Goal: Task Accomplishment & Management: Manage account settings

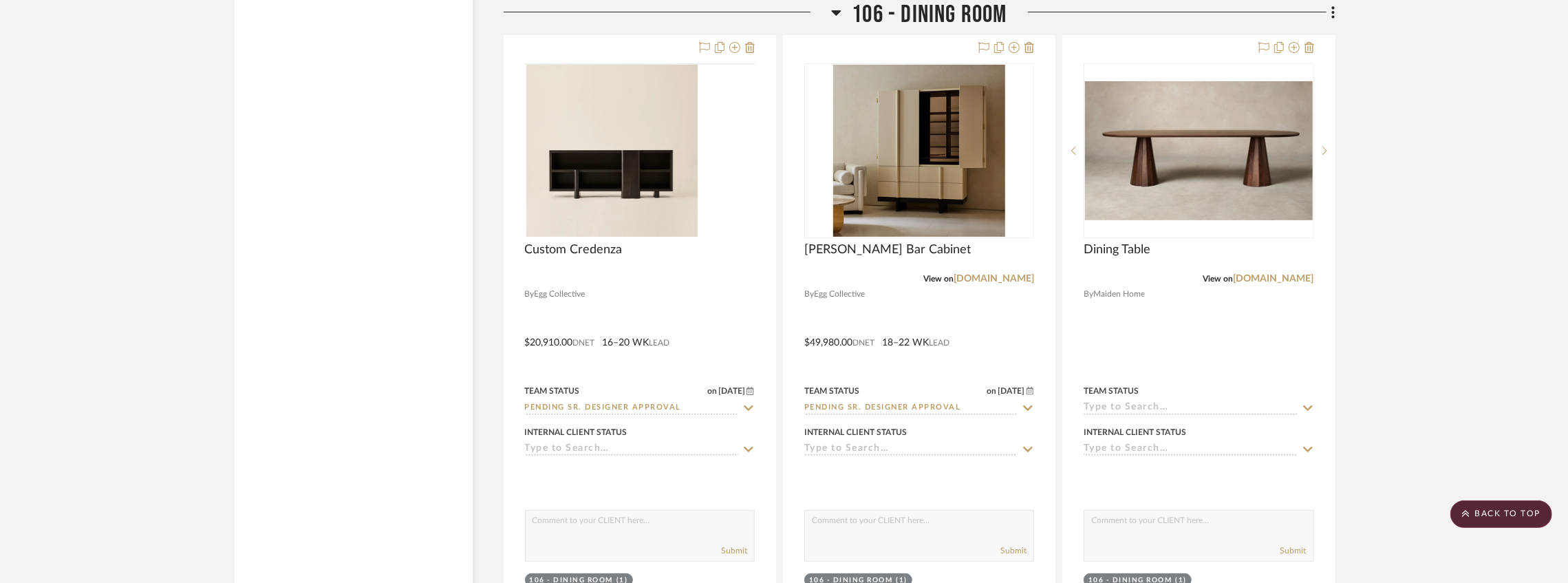
scroll to position [9615, 0]
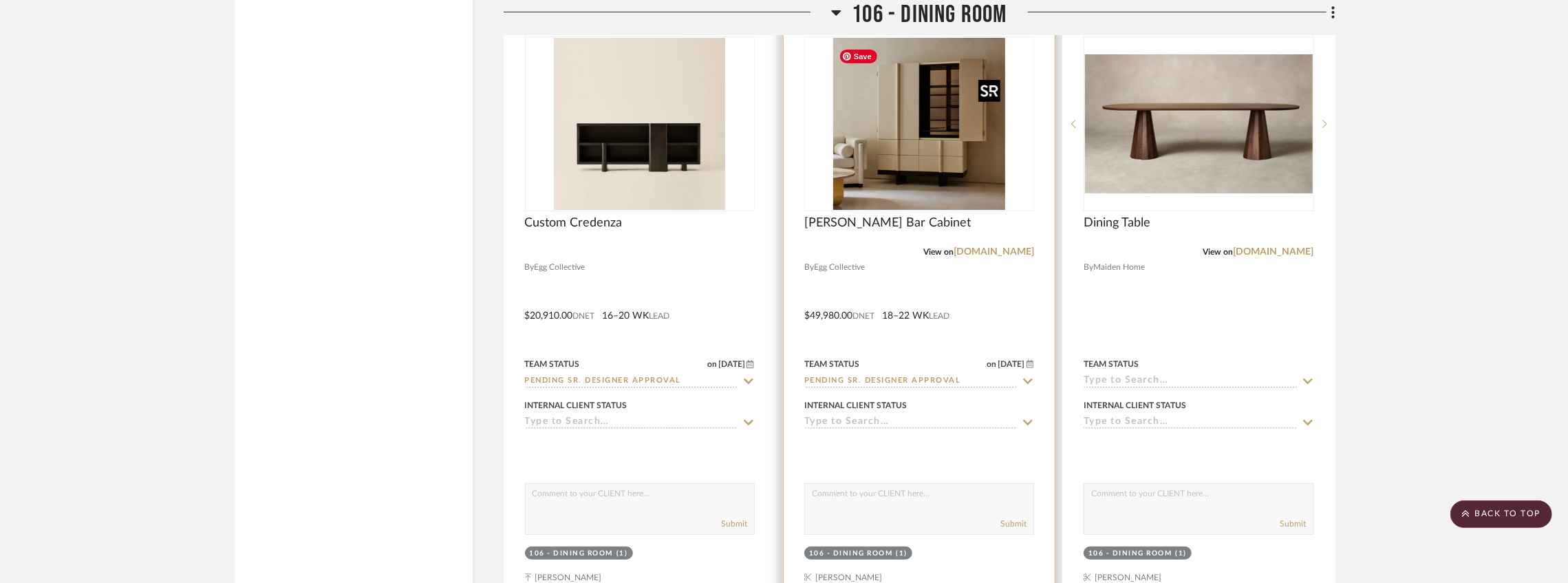
click at [912, 149] on img "0" at bounding box center [920, 124] width 172 height 172
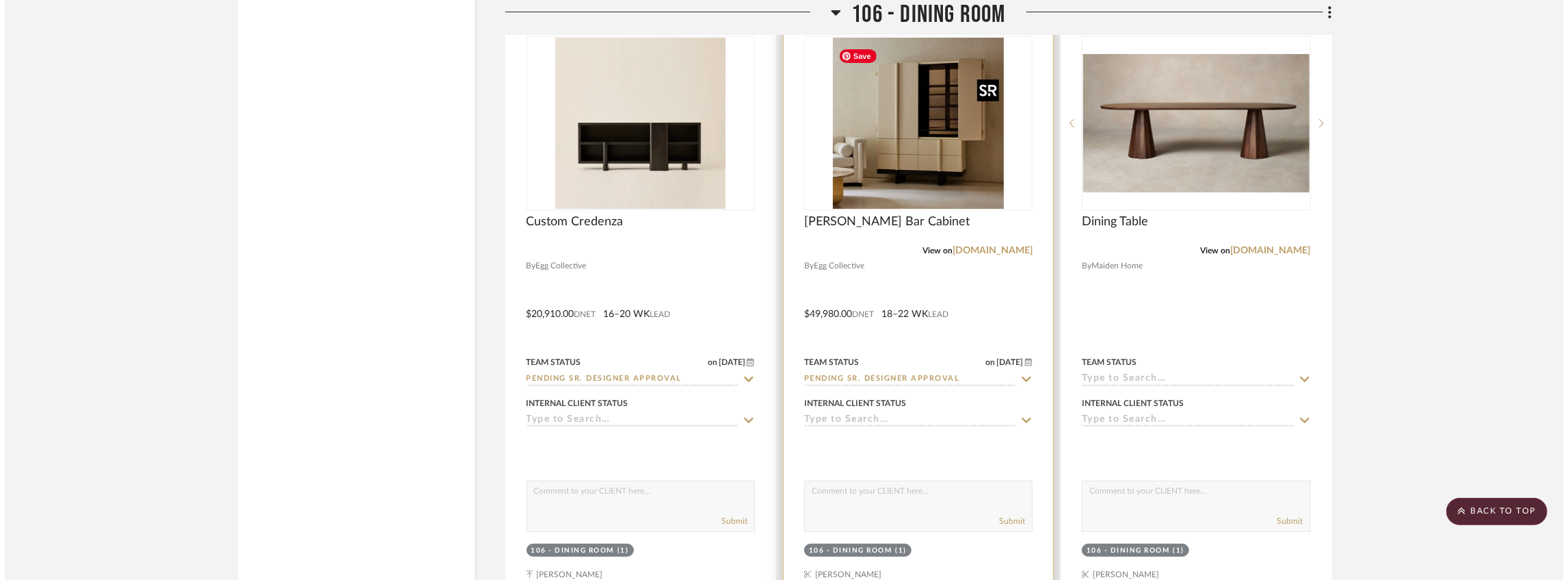
scroll to position [0, 0]
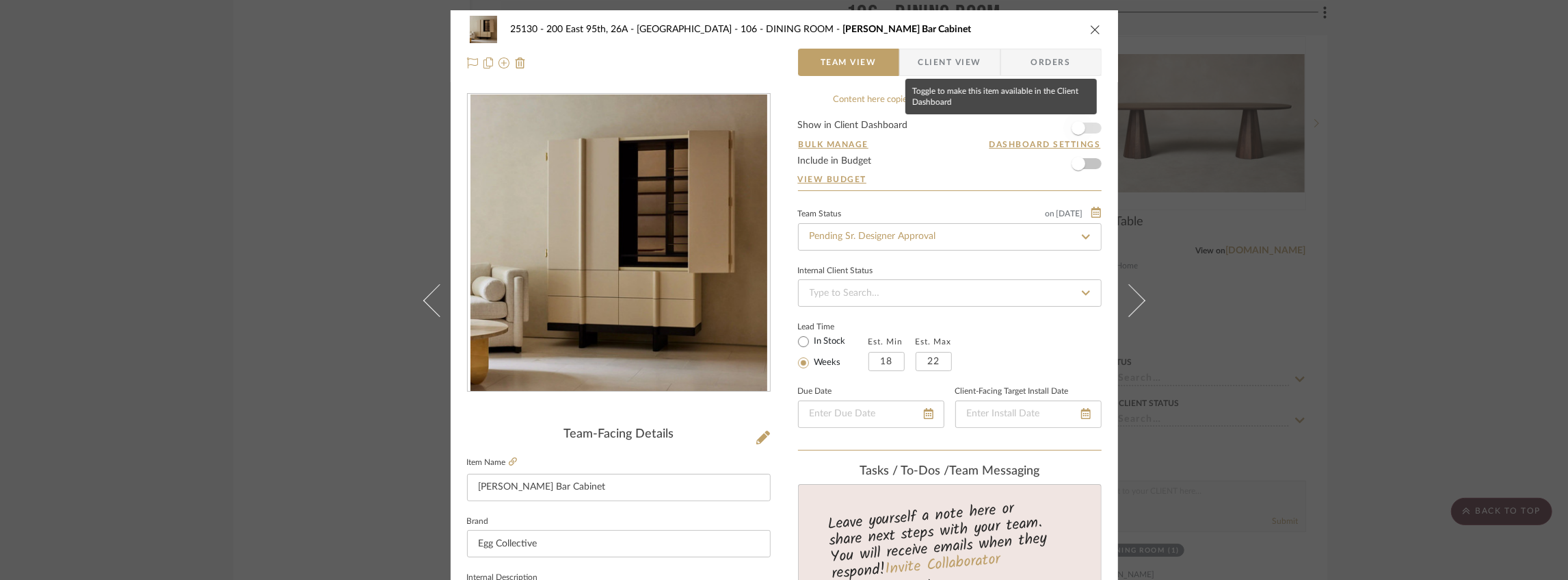
click at [1077, 127] on span "button" at bounding box center [1079, 128] width 14 height 14
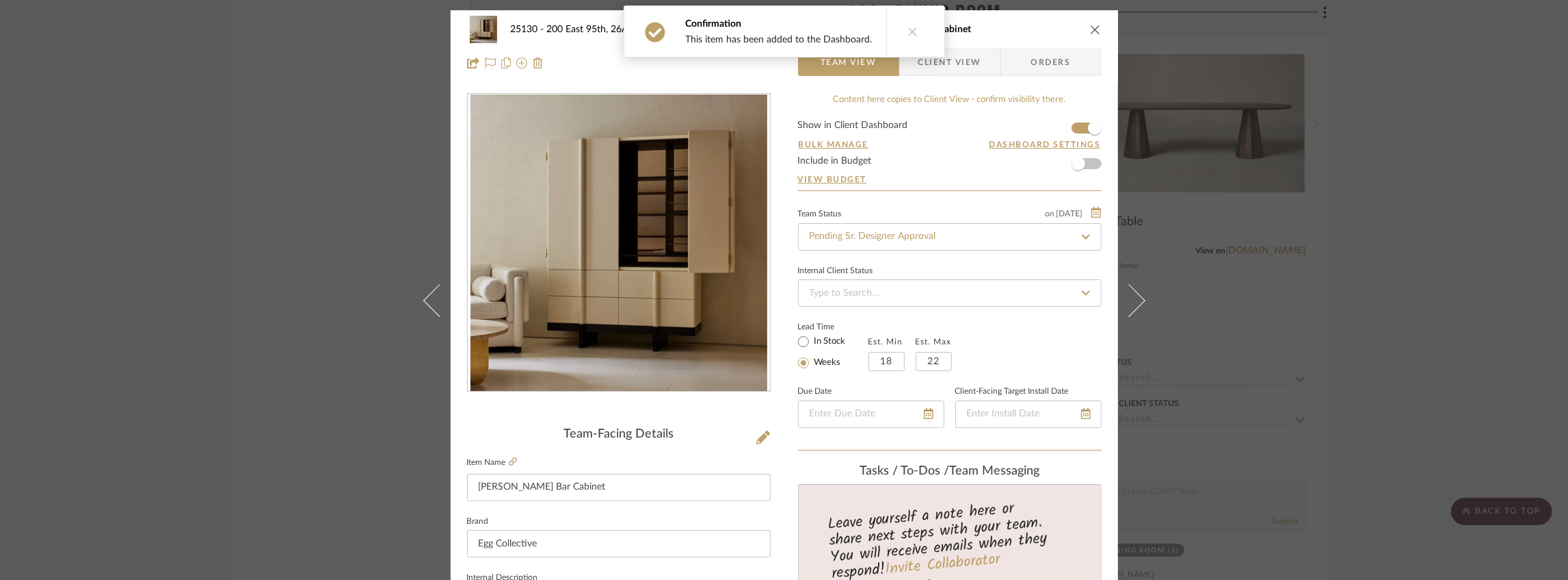
click at [931, 62] on div "Confirmation This item has been added to the Dashboard." at bounding box center [784, 32] width 333 height 63
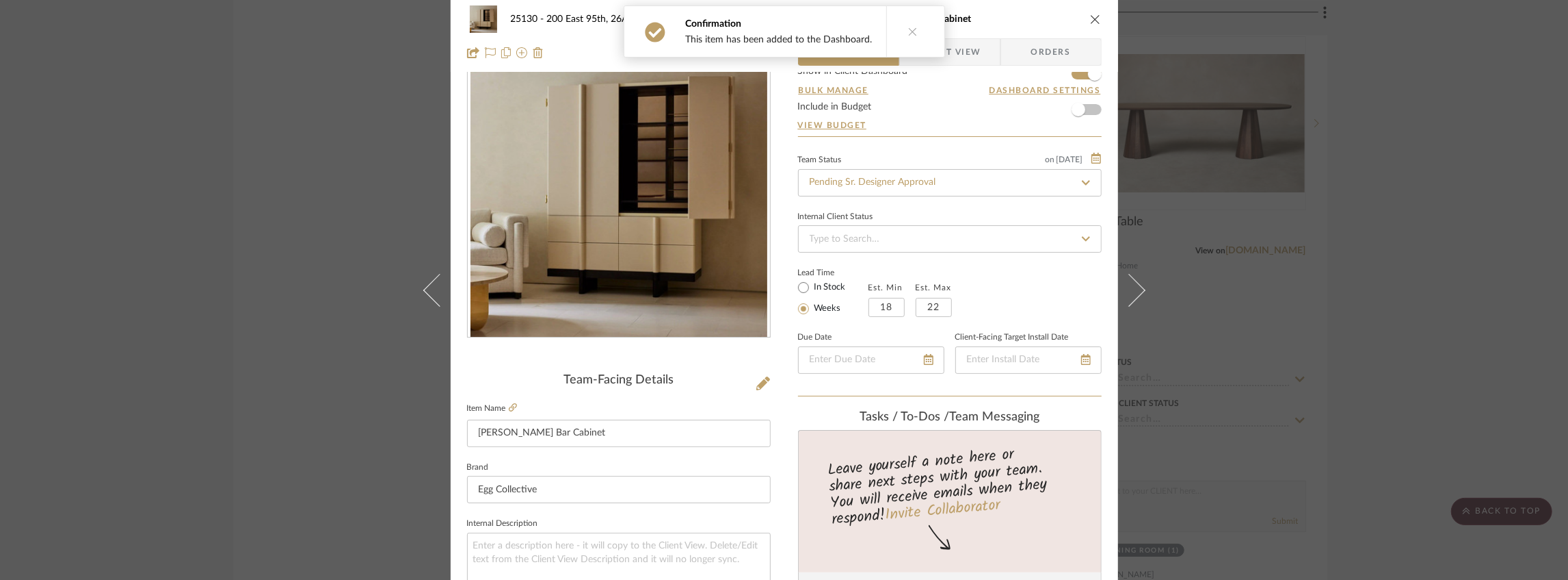
scroll to position [182, 0]
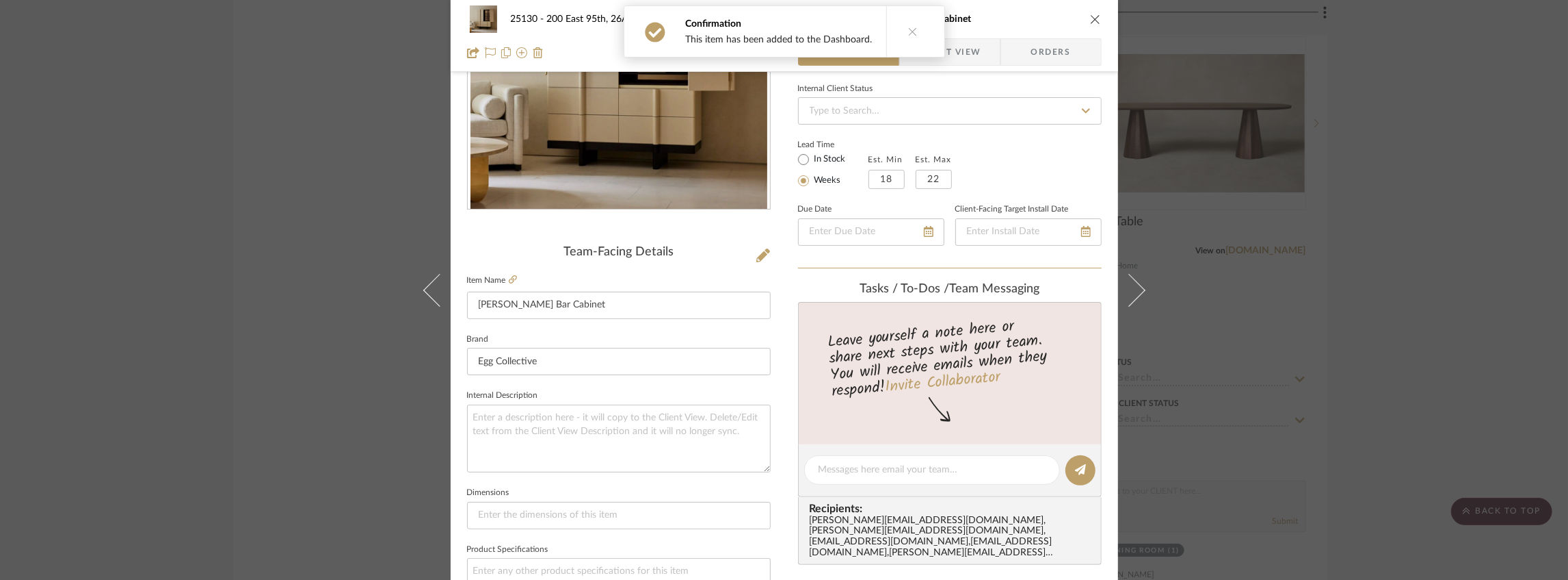
click at [909, 29] on icon at bounding box center [913, 32] width 10 height 10
click at [944, 56] on span "Client View" at bounding box center [950, 52] width 63 height 28
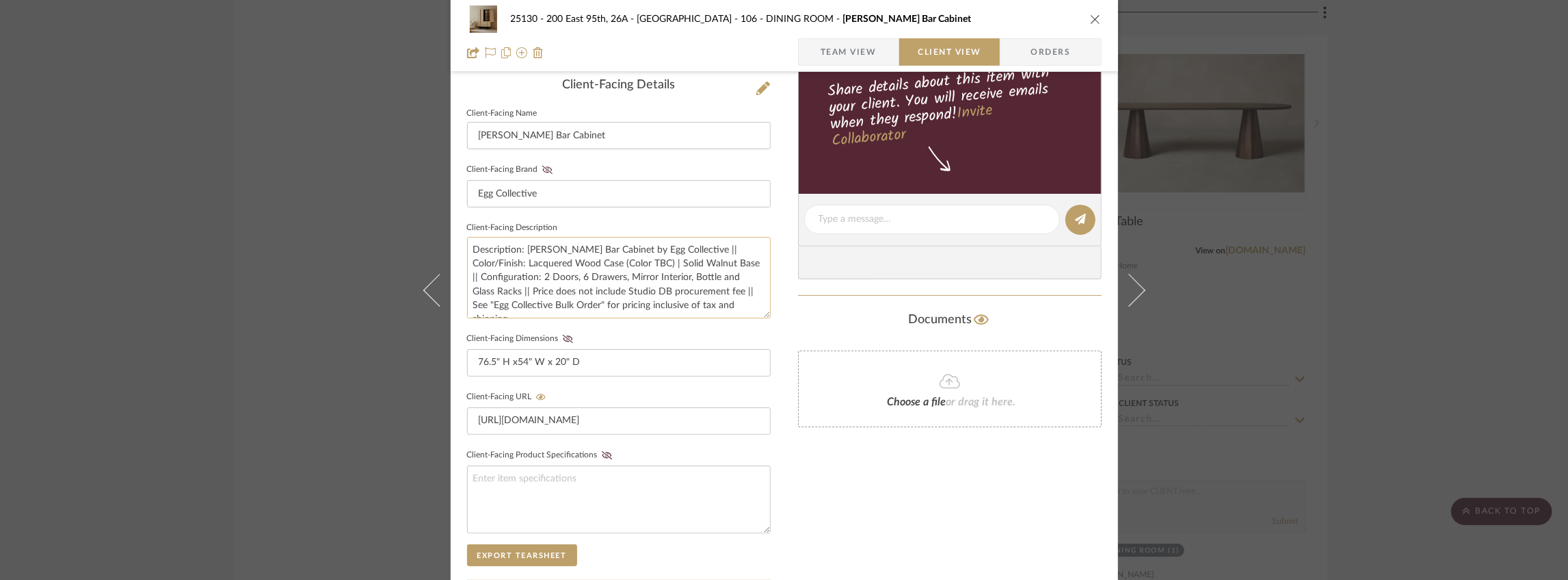
scroll to position [364, 0]
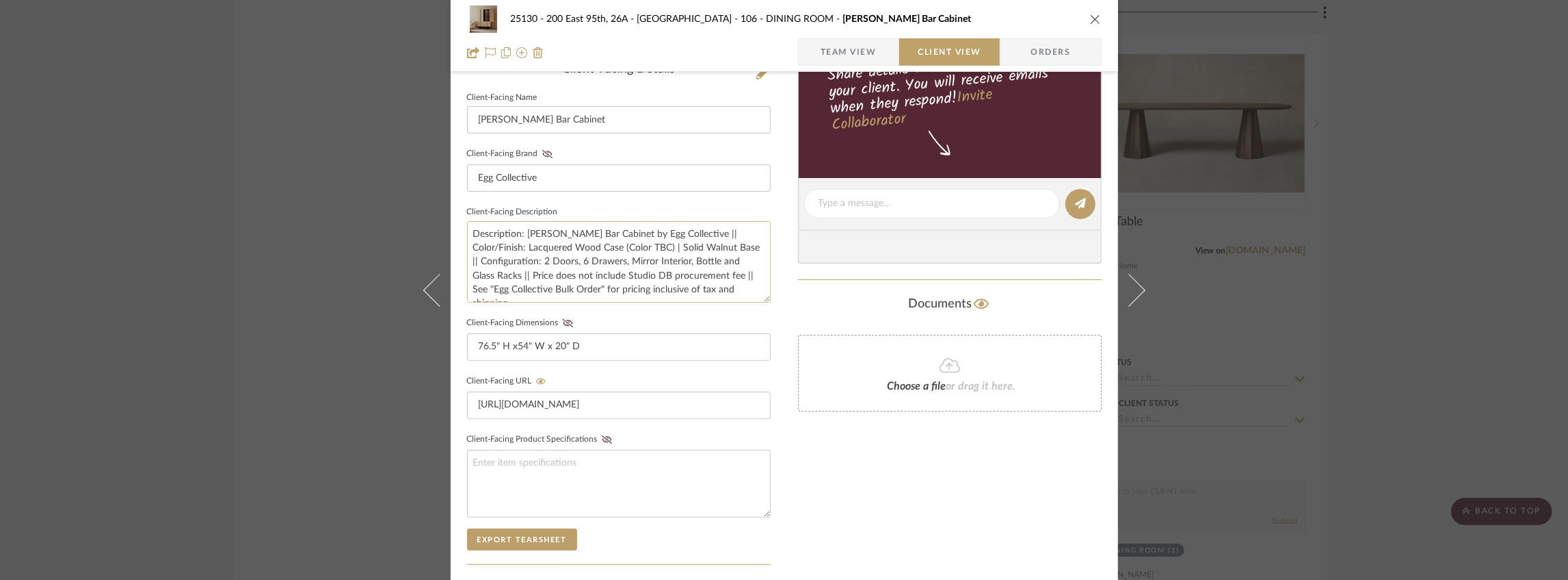
click at [739, 270] on textarea "Description: Crain Bar Cabinet by Egg Collective || Color/Finish: Lacquered Woo…" at bounding box center [619, 261] width 304 height 82
click at [736, 289] on textarea "Description: Crain Bar Cabinet by Egg Collective || Color/Finish: Lacquered Woo…" at bounding box center [619, 261] width 304 height 82
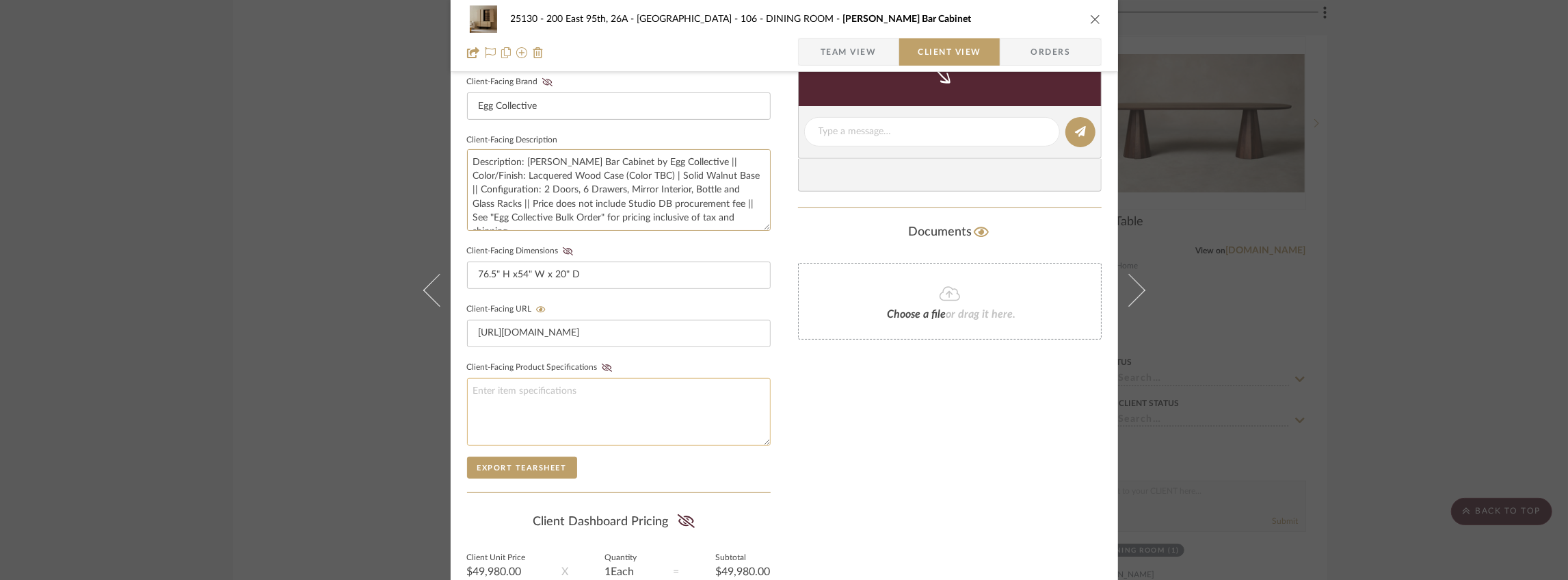
scroll to position [427, 0]
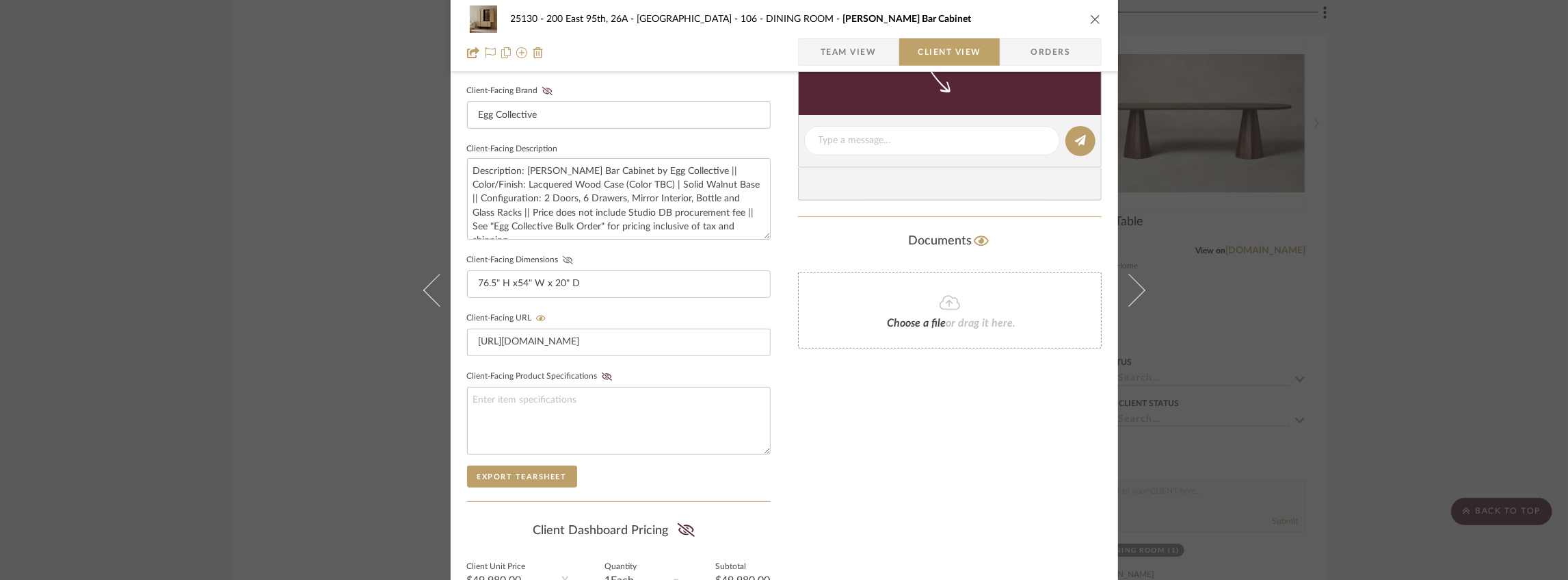
click at [563, 256] on icon at bounding box center [568, 260] width 10 height 8
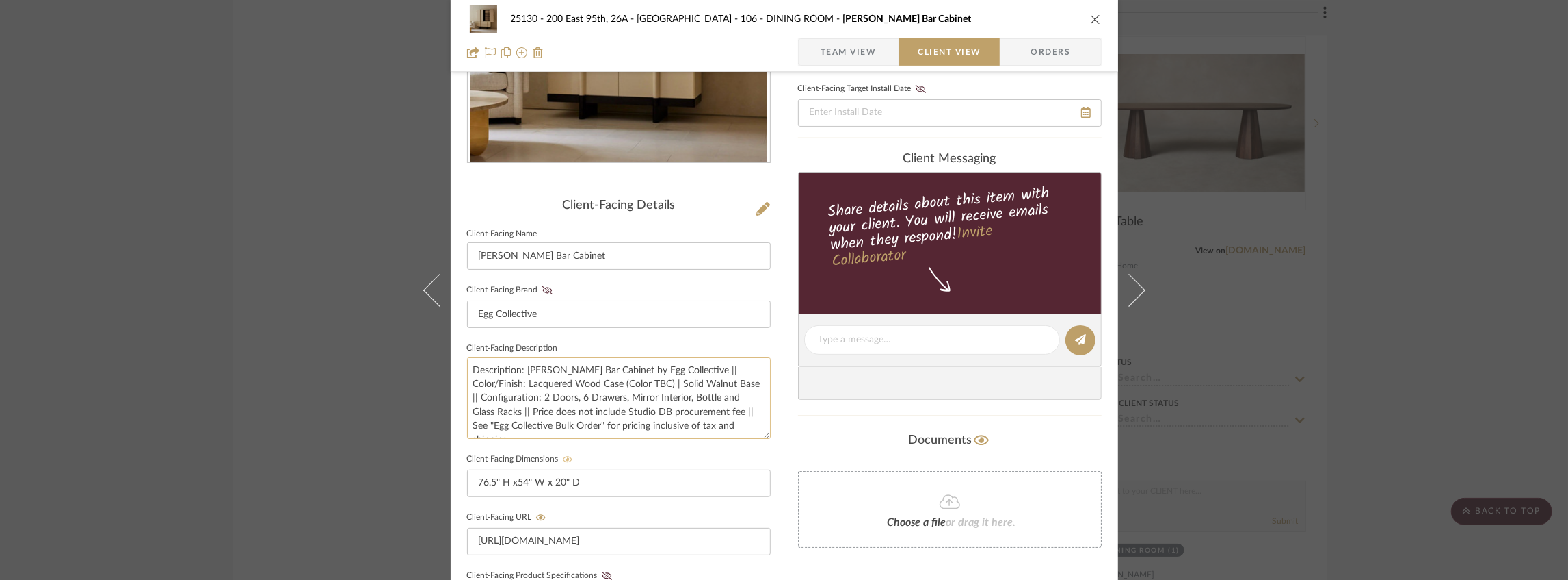
scroll to position [154, 0]
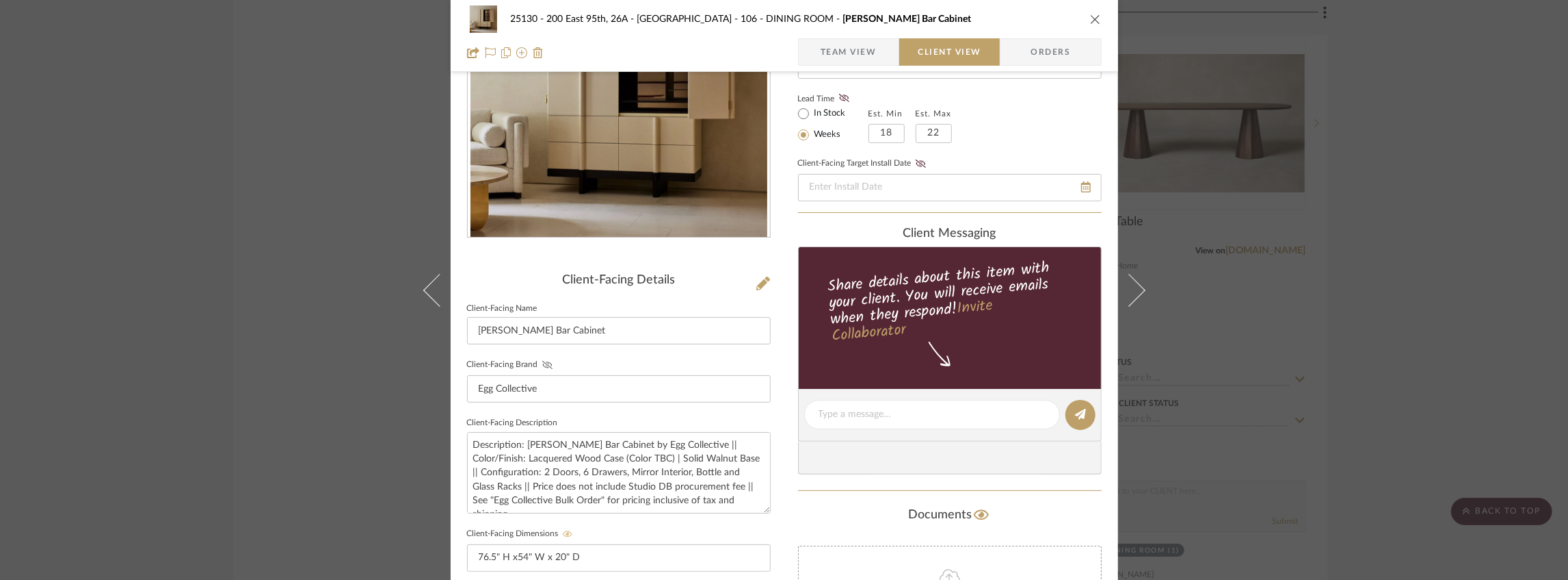
click at [541, 362] on icon at bounding box center [546, 364] width 10 height 8
click at [1094, 17] on icon "close" at bounding box center [1096, 19] width 11 height 11
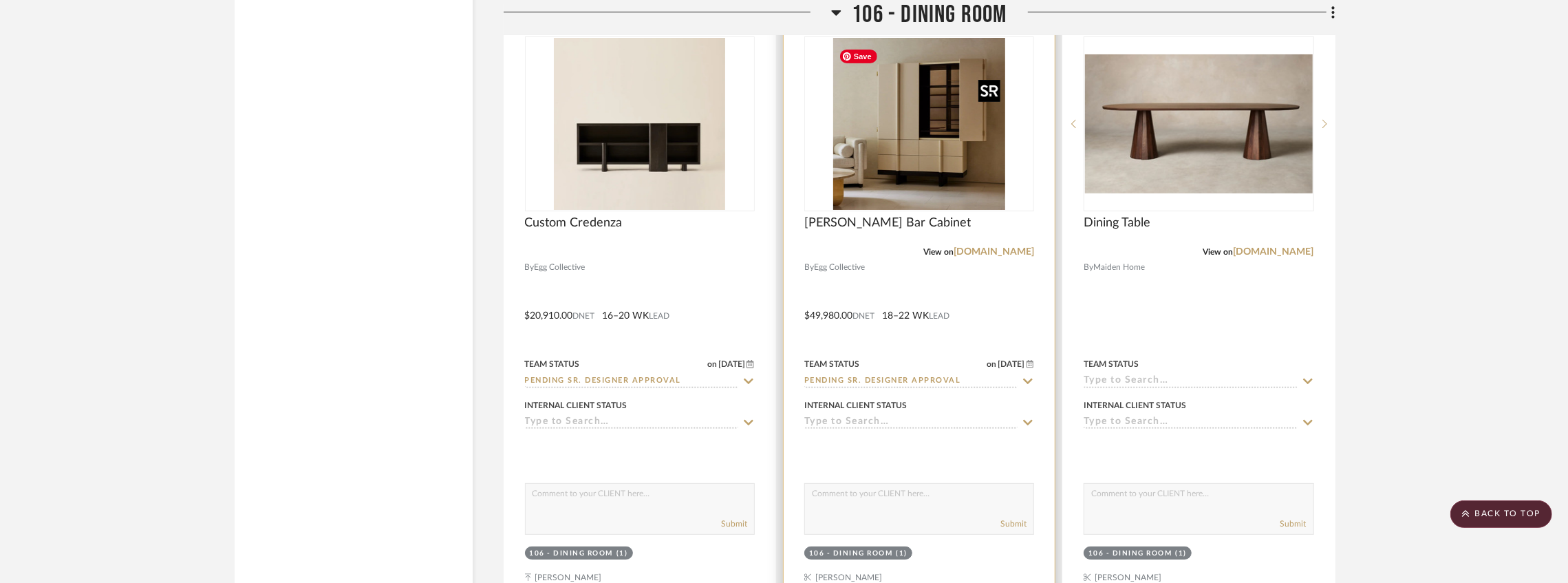
scroll to position [9431, 0]
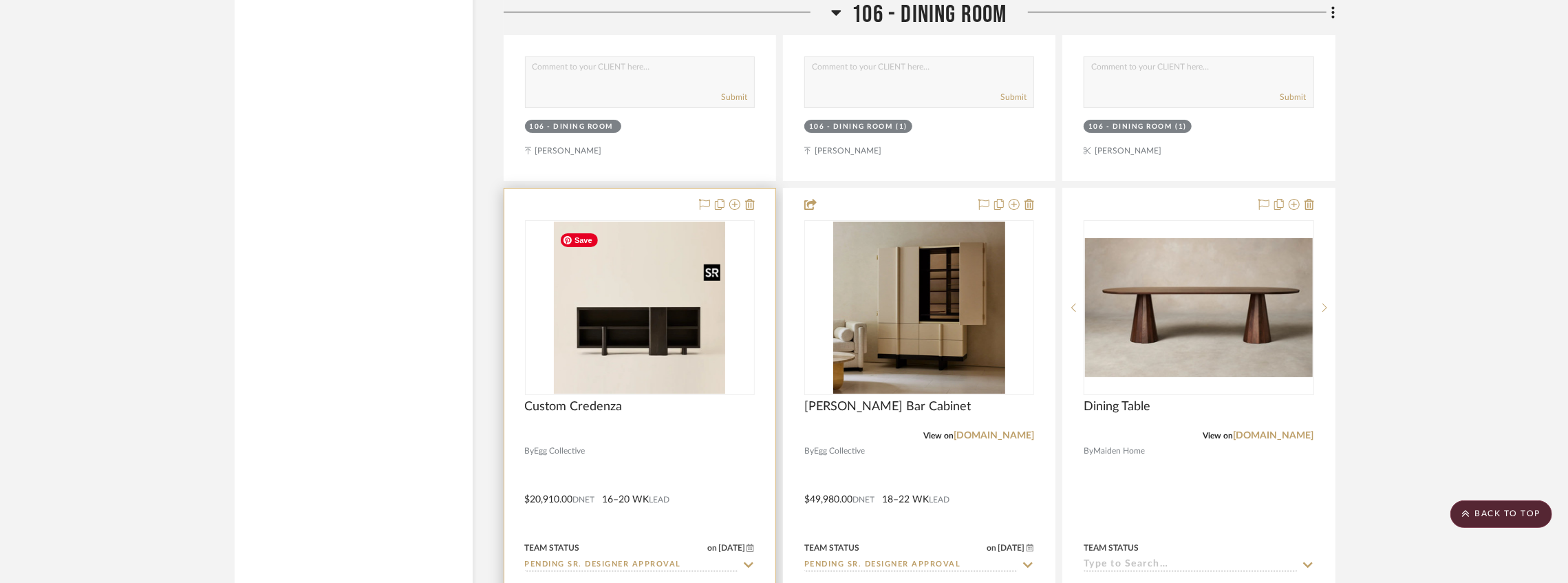
click at [693, 303] on img "0" at bounding box center [638, 308] width 171 height 172
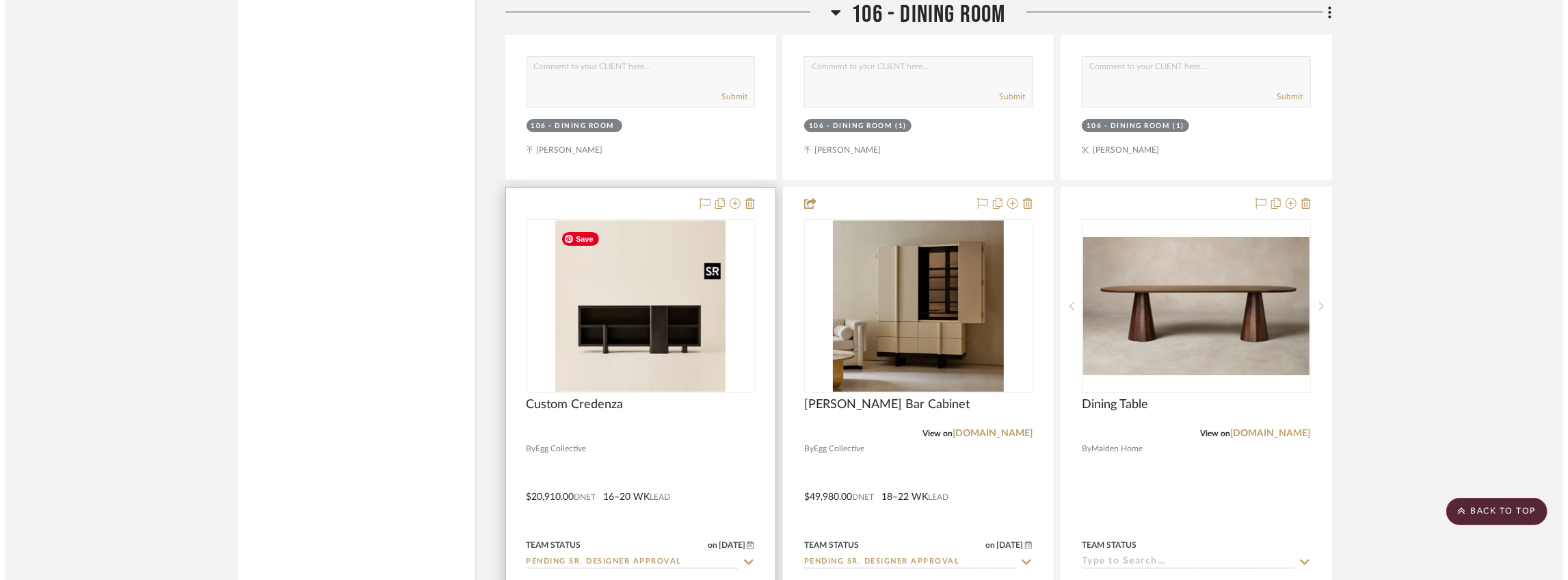
scroll to position [0, 0]
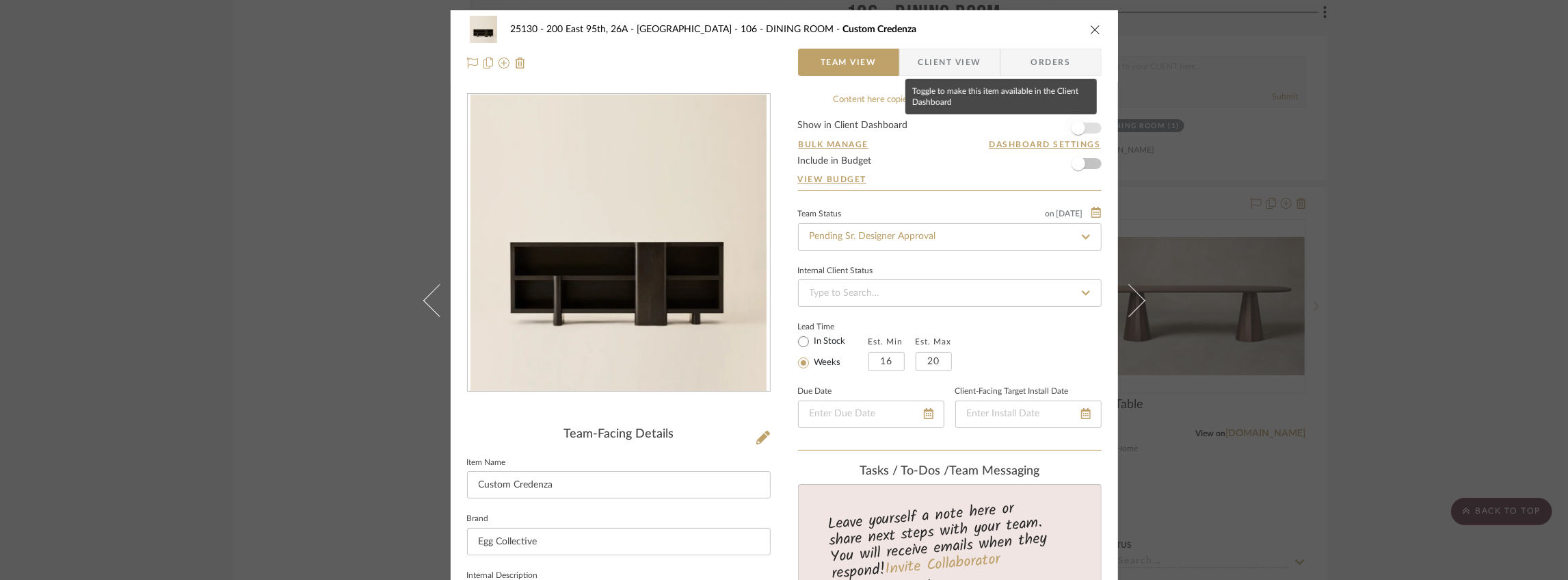
click at [1086, 129] on span "button" at bounding box center [1079, 128] width 31 height 31
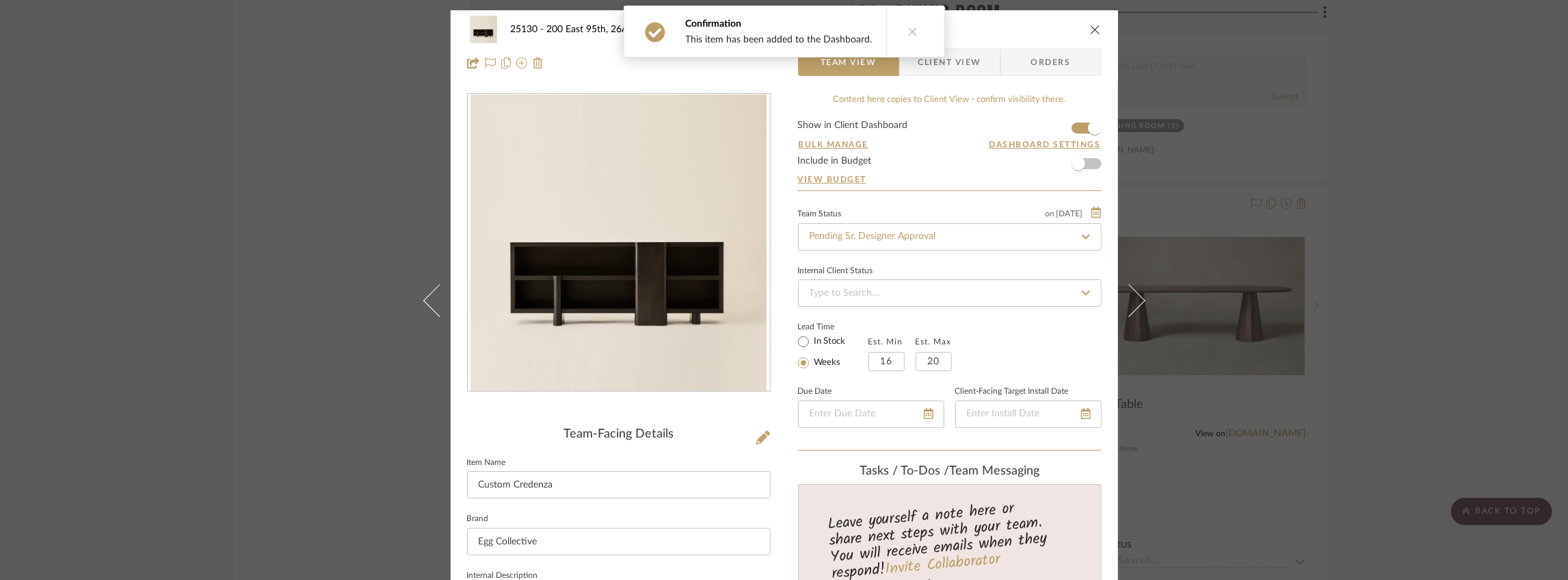
click at [963, 64] on span "Client View" at bounding box center [950, 62] width 63 height 28
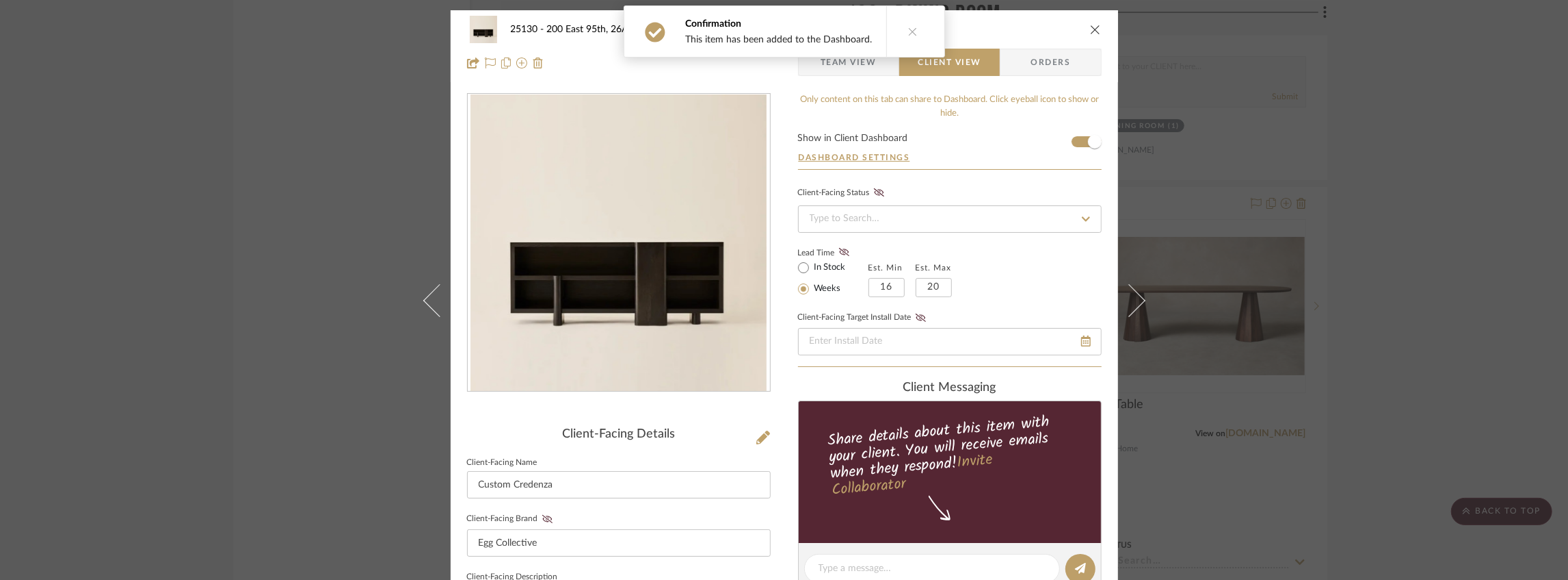
click at [913, 22] on button at bounding box center [913, 31] width 53 height 50
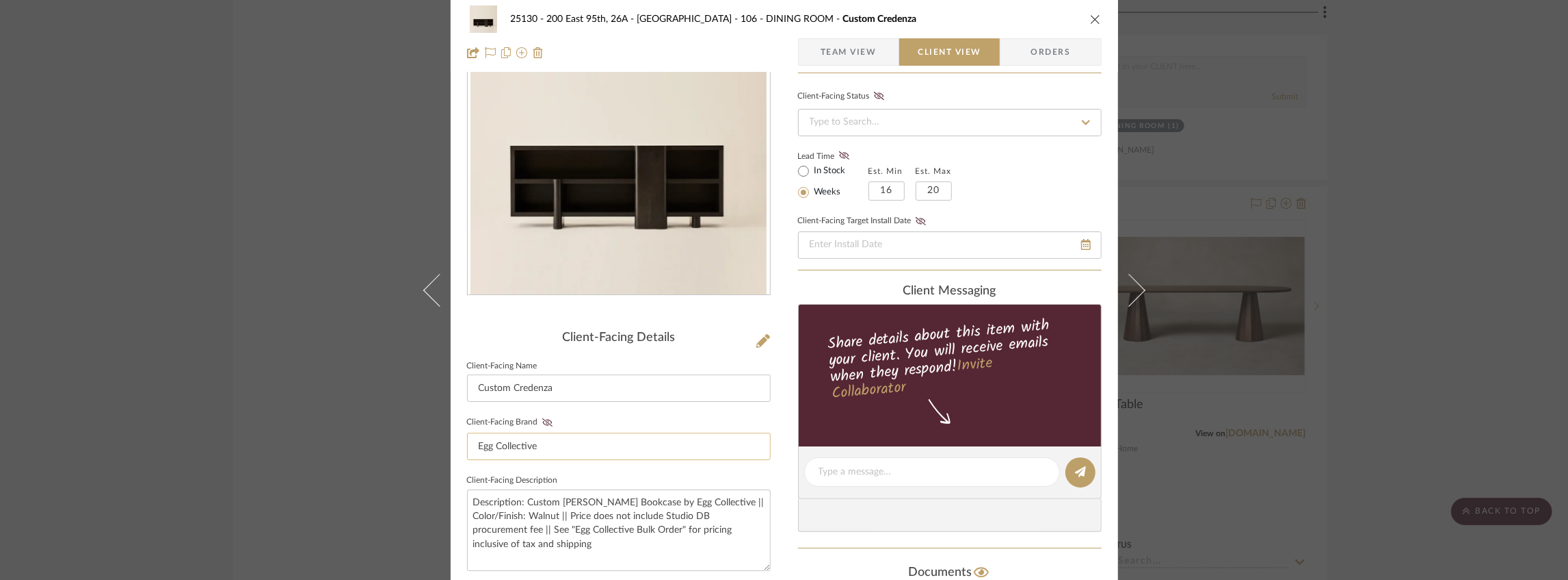
scroll to position [274, 0]
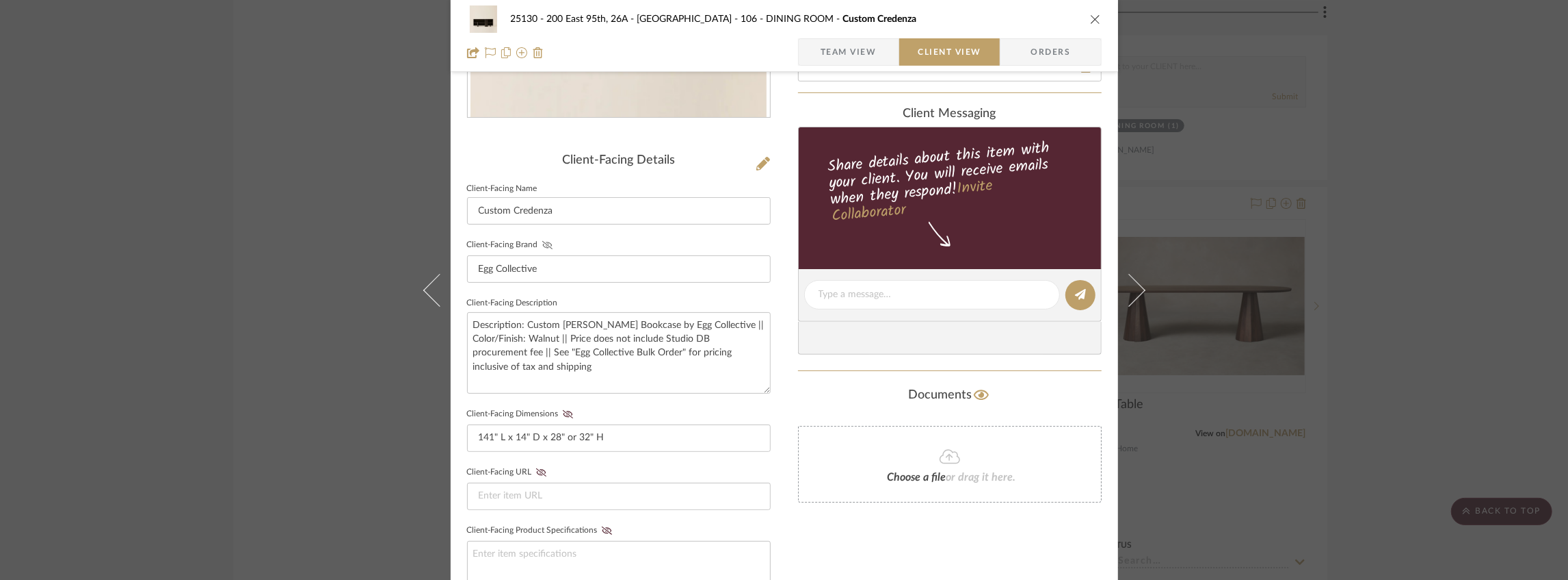
click at [542, 248] on icon at bounding box center [547, 245] width 10 height 8
click at [564, 413] on icon at bounding box center [567, 414] width 10 height 8
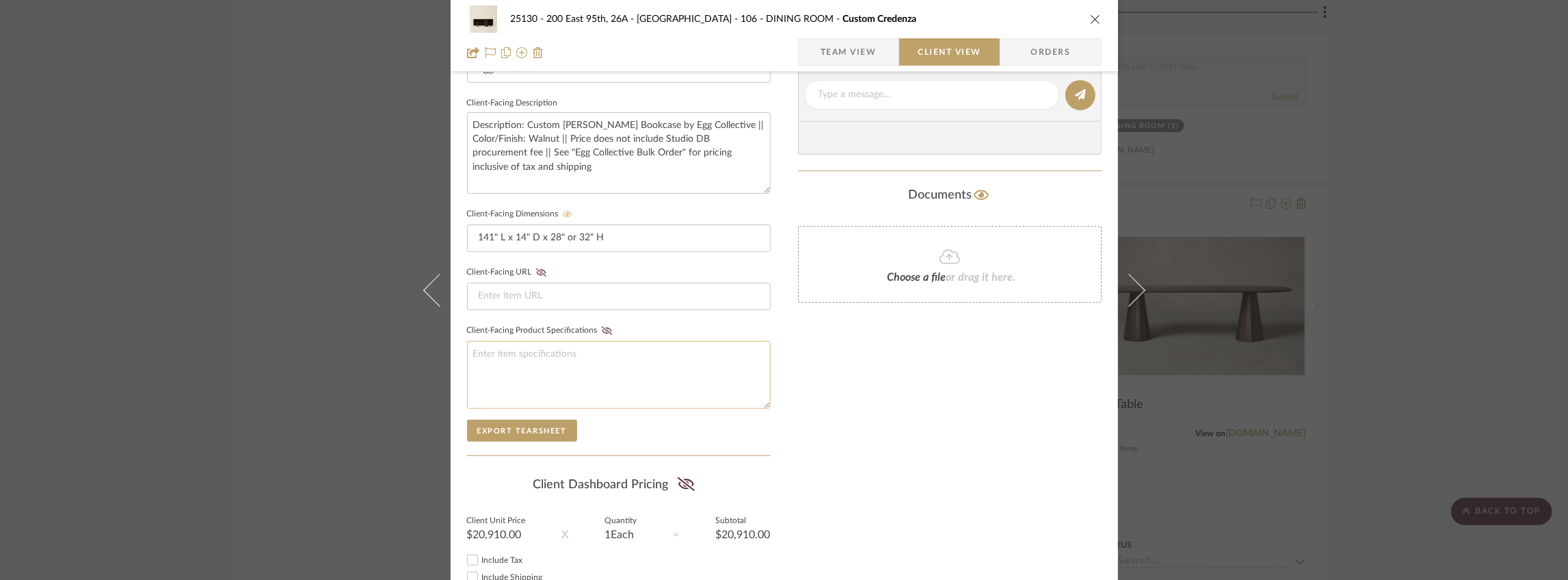
scroll to position [411, 0]
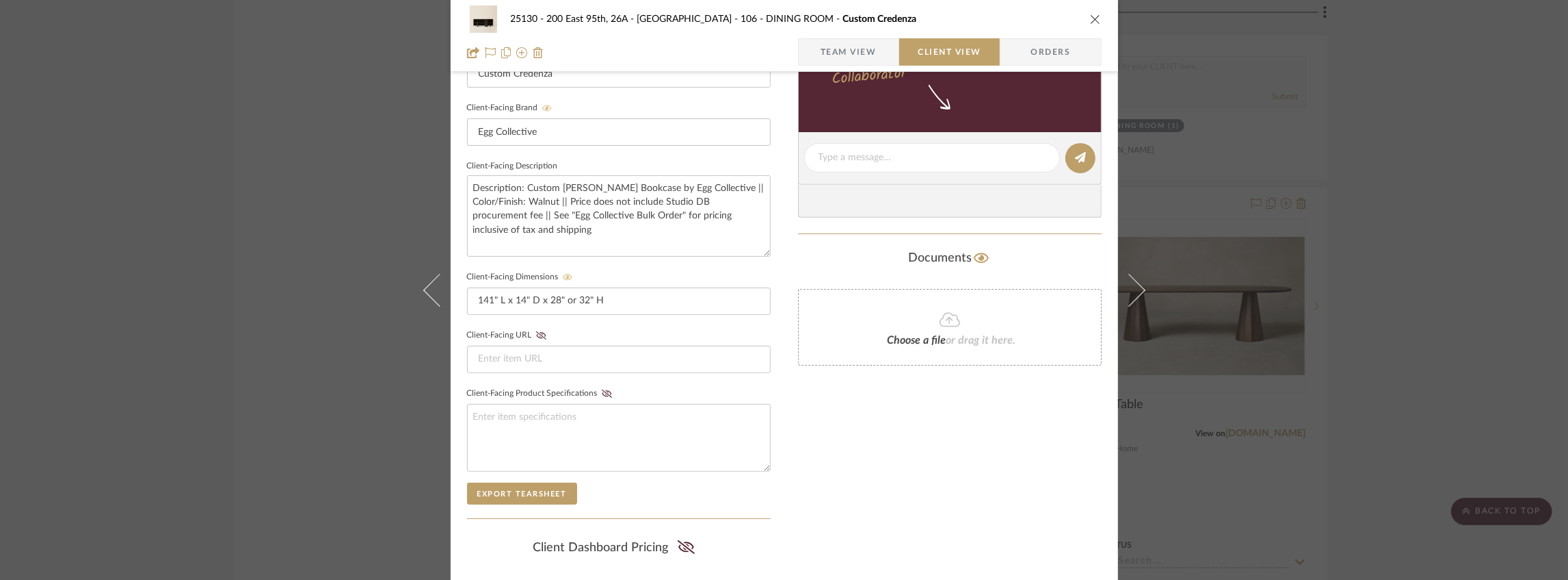
click at [1091, 16] on icon "close" at bounding box center [1096, 19] width 11 height 11
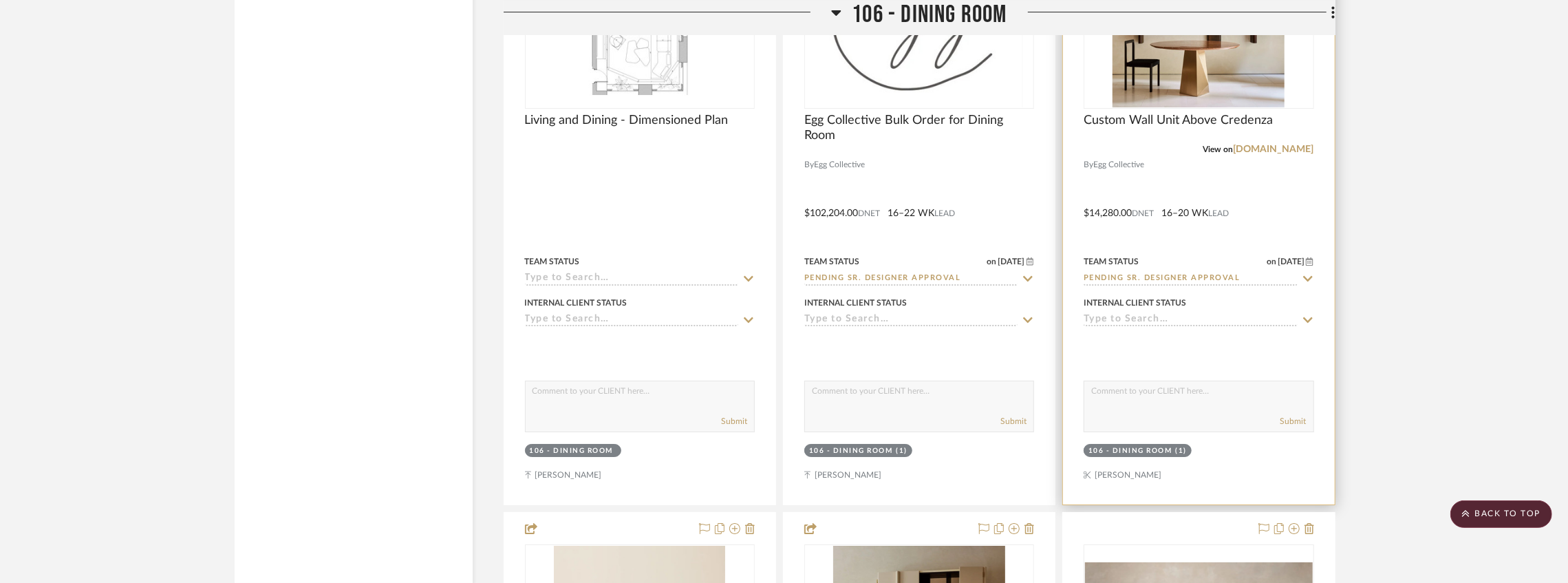
scroll to position [8927, 0]
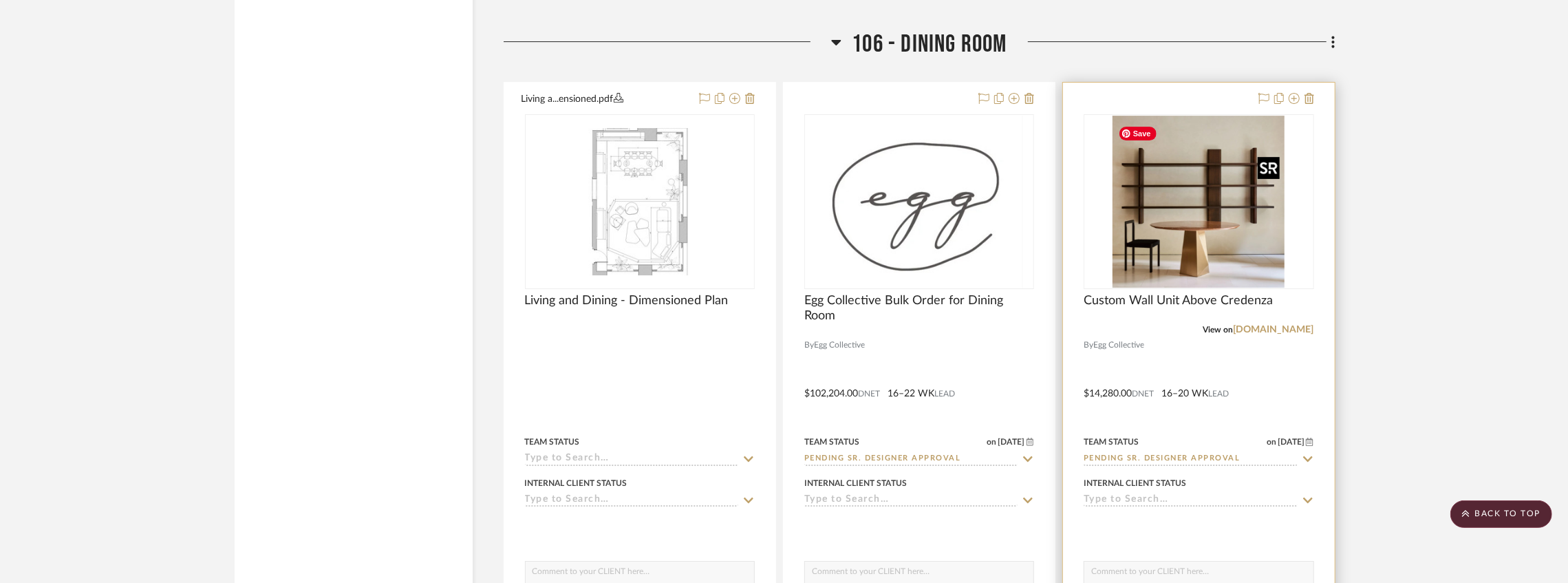
click at [0, 0] on img at bounding box center [0, 0] width 0 height 0
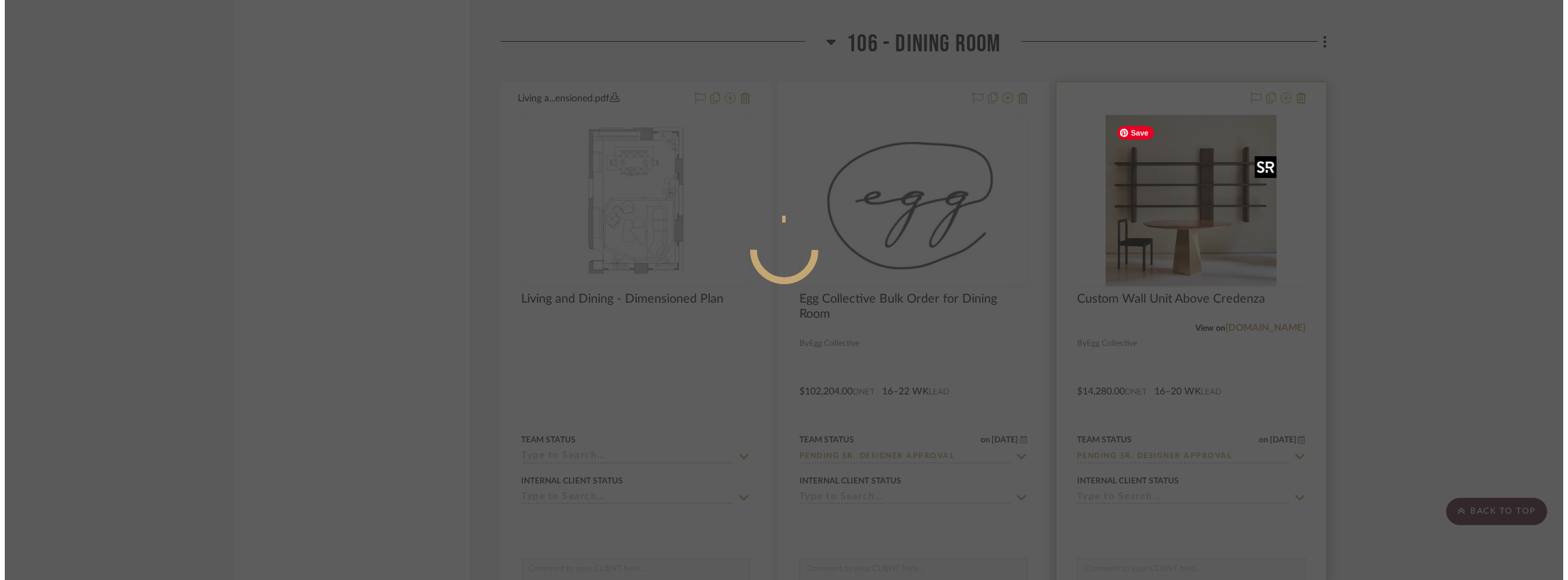
scroll to position [0, 0]
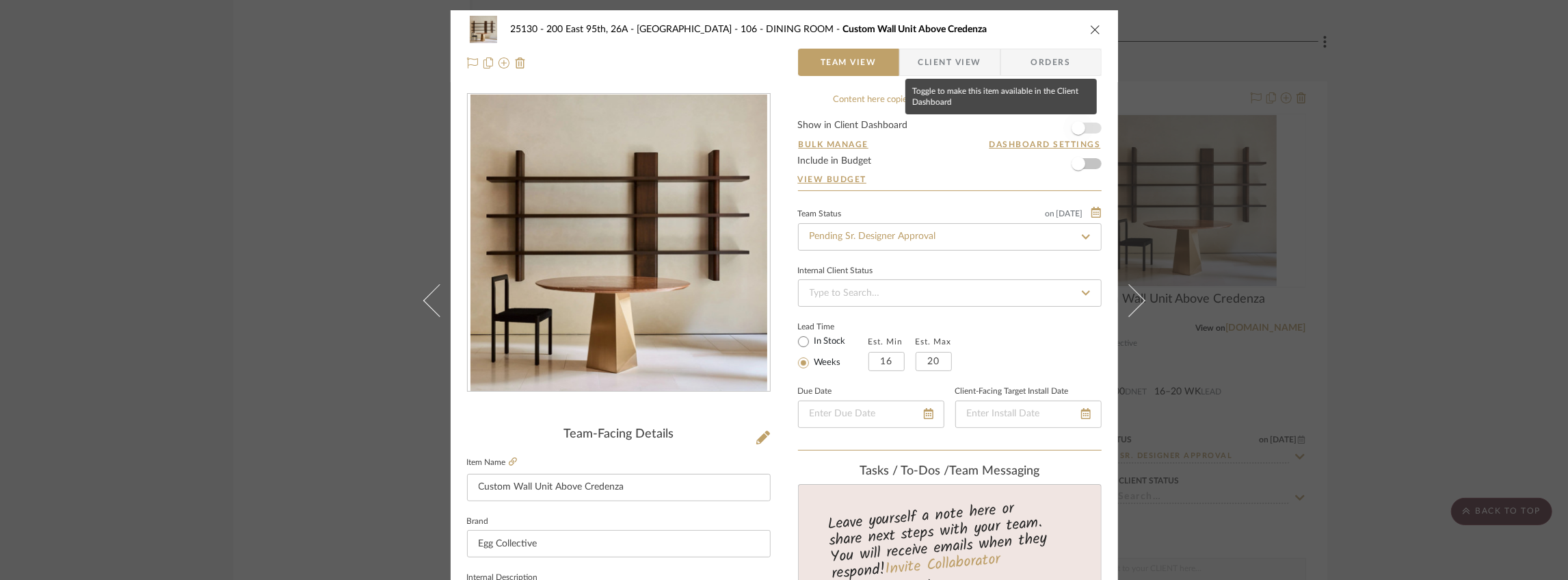
click at [1084, 127] on span "button" at bounding box center [1079, 128] width 31 height 31
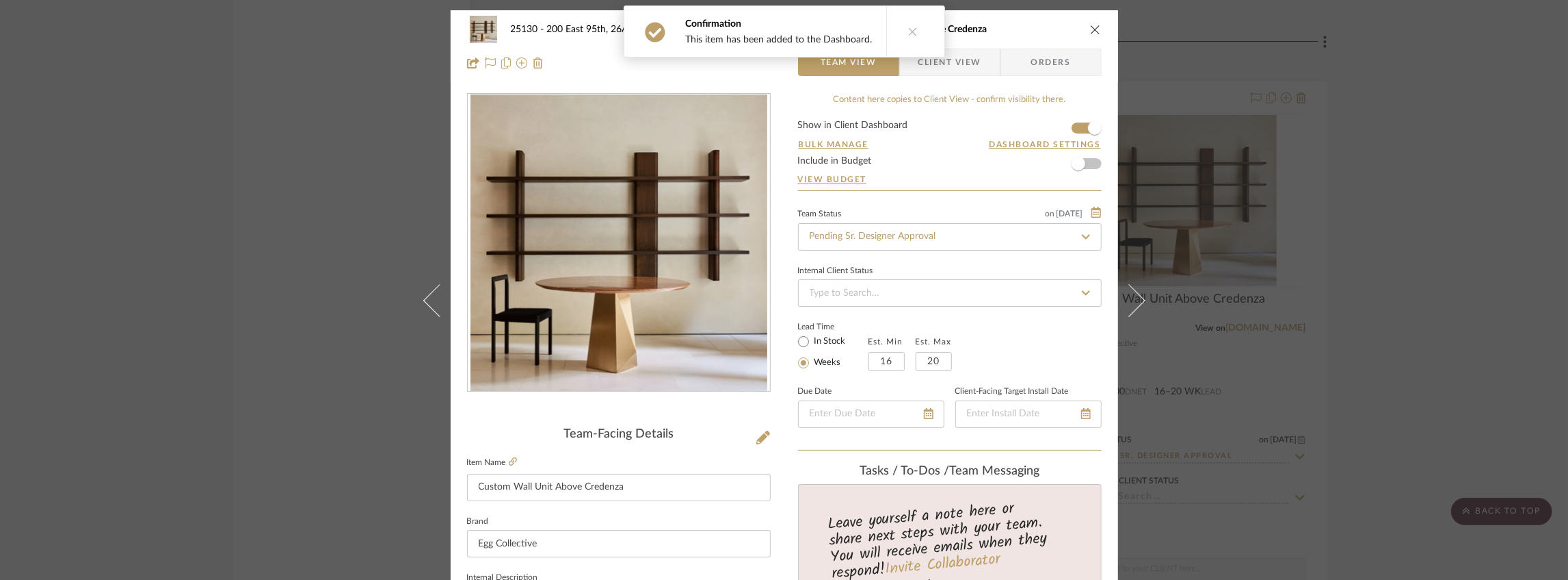
click at [943, 60] on div "Confirmation This item has been added to the Dashboard." at bounding box center [784, 32] width 333 height 63
click at [922, 40] on button at bounding box center [913, 31] width 53 height 50
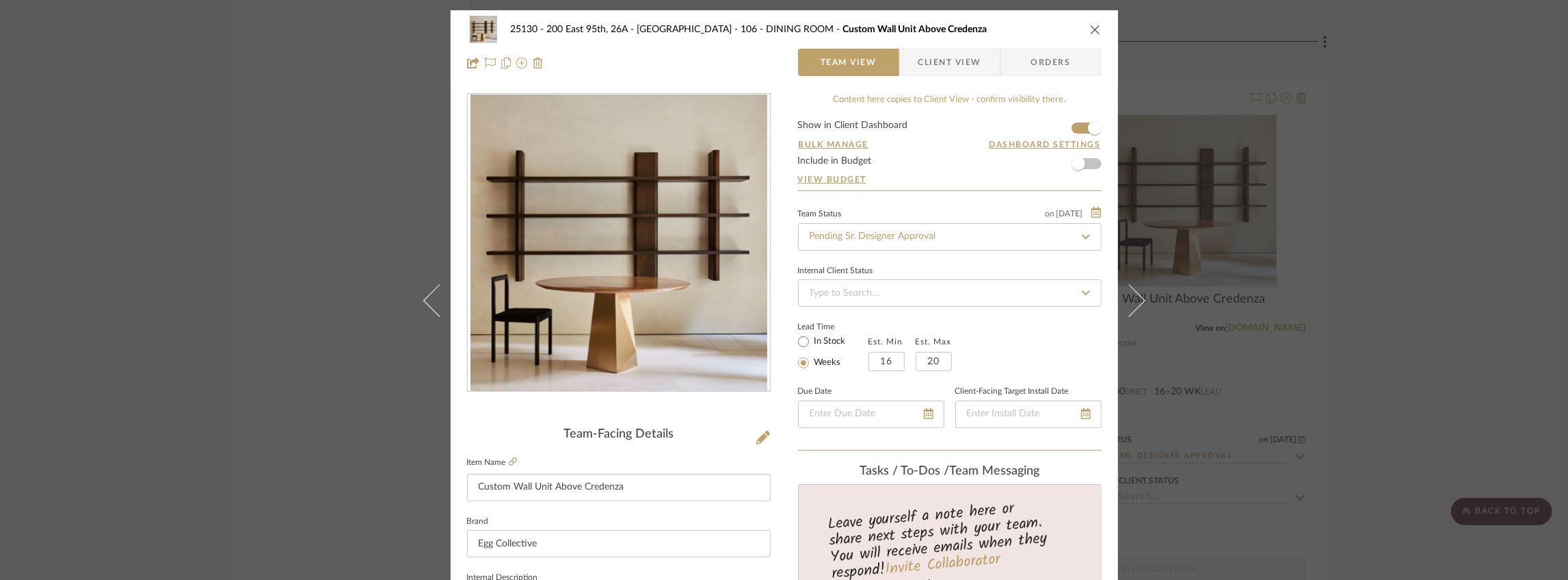
click at [936, 60] on span "Client View" at bounding box center [950, 62] width 63 height 28
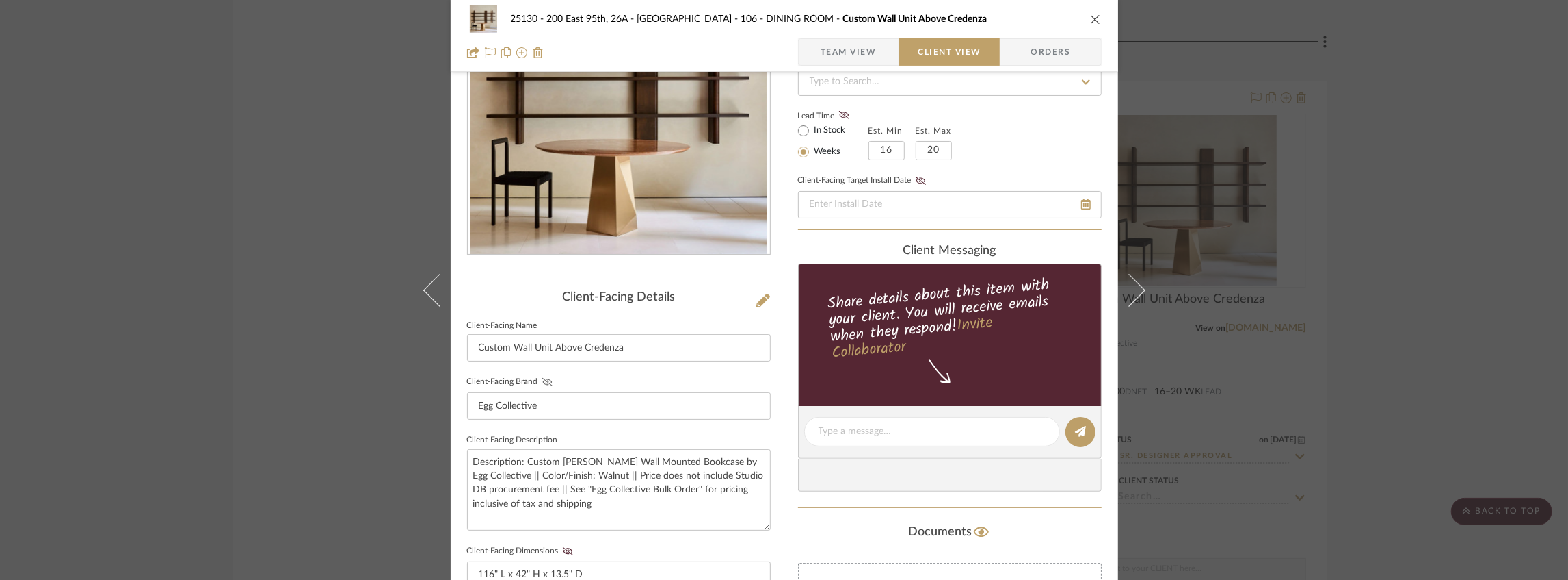
click at [542, 385] on icon at bounding box center [547, 382] width 10 height 8
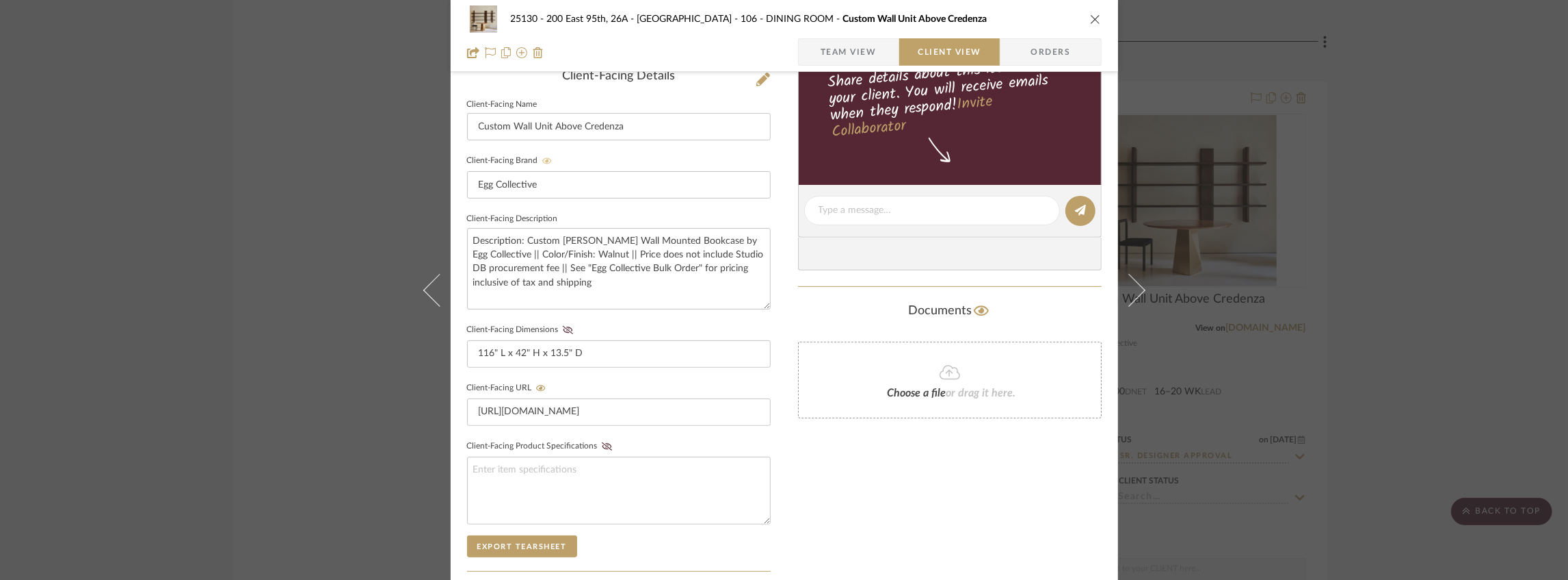
scroll to position [364, 0]
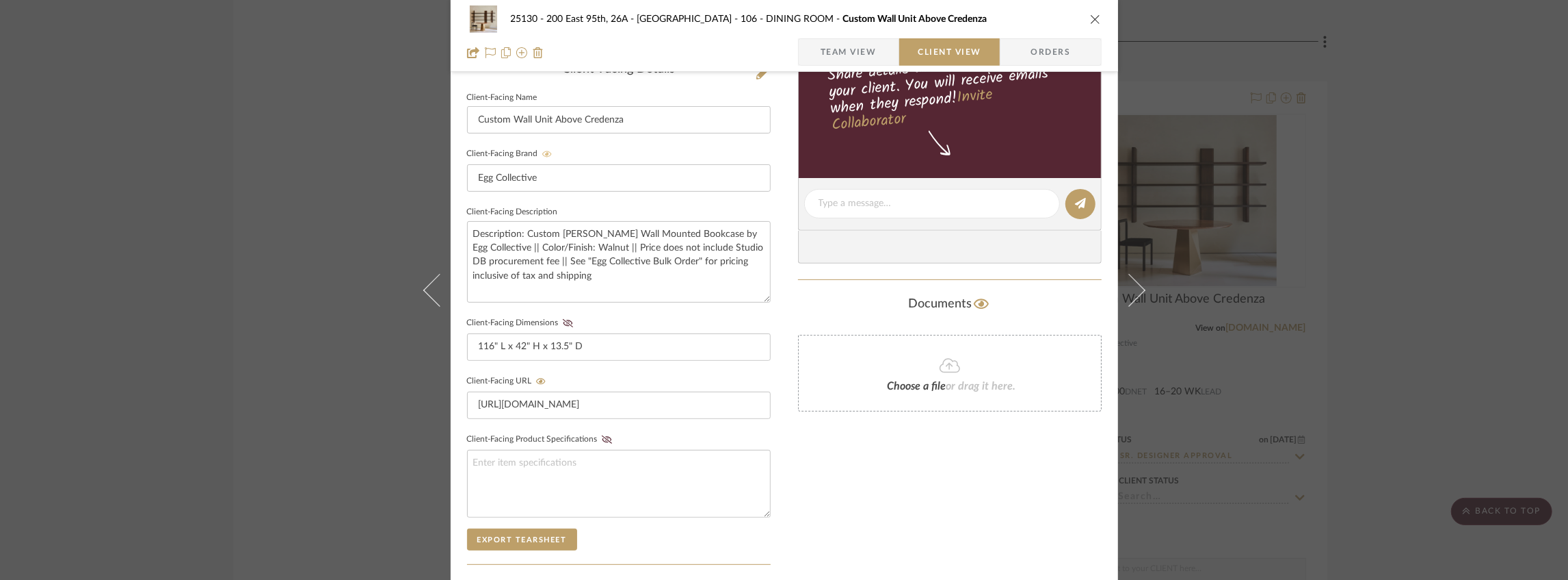
click at [556, 310] on sr-form-field "Client-Facing Description Description: Custom Landry Wall Mounted Bookcase by E…" at bounding box center [619, 258] width 304 height 111
click at [563, 319] on icon at bounding box center [568, 323] width 10 height 8
click at [1094, 21] on icon "close" at bounding box center [1096, 19] width 11 height 11
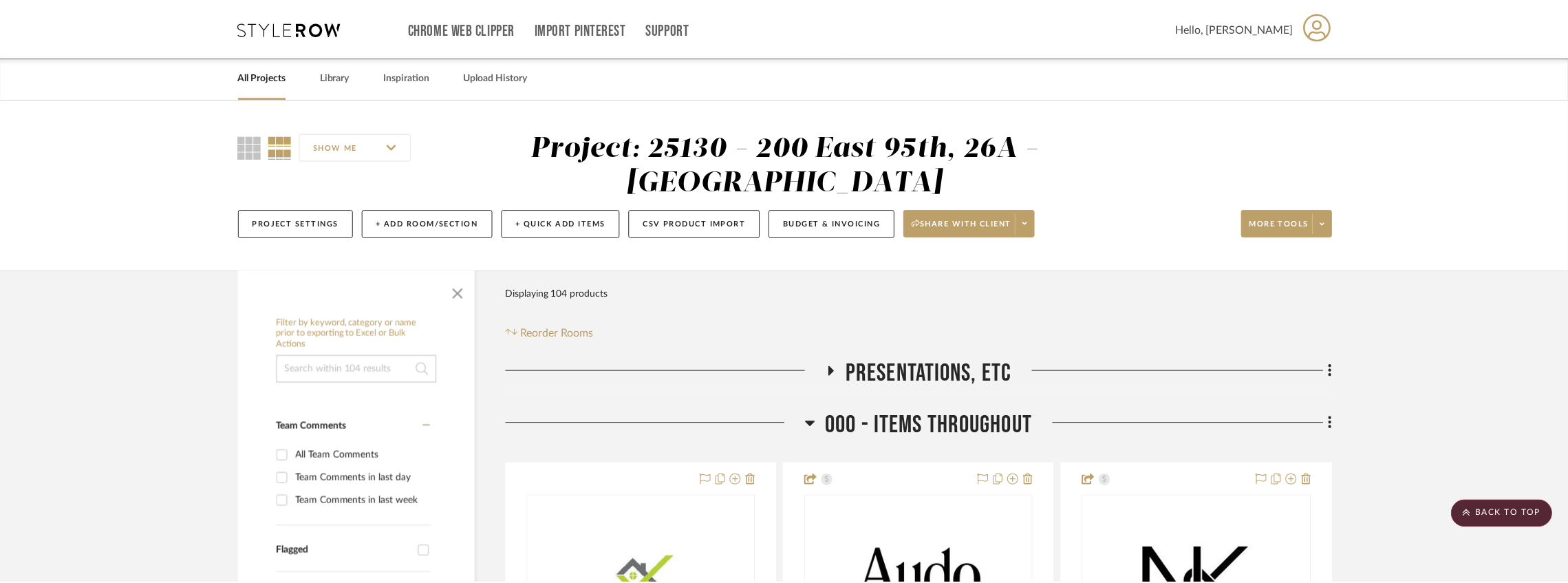
scroll to position [8927, 0]
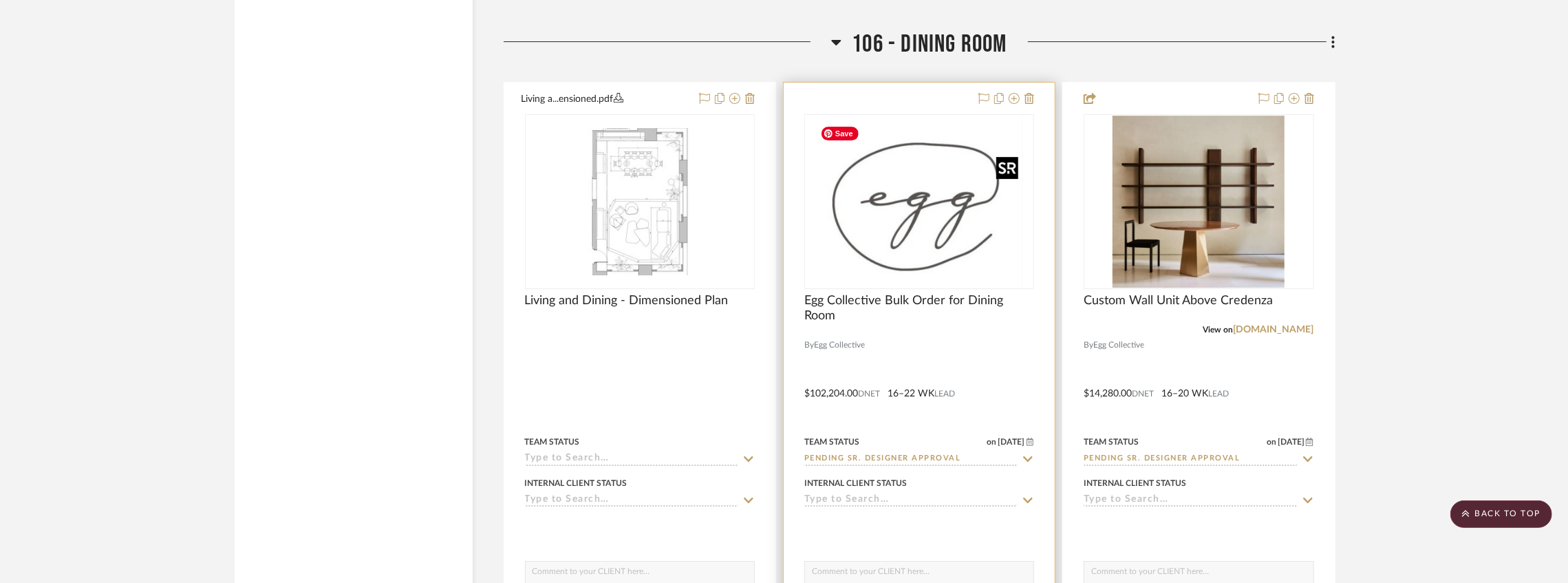
click at [945, 206] on img "0" at bounding box center [919, 202] width 209 height 172
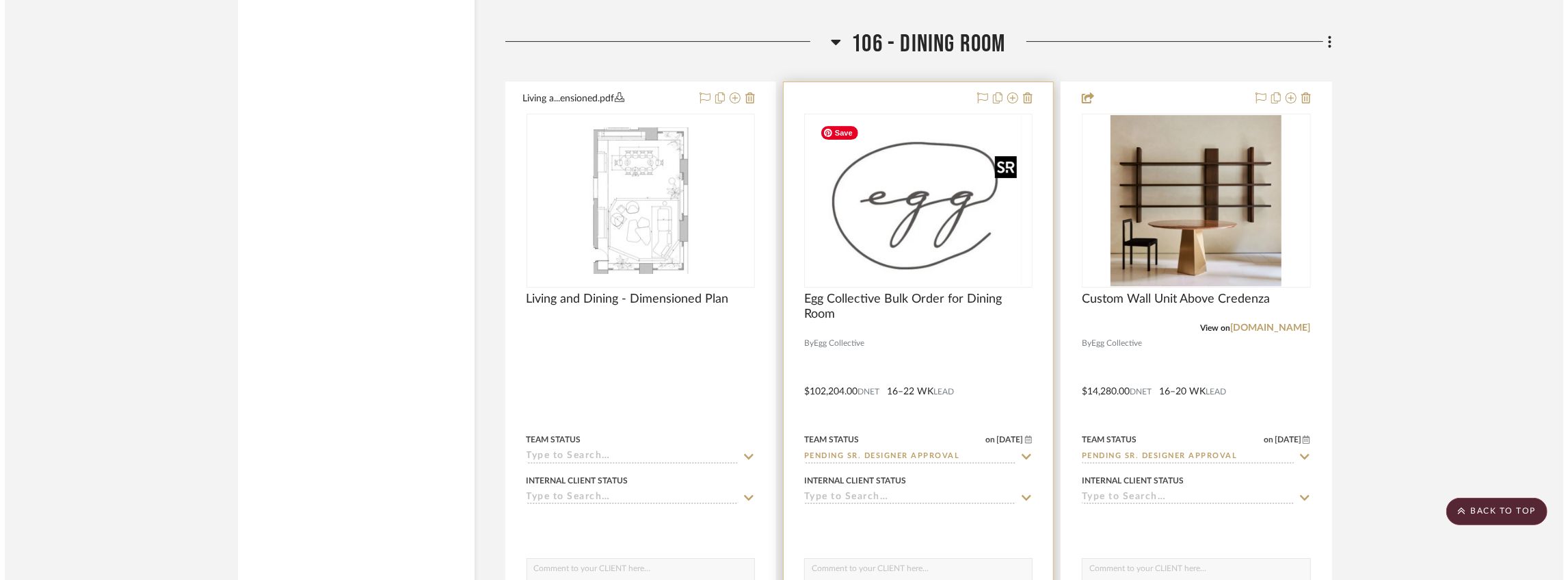
scroll to position [0, 0]
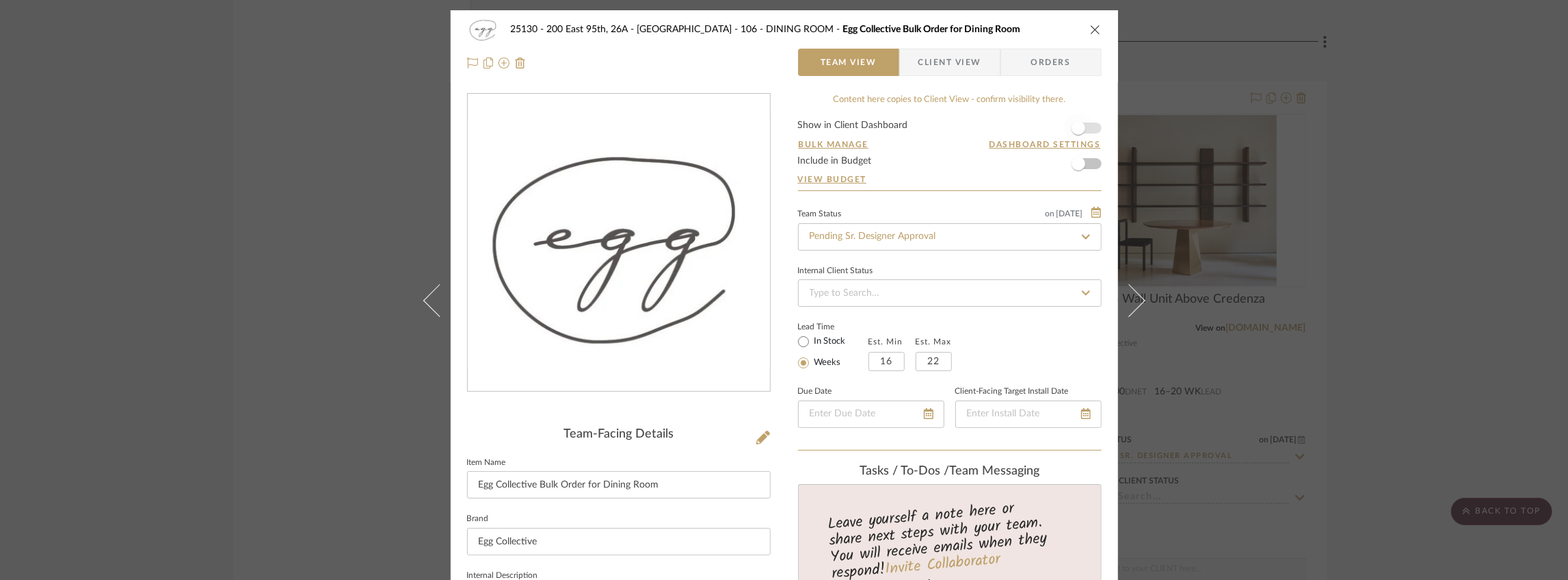
click at [1083, 127] on span "button" at bounding box center [1079, 128] width 31 height 31
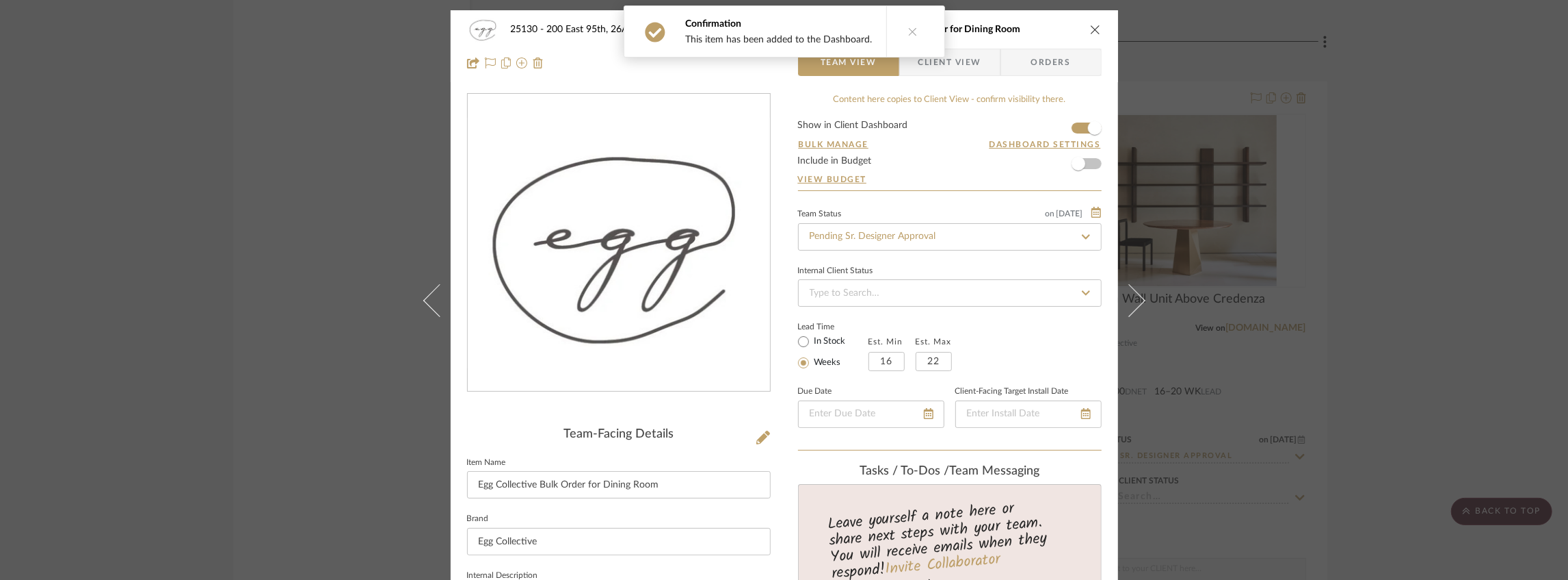
click at [963, 59] on span "Client View" at bounding box center [950, 62] width 63 height 28
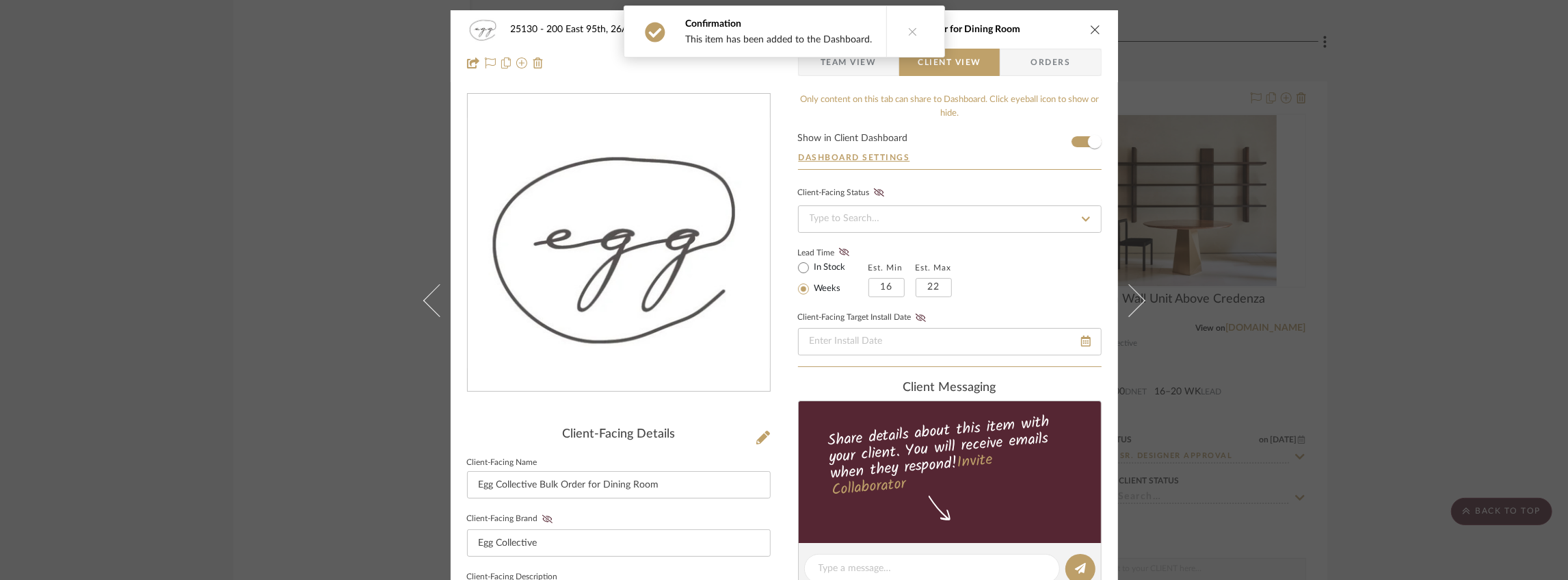
click at [909, 35] on icon at bounding box center [913, 32] width 10 height 10
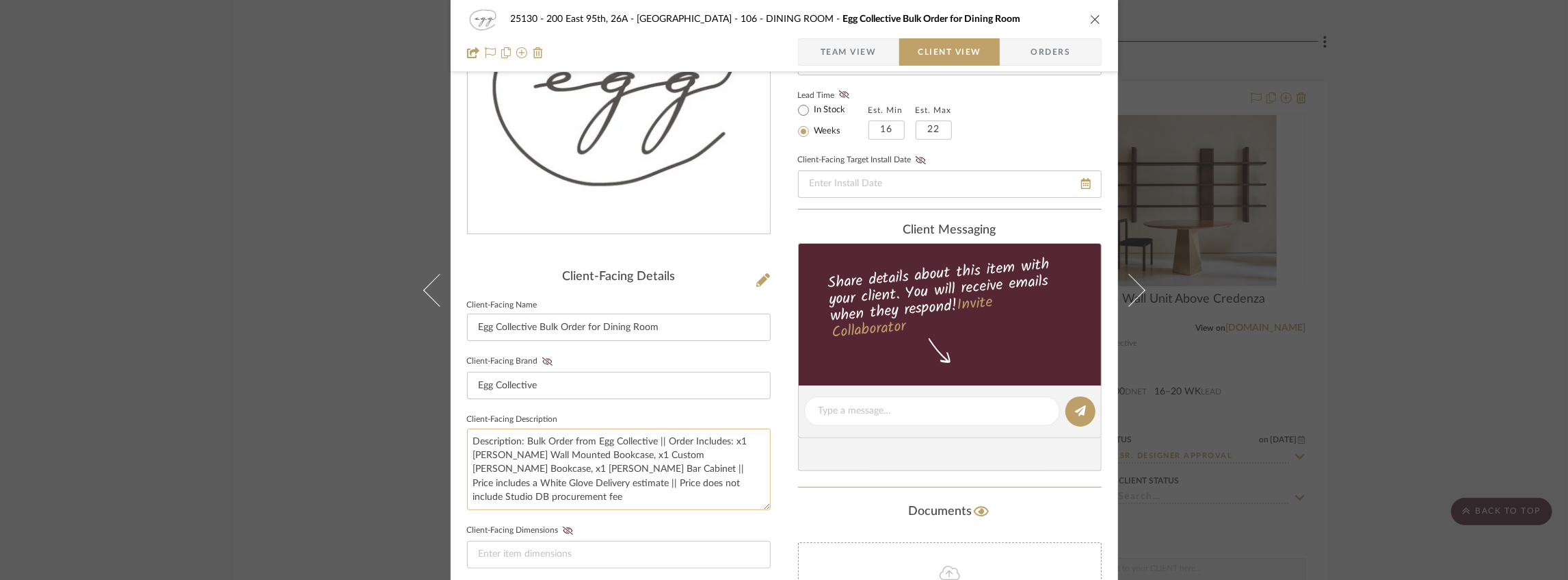
scroll to position [274, 0]
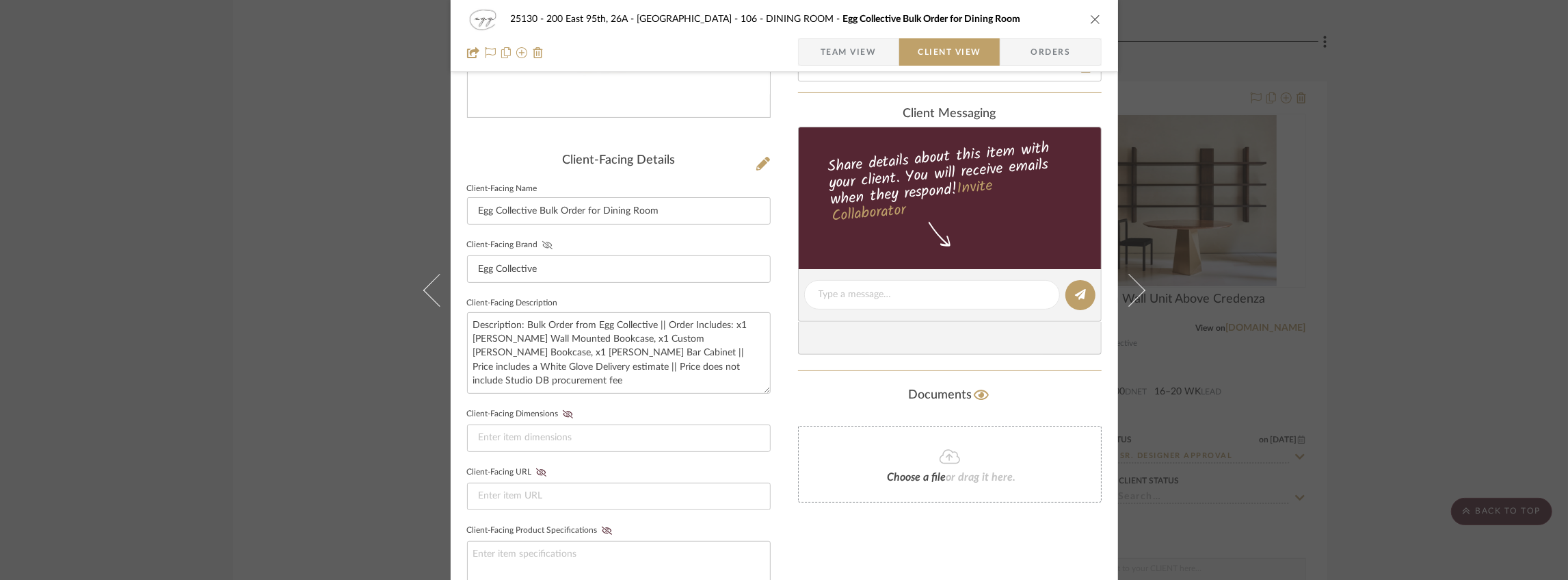
click at [546, 243] on icon at bounding box center [547, 245] width 10 height 8
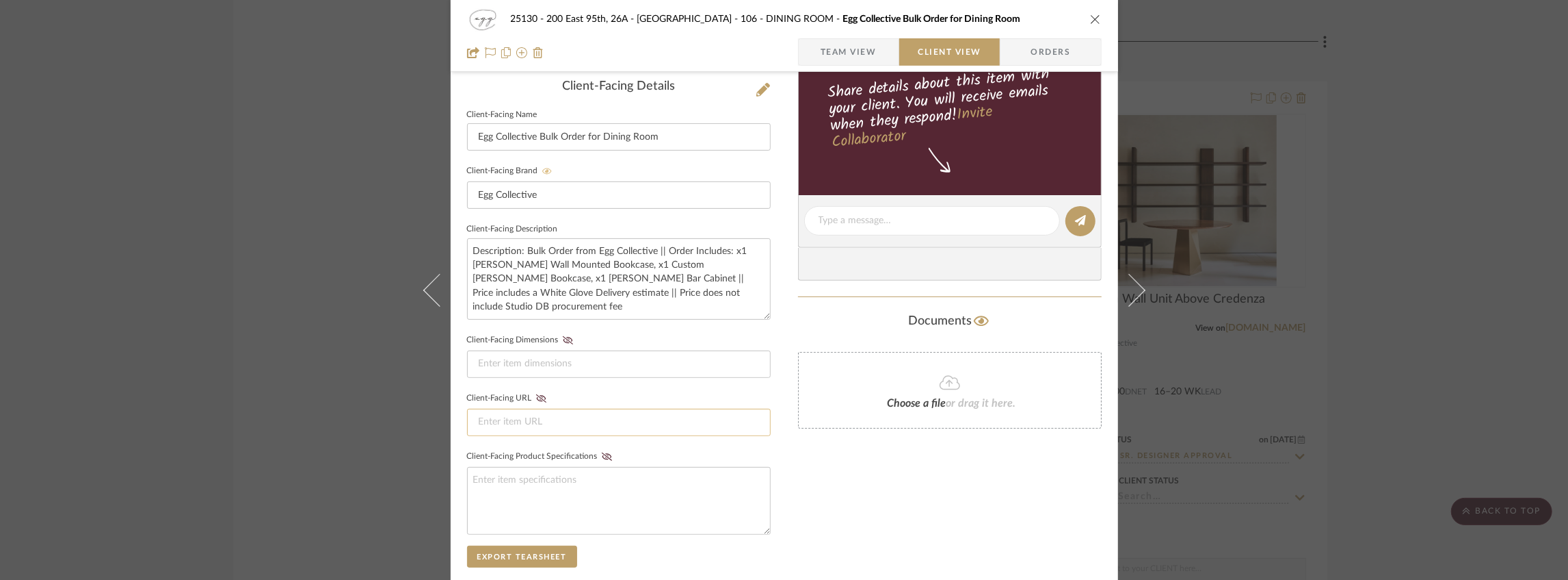
scroll to position [548, 0]
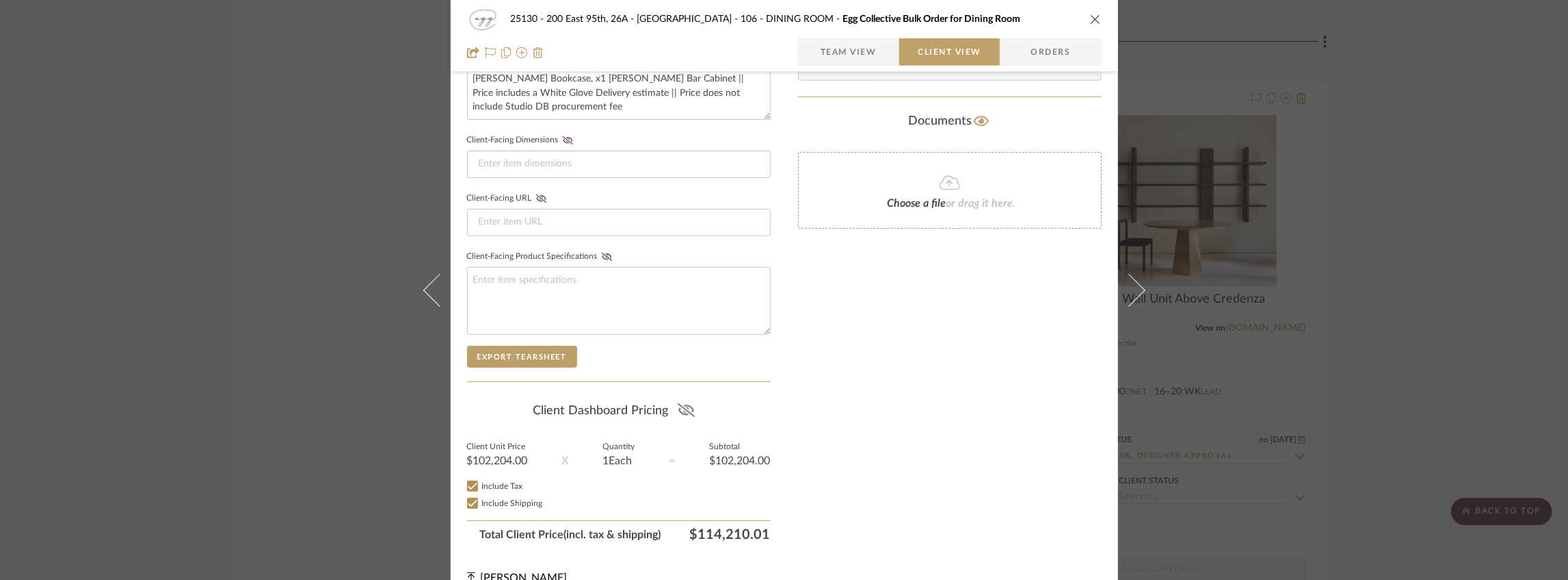
click at [687, 403] on icon at bounding box center [686, 410] width 17 height 14
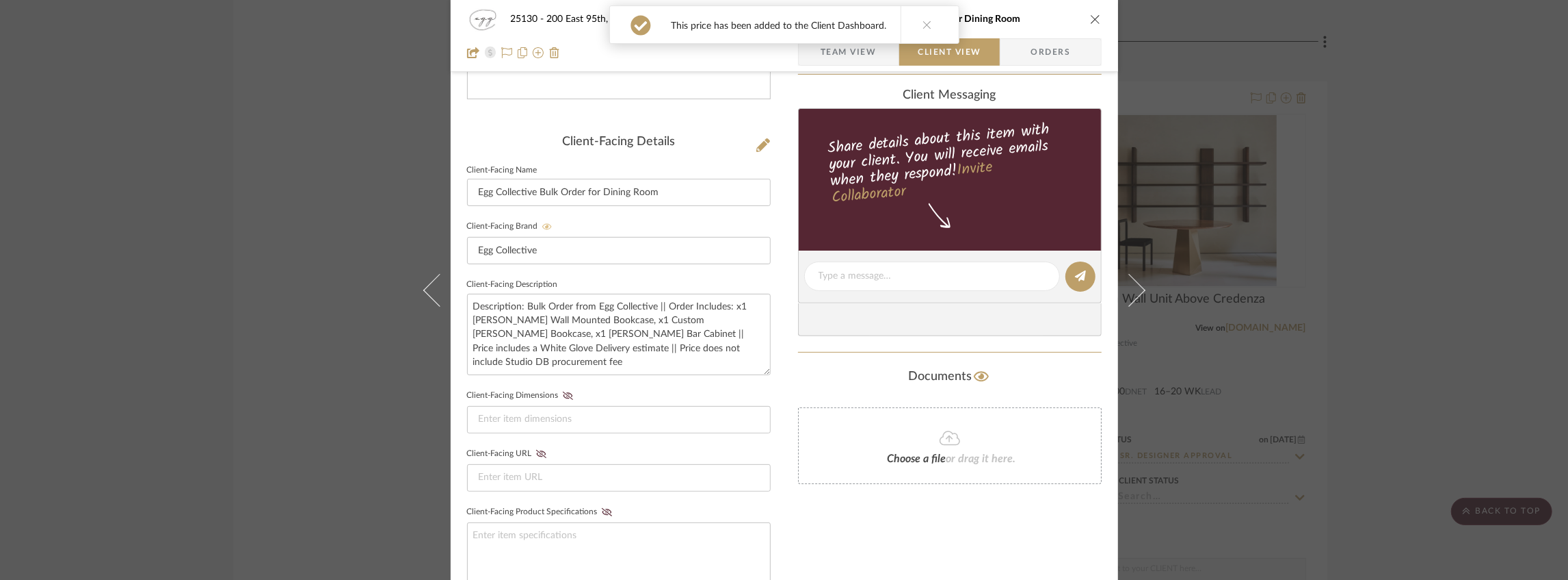
scroll to position [137, 0]
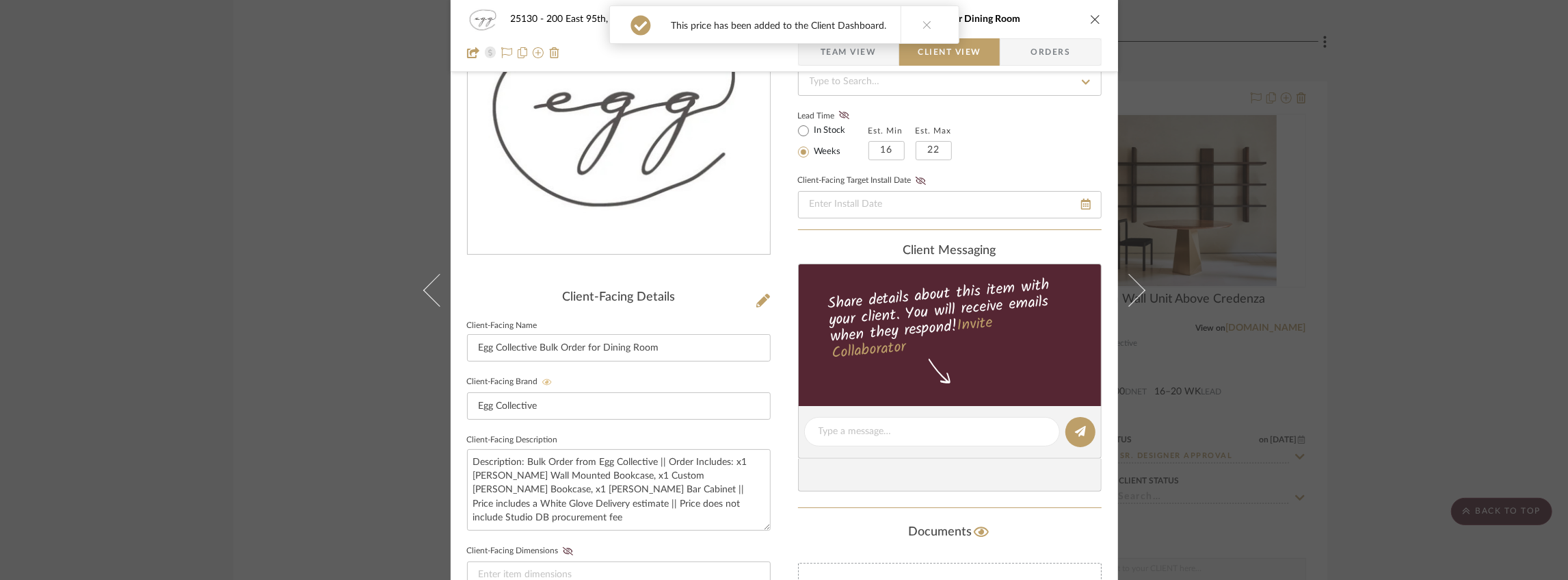
click at [1092, 17] on icon "close" at bounding box center [1096, 19] width 11 height 11
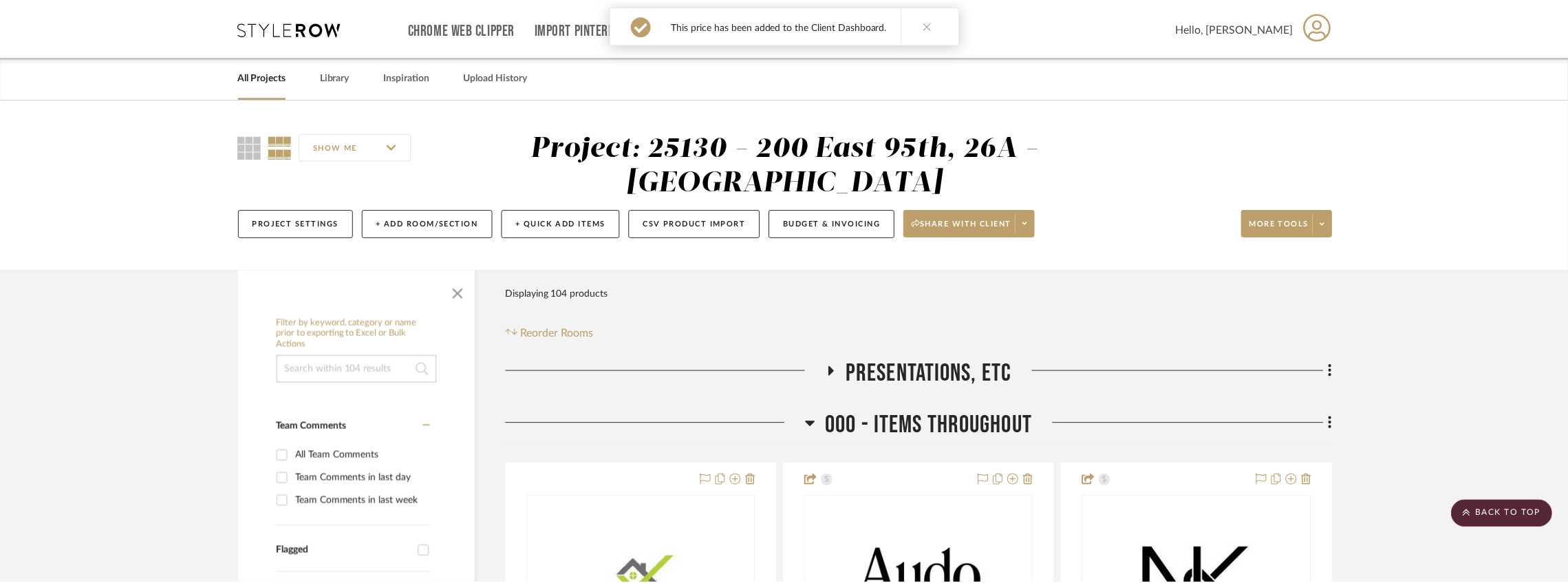
scroll to position [8927, 0]
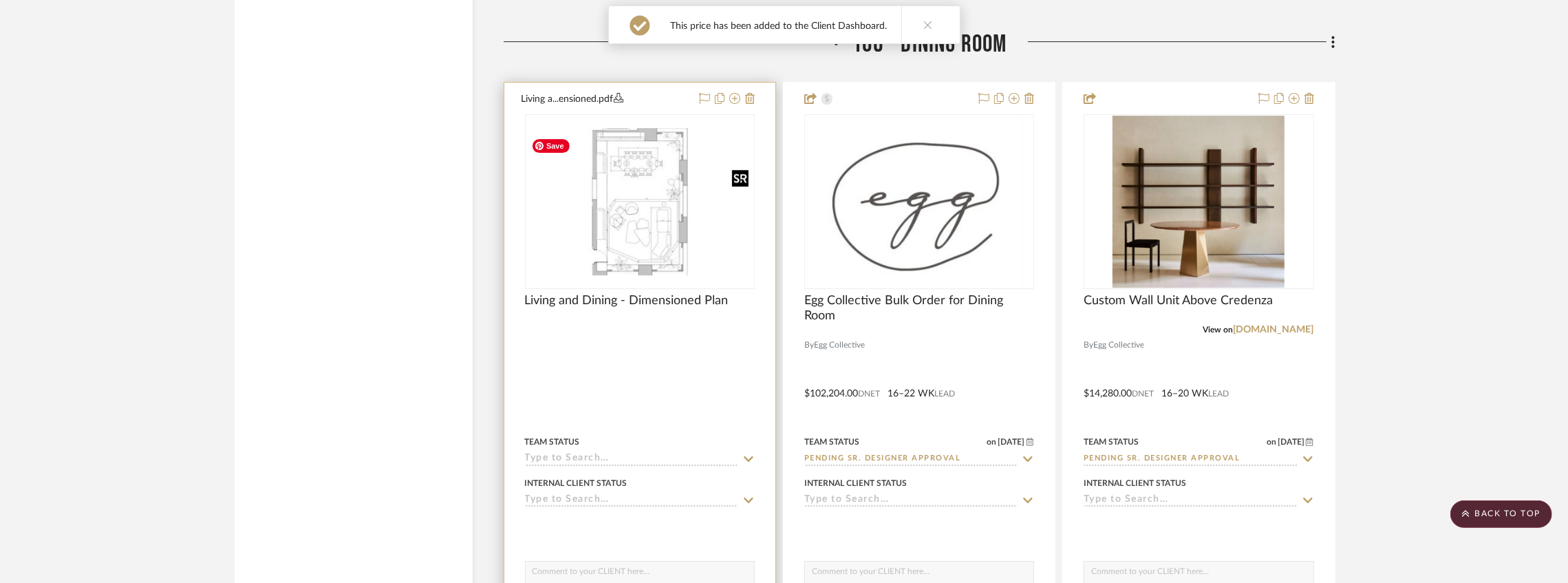
click at [0, 0] on img at bounding box center [0, 0] width 0 height 0
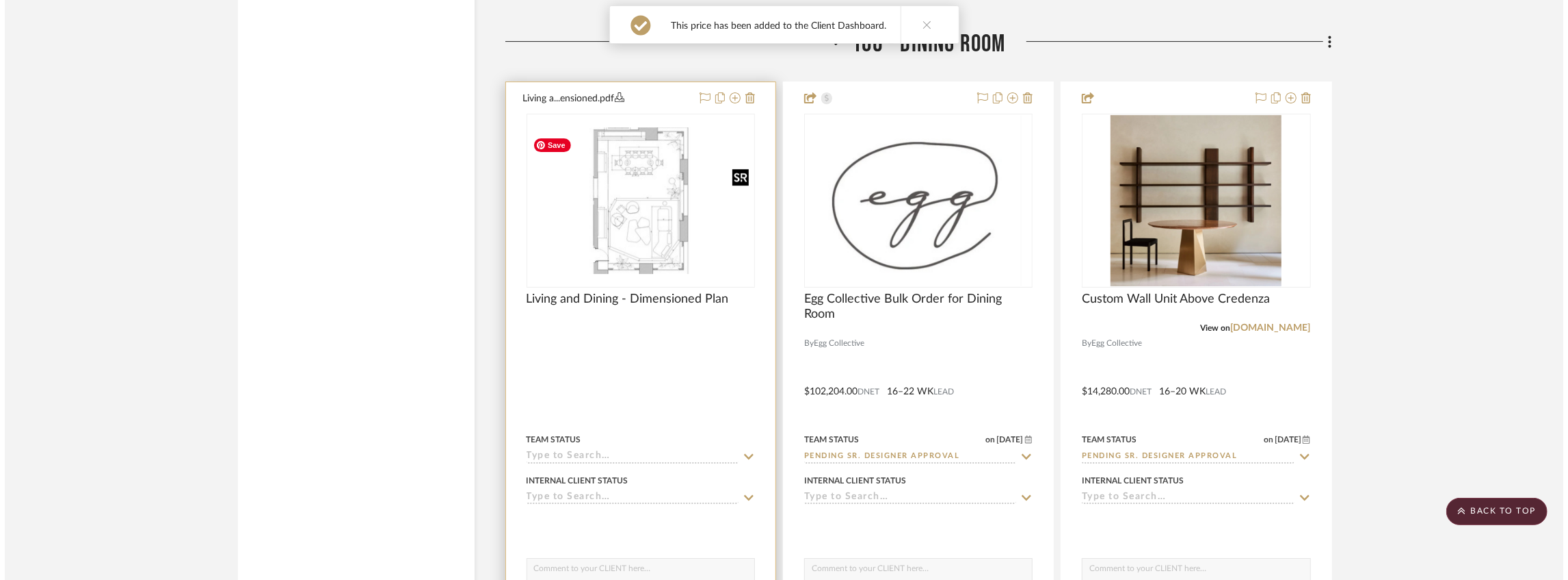
scroll to position [0, 0]
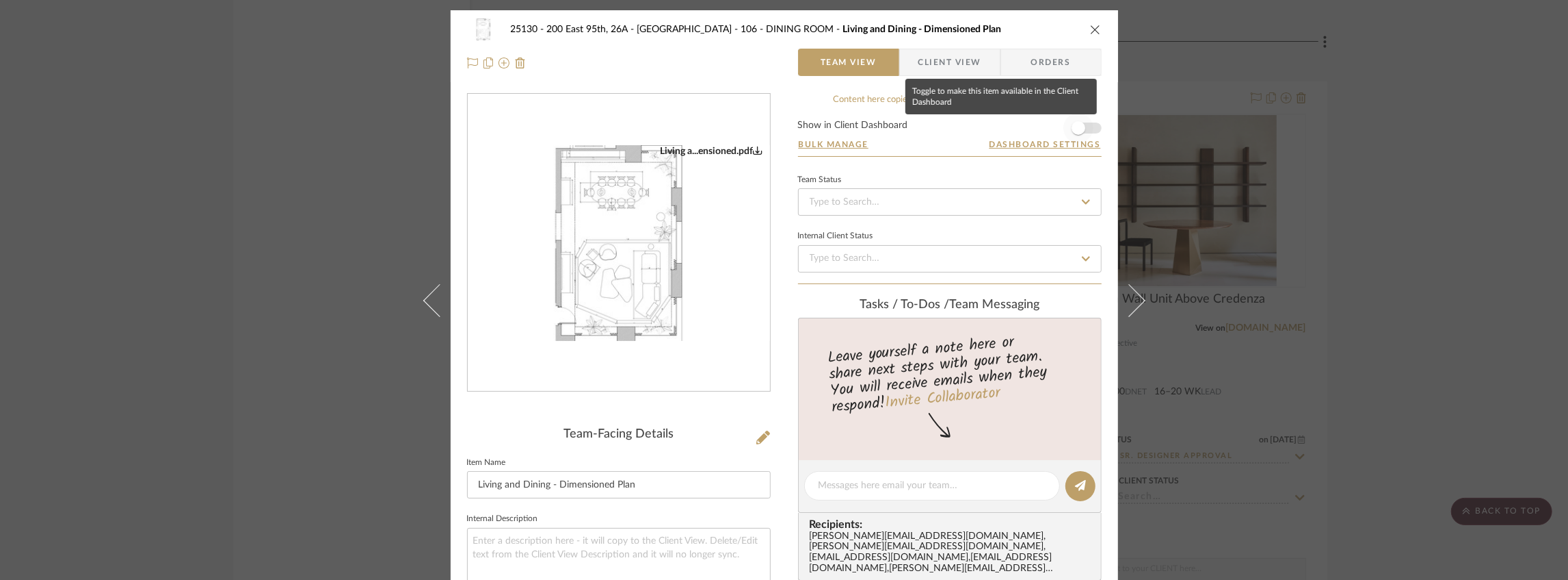
click at [1081, 129] on span "button" at bounding box center [1079, 128] width 31 height 31
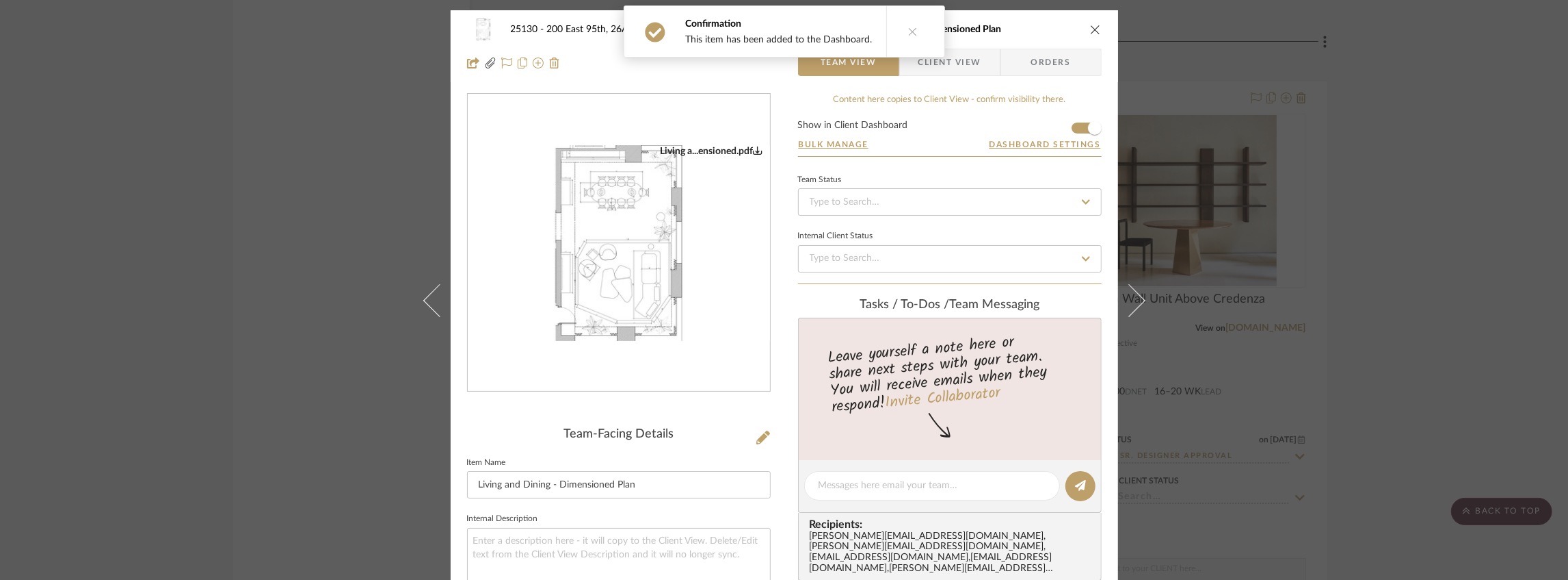
click at [1091, 28] on icon "close" at bounding box center [1096, 29] width 11 height 11
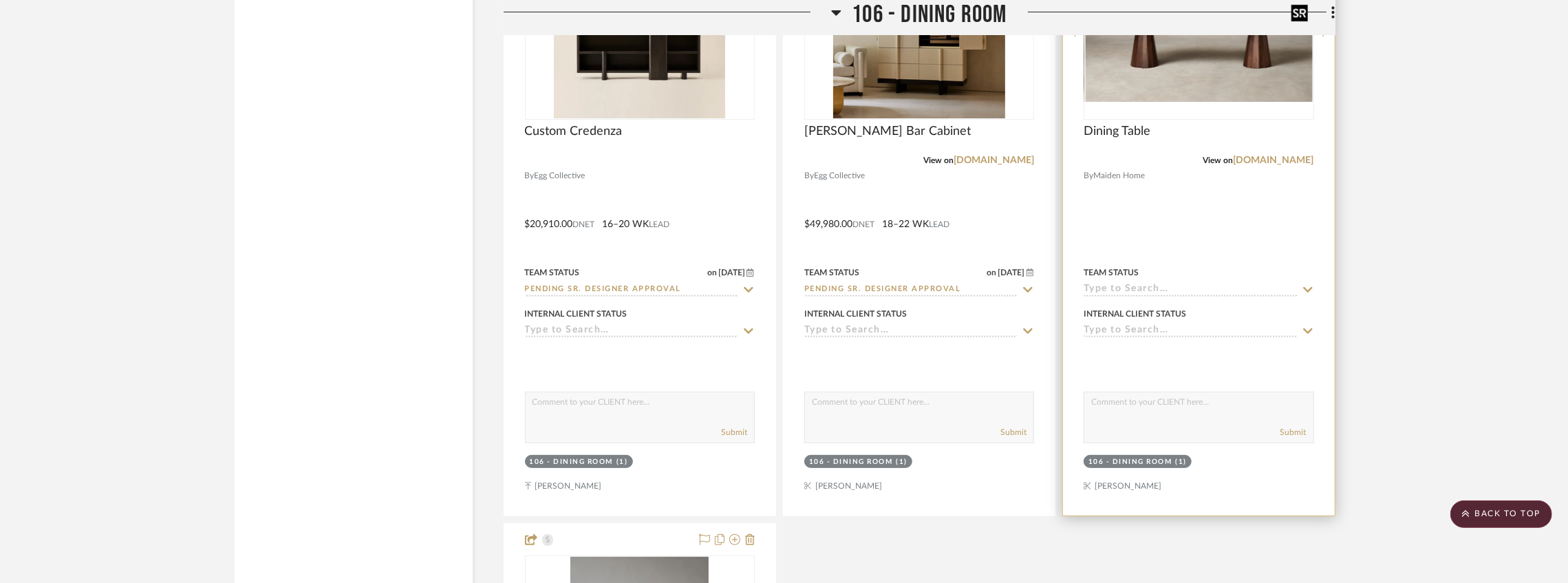
scroll to position [9569, 0]
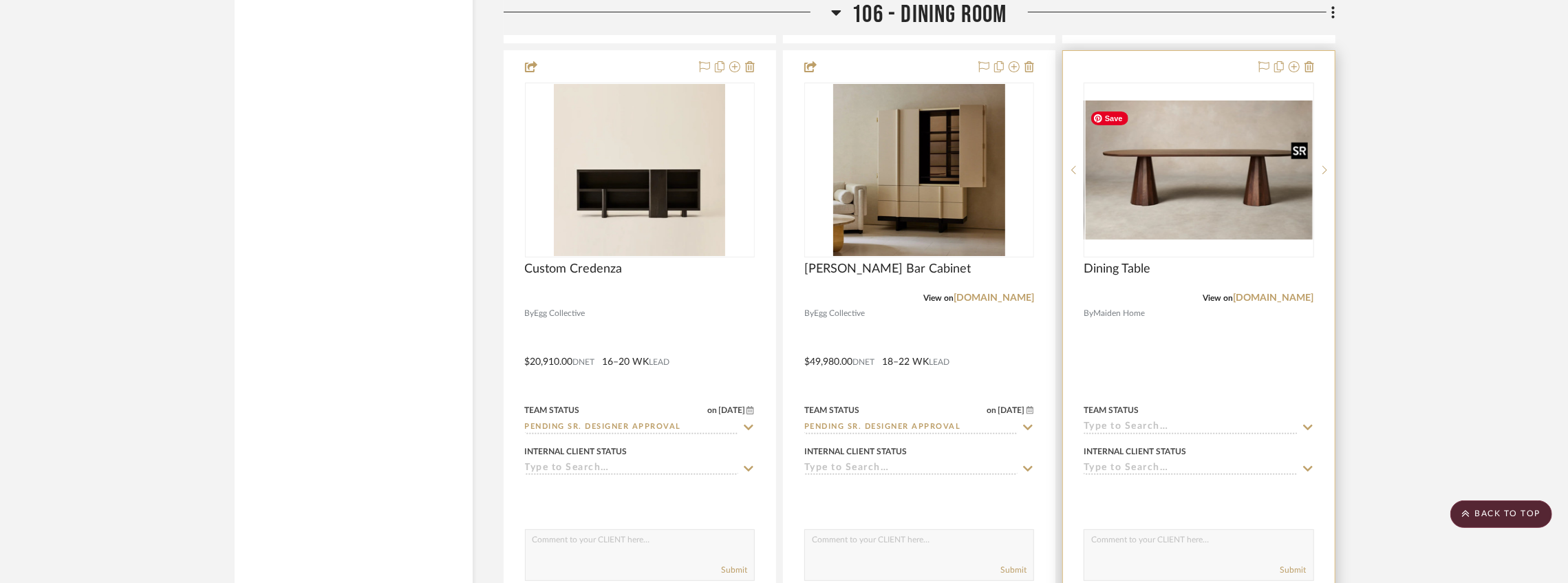
click at [1181, 193] on img "0" at bounding box center [1198, 169] width 227 height 139
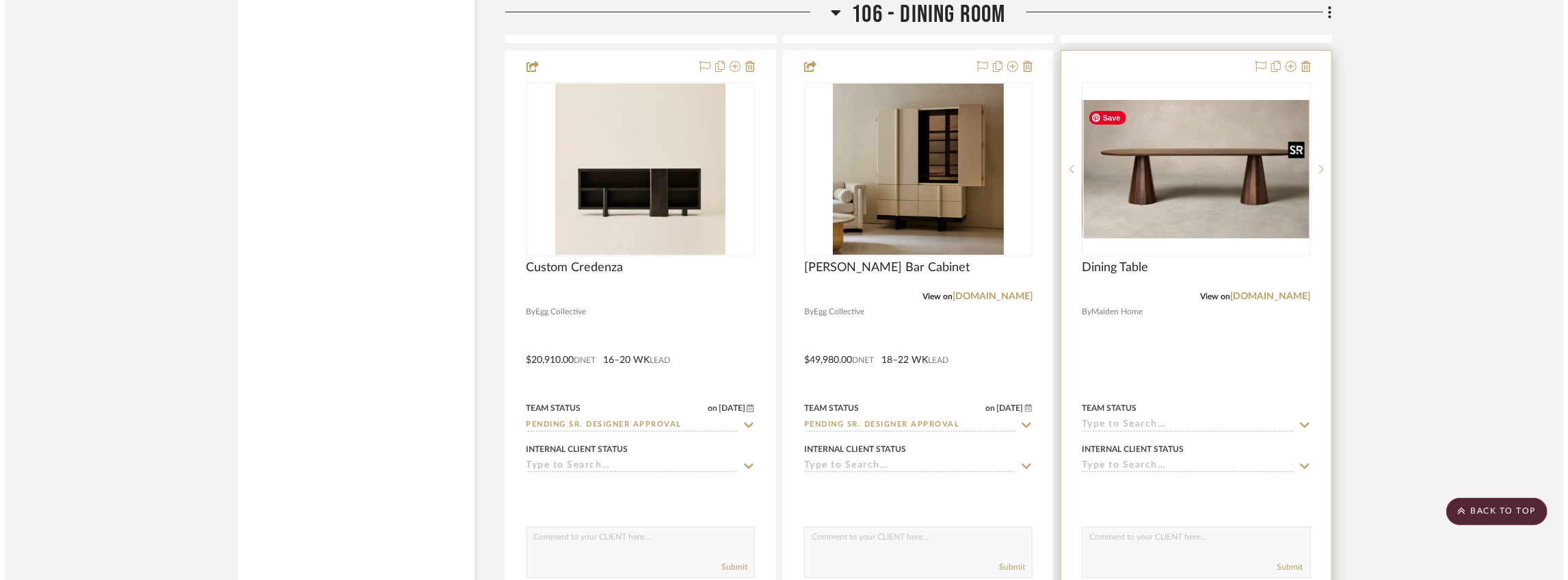
scroll to position [0, 0]
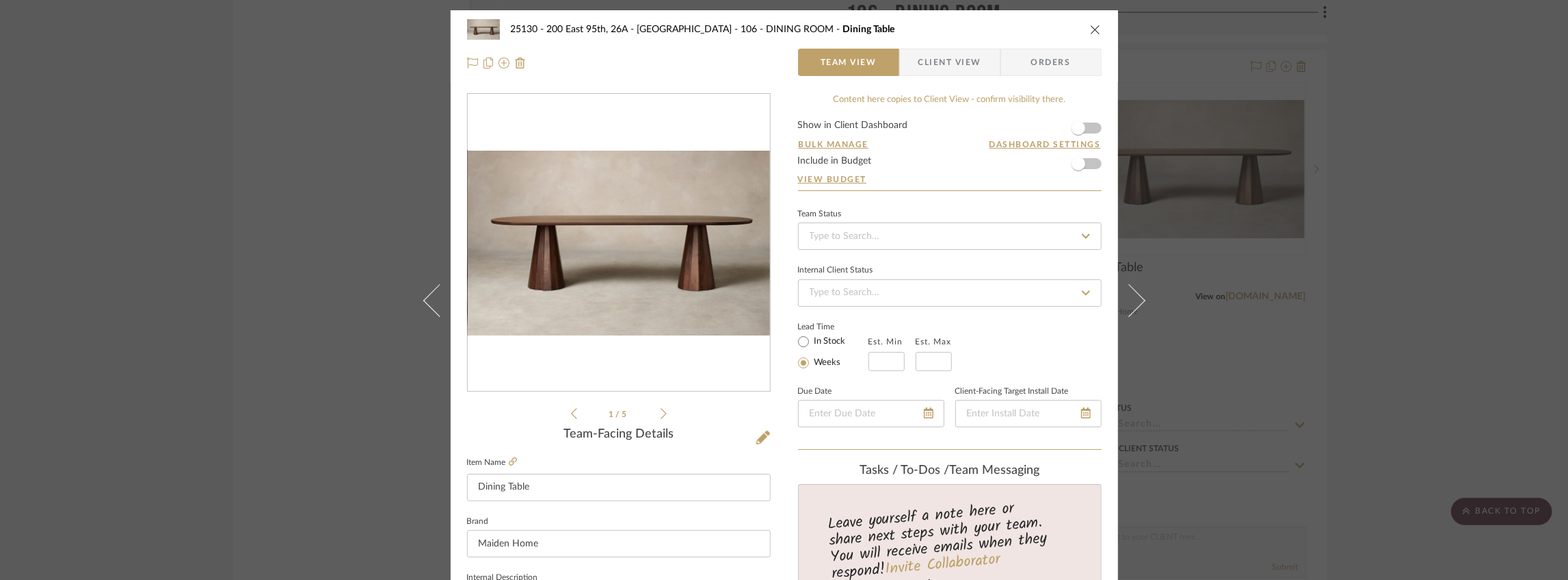
click at [1089, 127] on form "Show in Client Dashboard Bulk Manage Dashboard Settings Include in Budget View …" at bounding box center [950, 155] width 304 height 70
click at [1078, 124] on span "button" at bounding box center [1079, 128] width 14 height 14
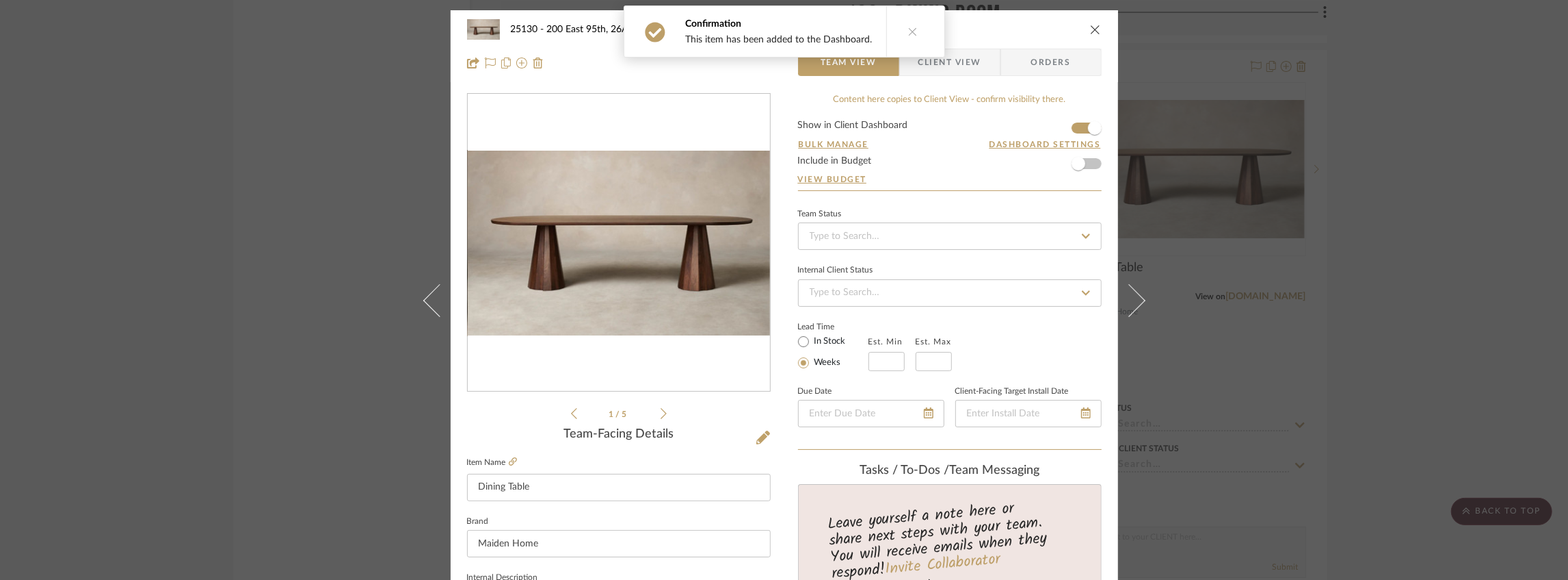
click at [1089, 36] on div "25130 - 200 East 95th, 26A - Kosheleva 106 - DINING ROOM Dining Table" at bounding box center [784, 30] width 635 height 28
click at [1091, 34] on icon "close" at bounding box center [1096, 29] width 11 height 11
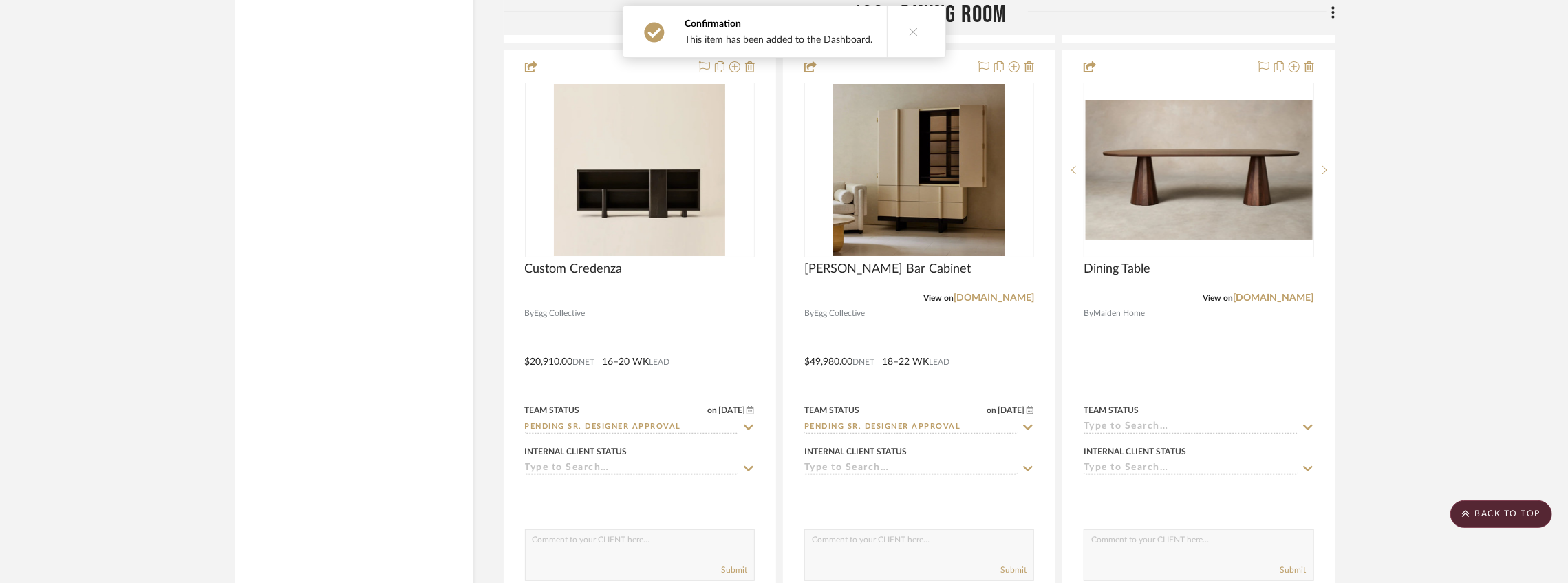
drag, startPoint x: 1432, startPoint y: 112, endPoint x: 1419, endPoint y: 105, distance: 14.8
click at [1431, 112] on project-details-page "SHOW ME Project: 25130 - 200 East 95th, 26A - Kosheleva Project Settings + Add …" at bounding box center [784, 154] width 1568 height 19249
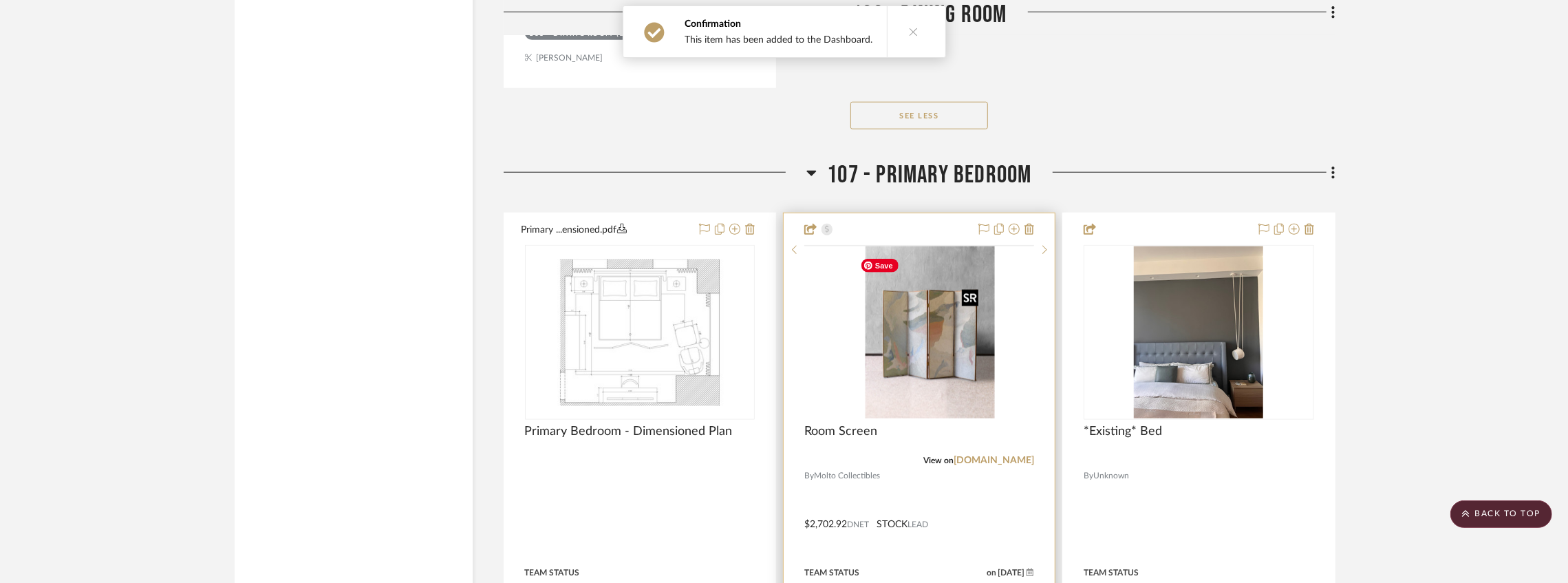
scroll to position [10853, 0]
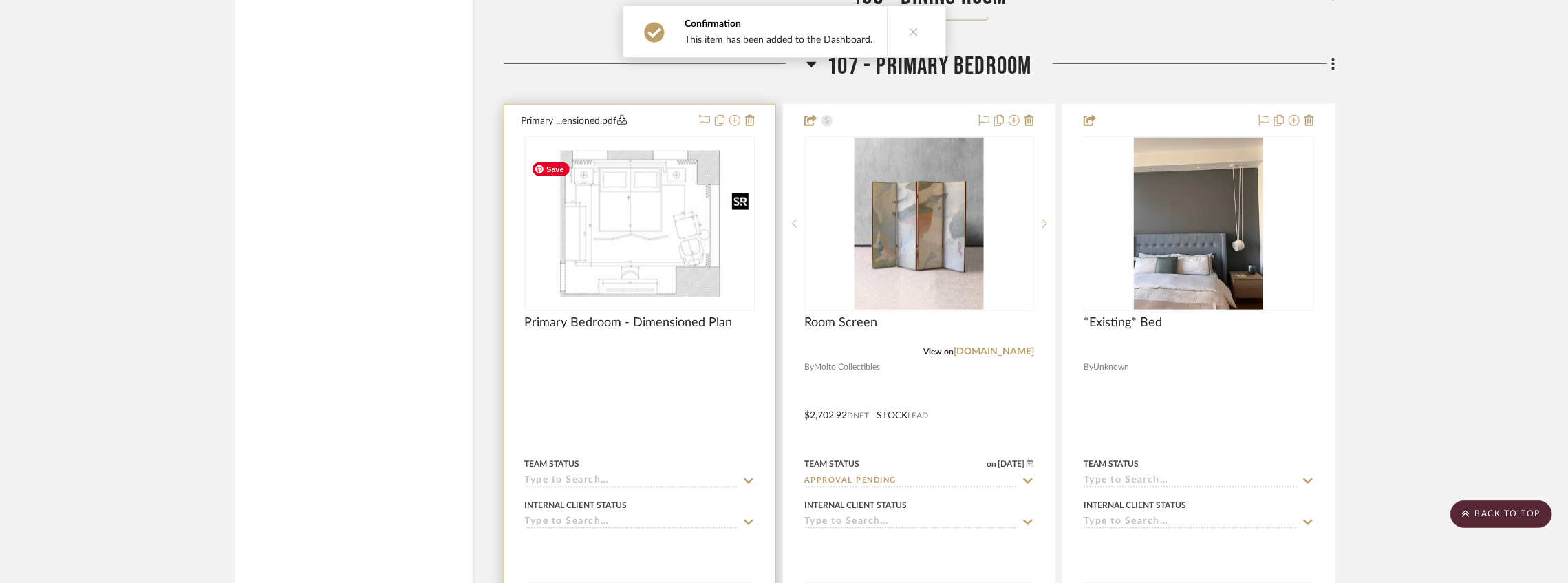
click at [0, 0] on img at bounding box center [0, 0] width 0 height 0
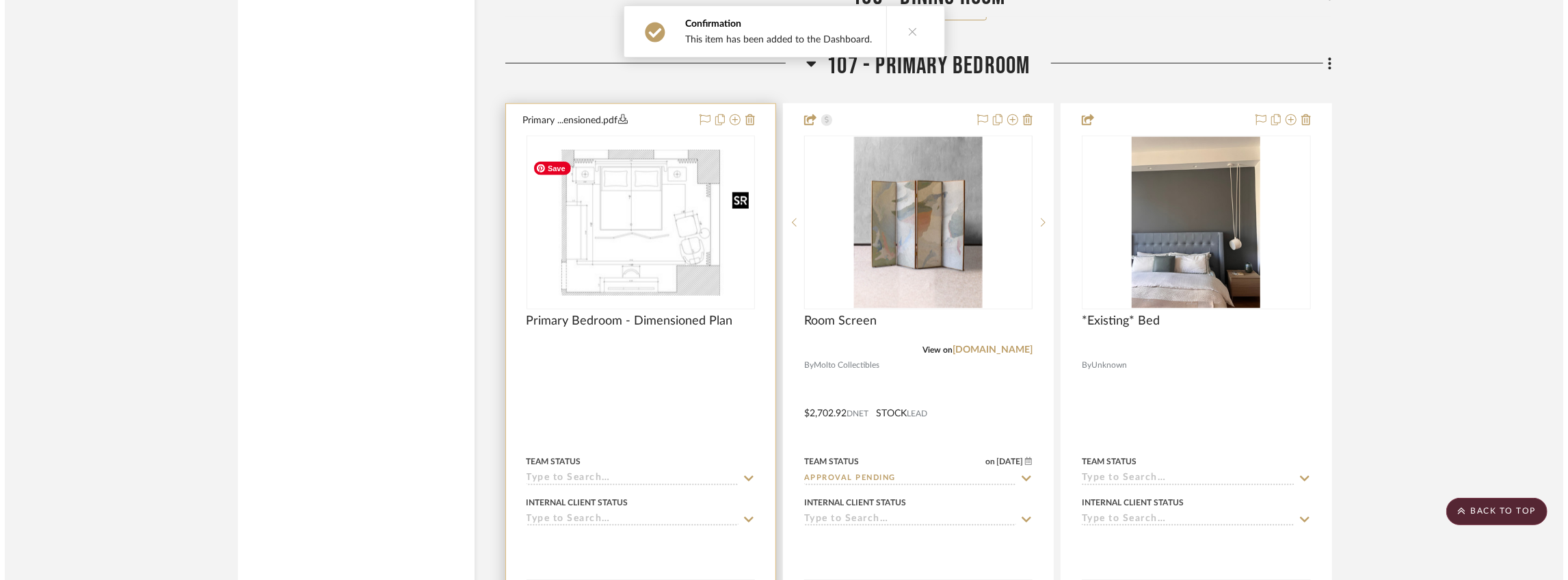
scroll to position [0, 0]
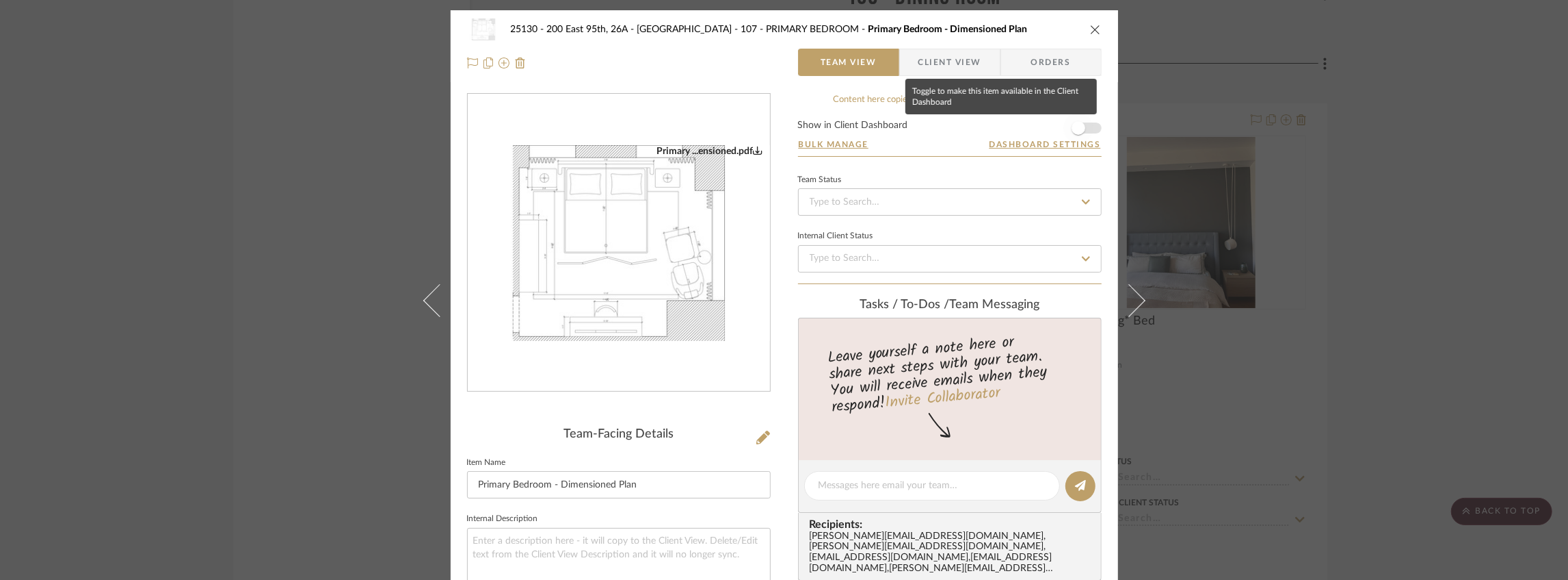
click at [1084, 127] on span "button" at bounding box center [1079, 128] width 31 height 31
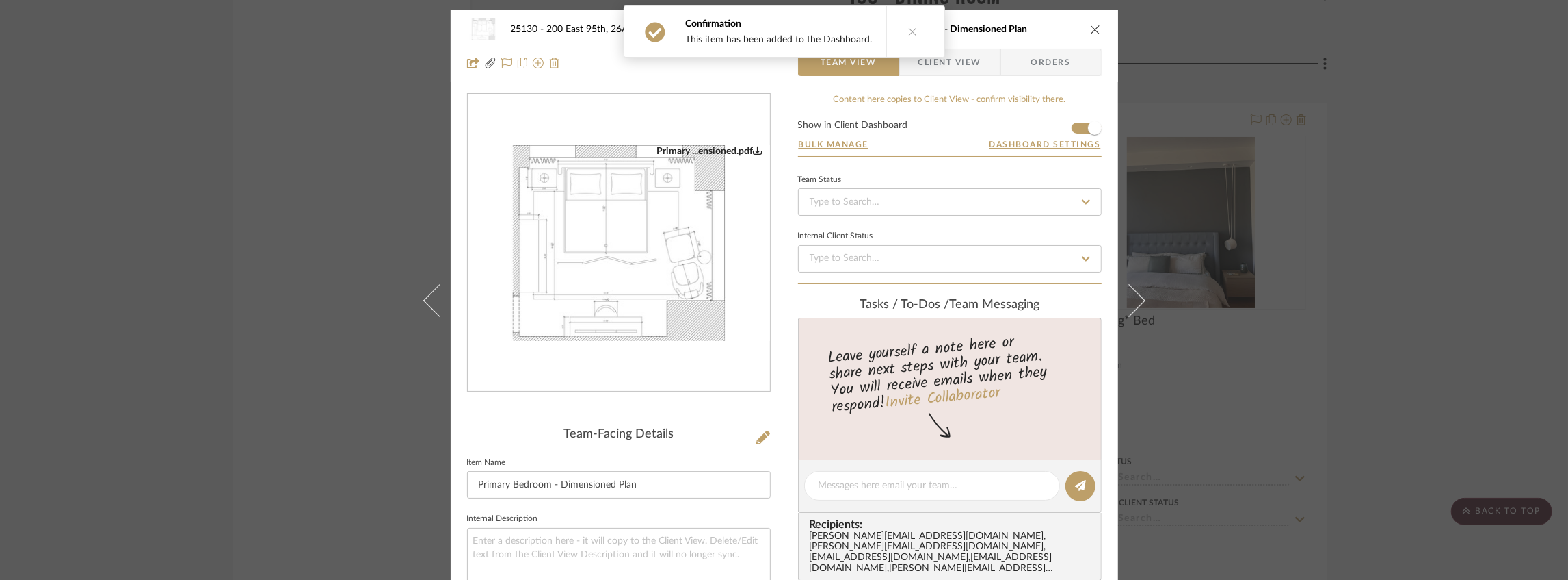
click at [1094, 25] on icon "close" at bounding box center [1096, 29] width 11 height 11
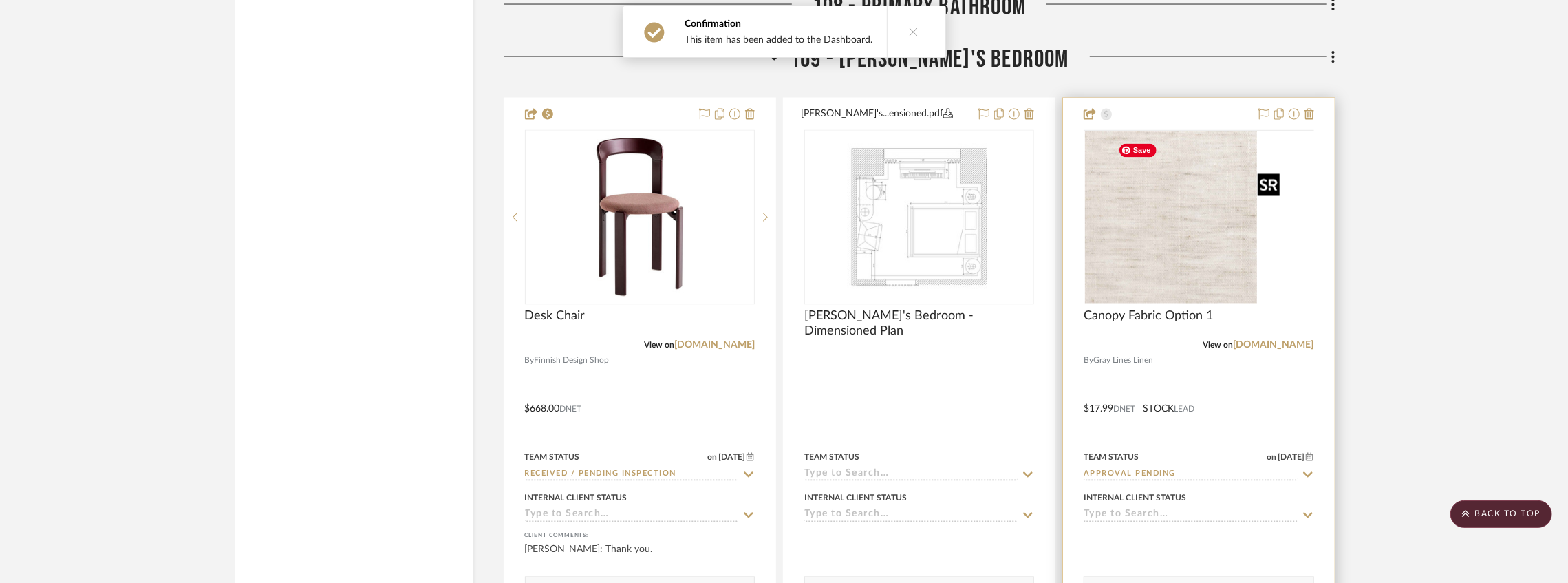
scroll to position [11586, 0]
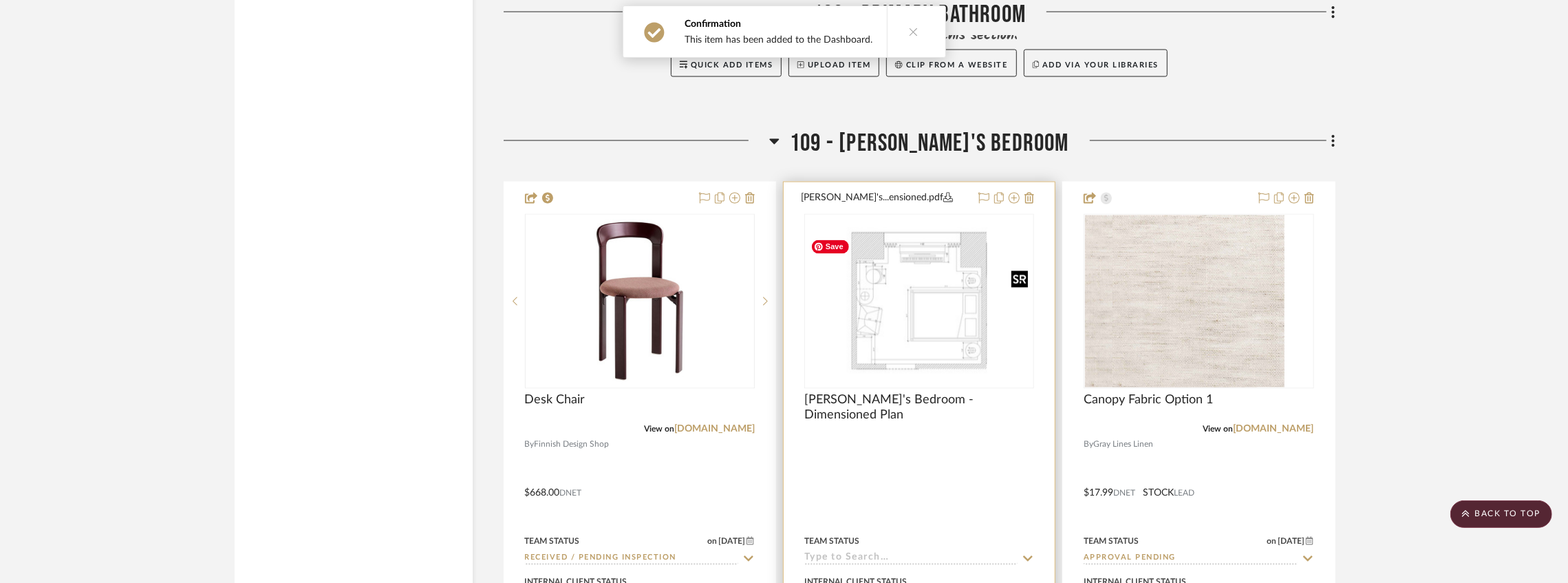
click at [0, 0] on img at bounding box center [0, 0] width 0 height 0
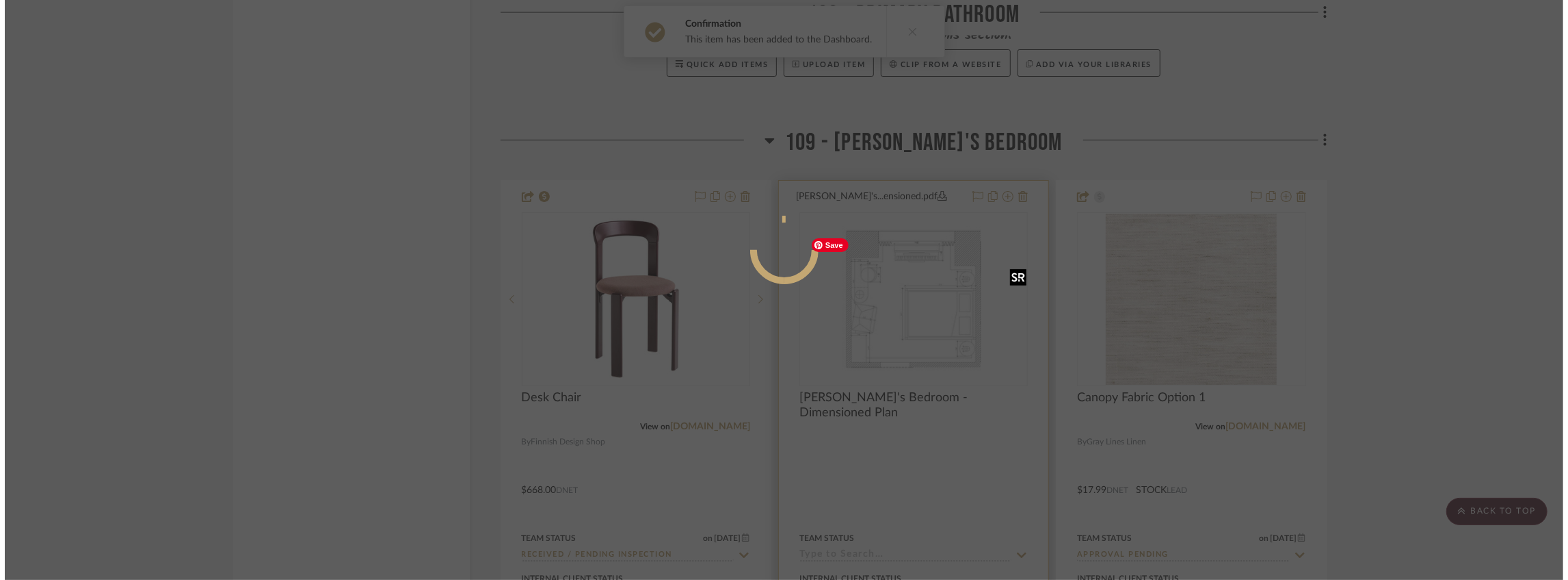
scroll to position [0, 0]
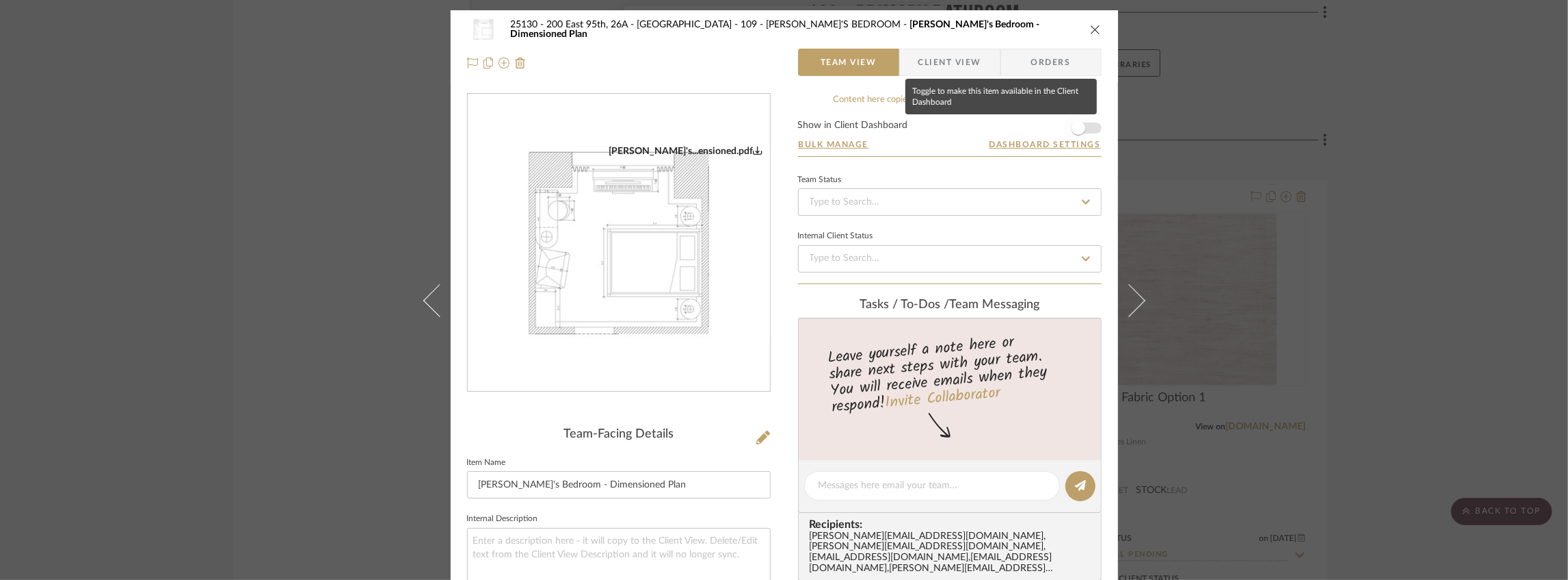
click at [1077, 131] on span "button" at bounding box center [1079, 128] width 14 height 14
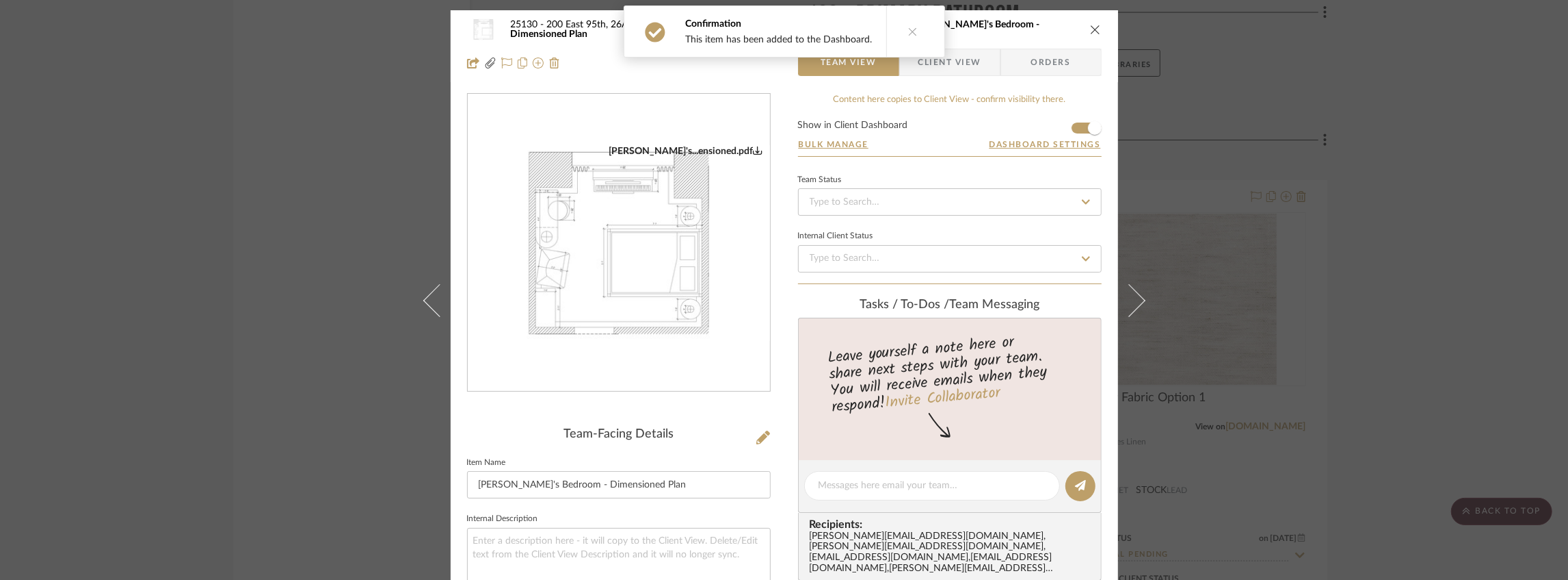
click at [1092, 26] on icon "close" at bounding box center [1096, 29] width 11 height 11
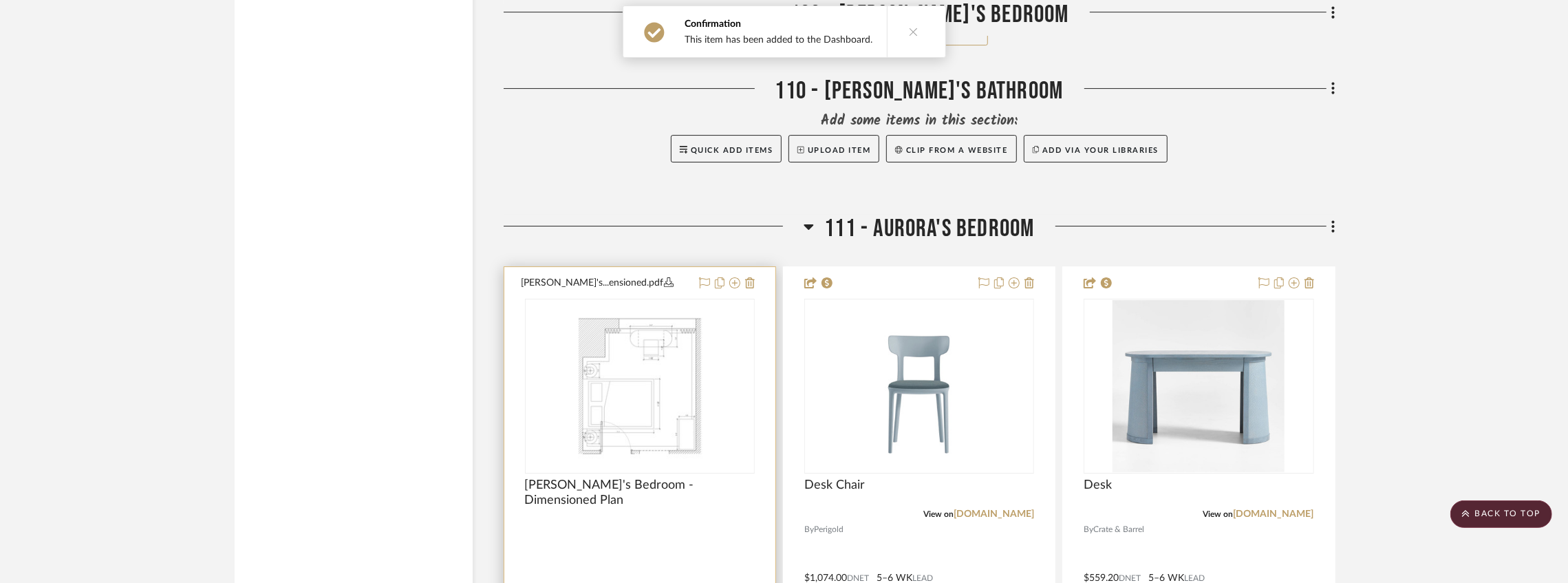
scroll to position [13604, 0]
click at [0, 0] on img at bounding box center [0, 0] width 0 height 0
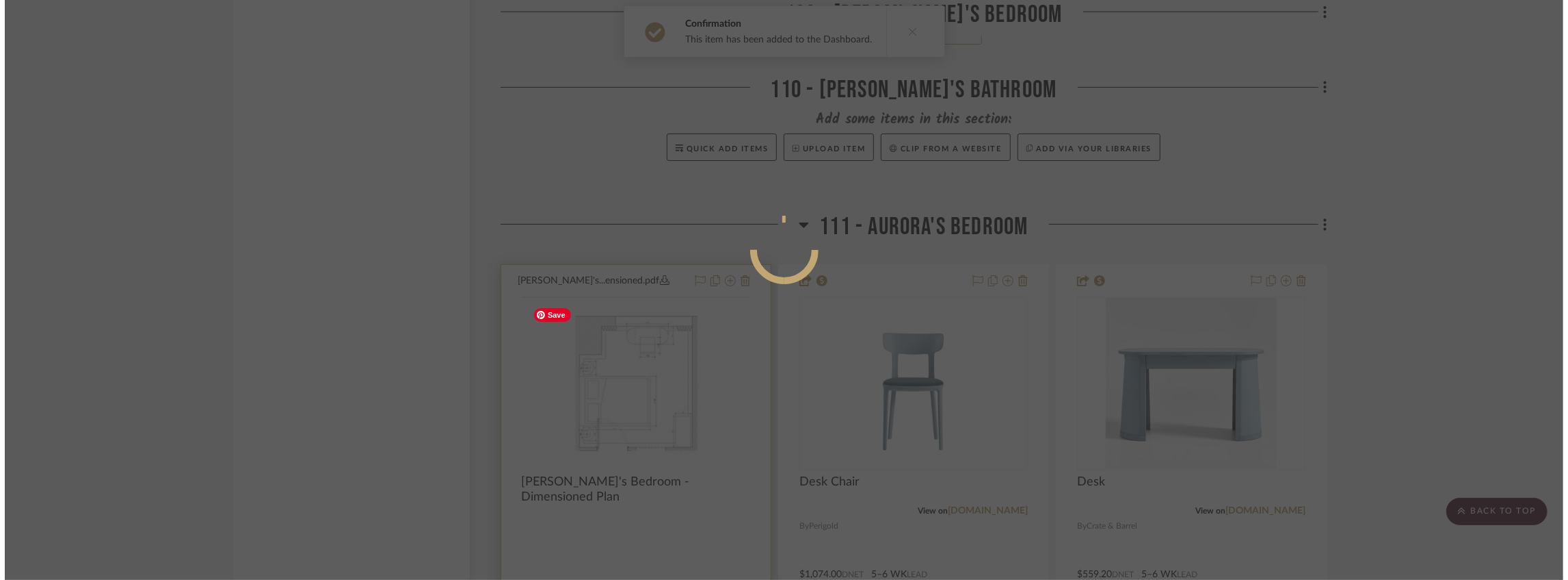
scroll to position [0, 0]
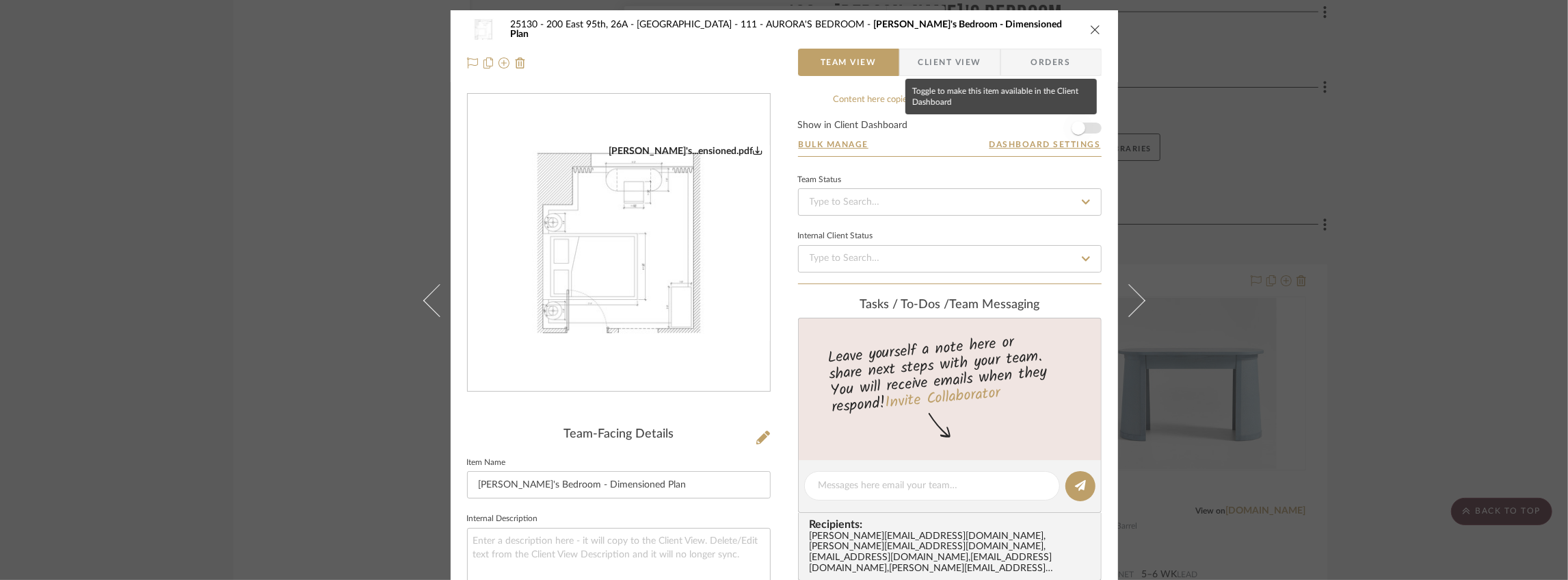
click at [1087, 130] on span "button" at bounding box center [1079, 128] width 31 height 31
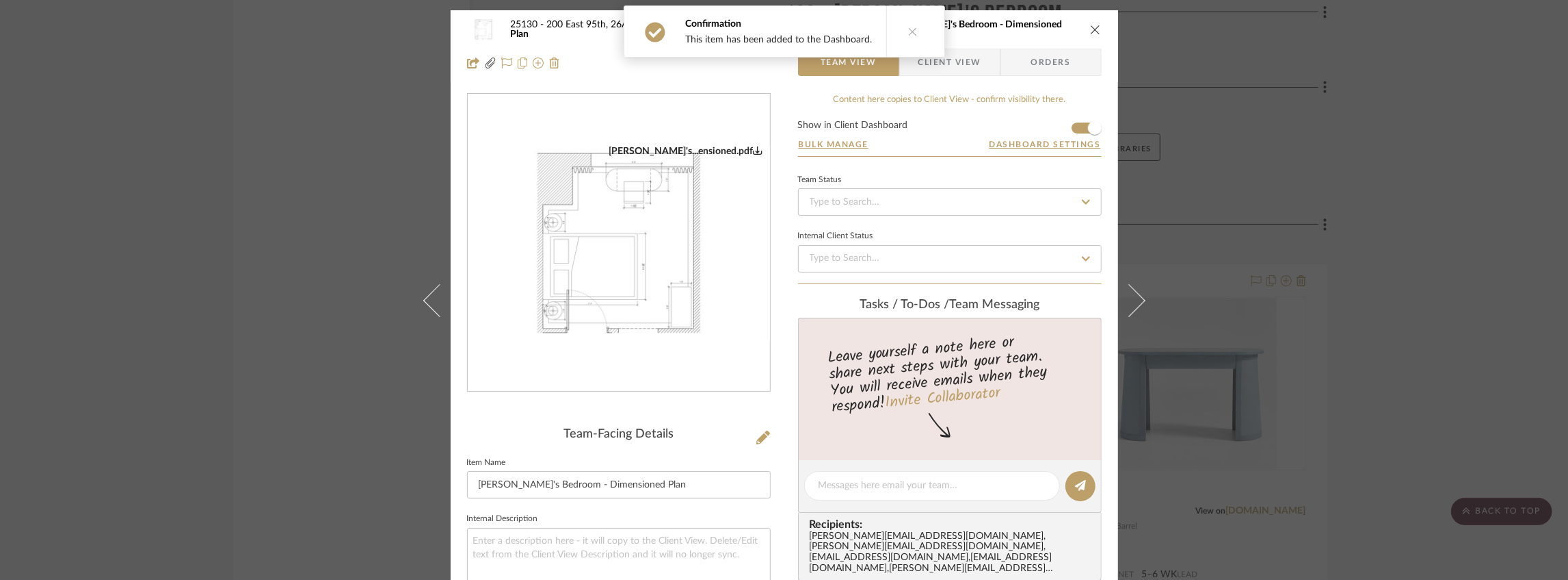
click at [1094, 27] on icon "close" at bounding box center [1096, 29] width 11 height 11
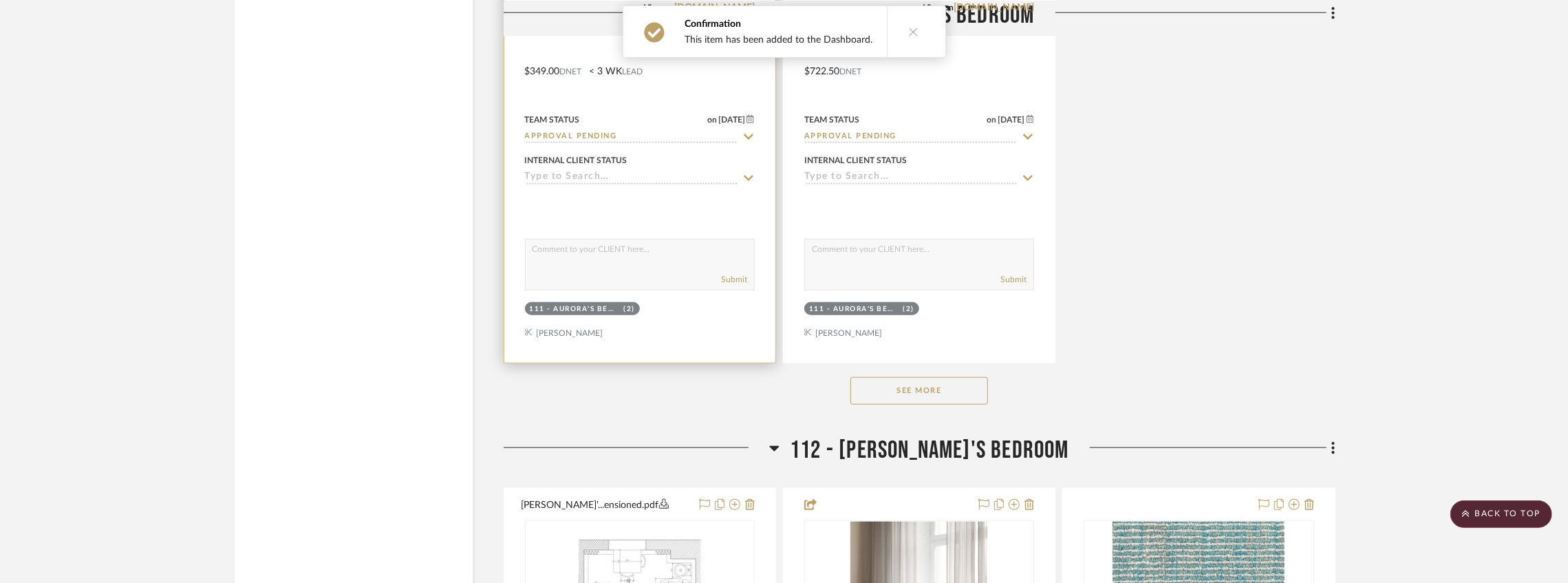
scroll to position [15668, 0]
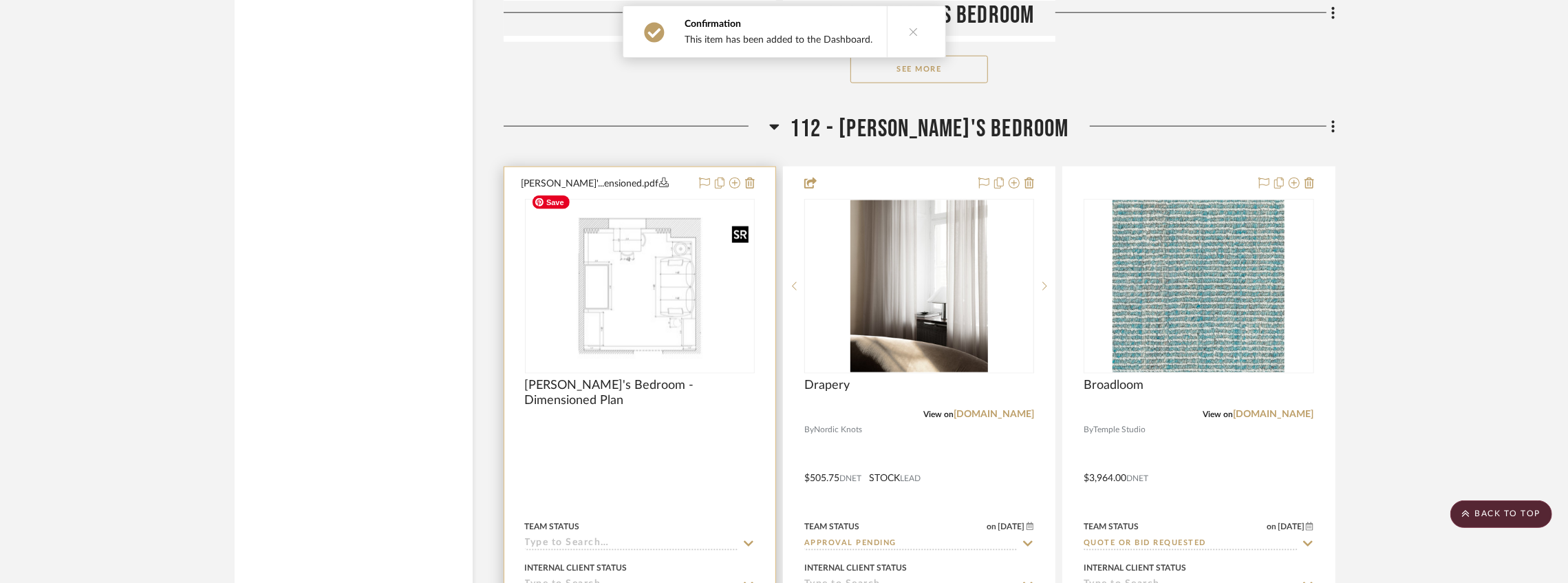
click at [0, 0] on img at bounding box center [0, 0] width 0 height 0
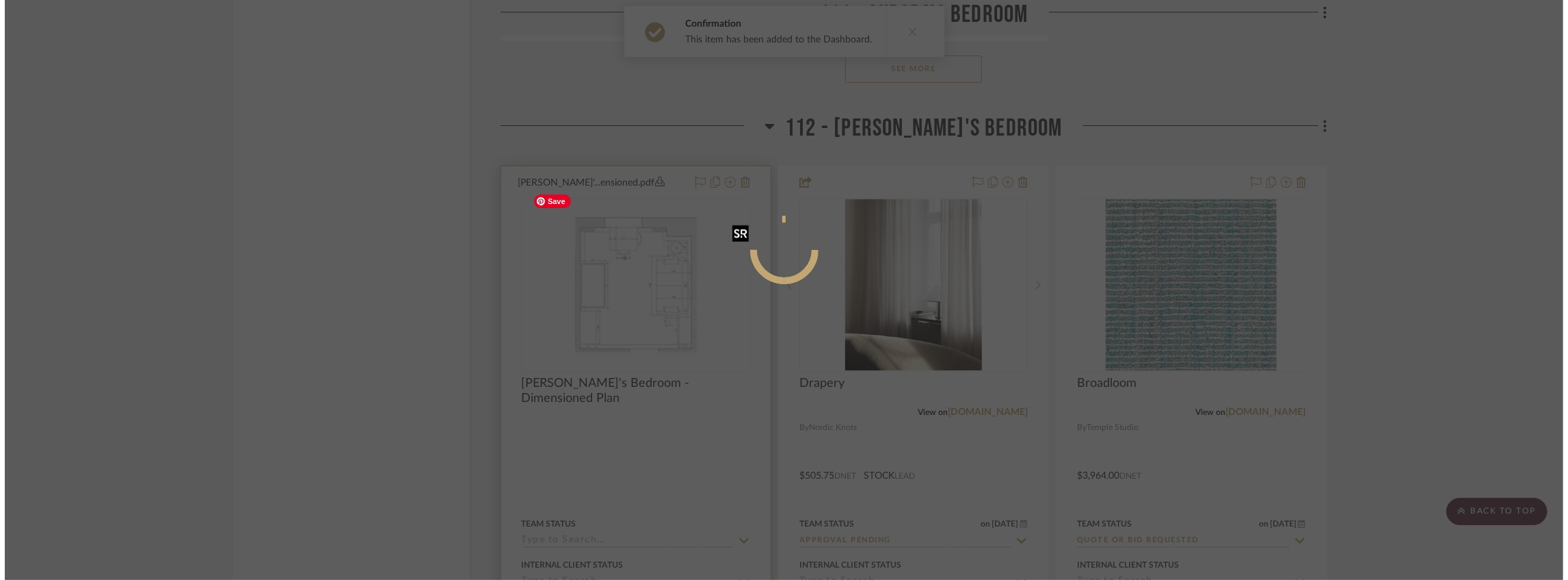
scroll to position [0, 0]
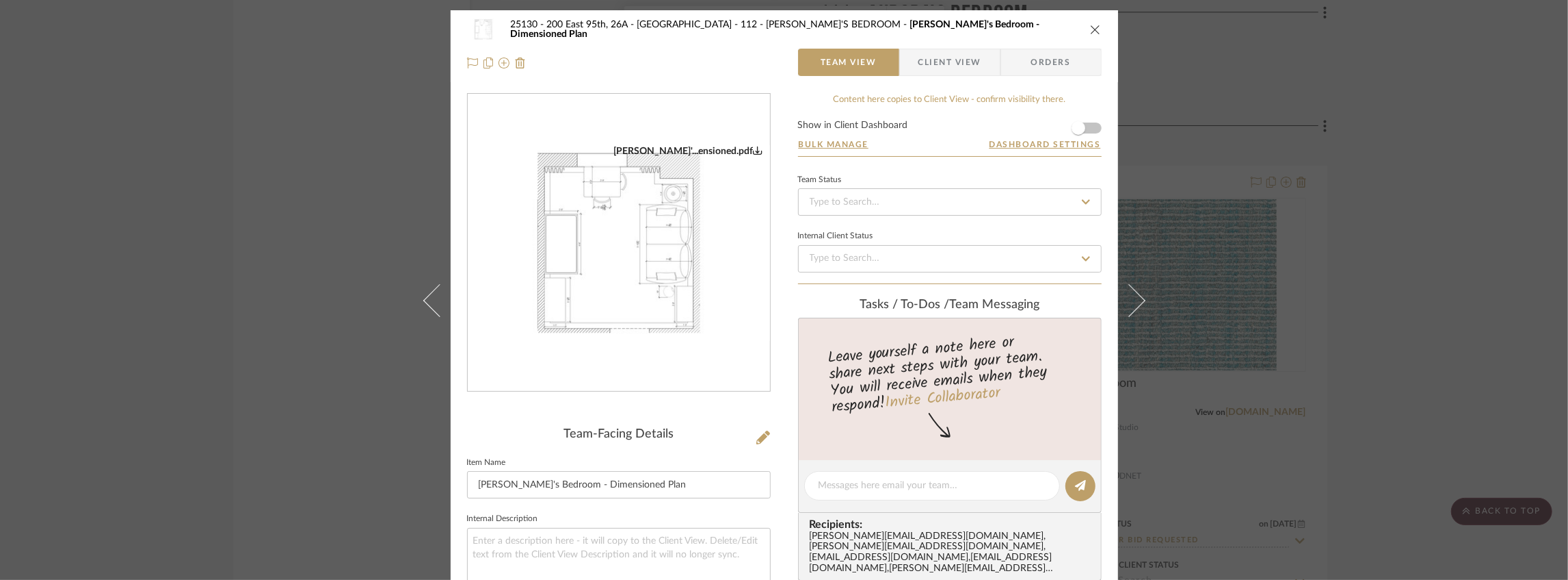
click at [1092, 124] on form "Show in Client Dashboard Bulk Manage Dashboard Settings" at bounding box center [950, 138] width 304 height 35
click at [1081, 125] on span "button" at bounding box center [1079, 128] width 31 height 31
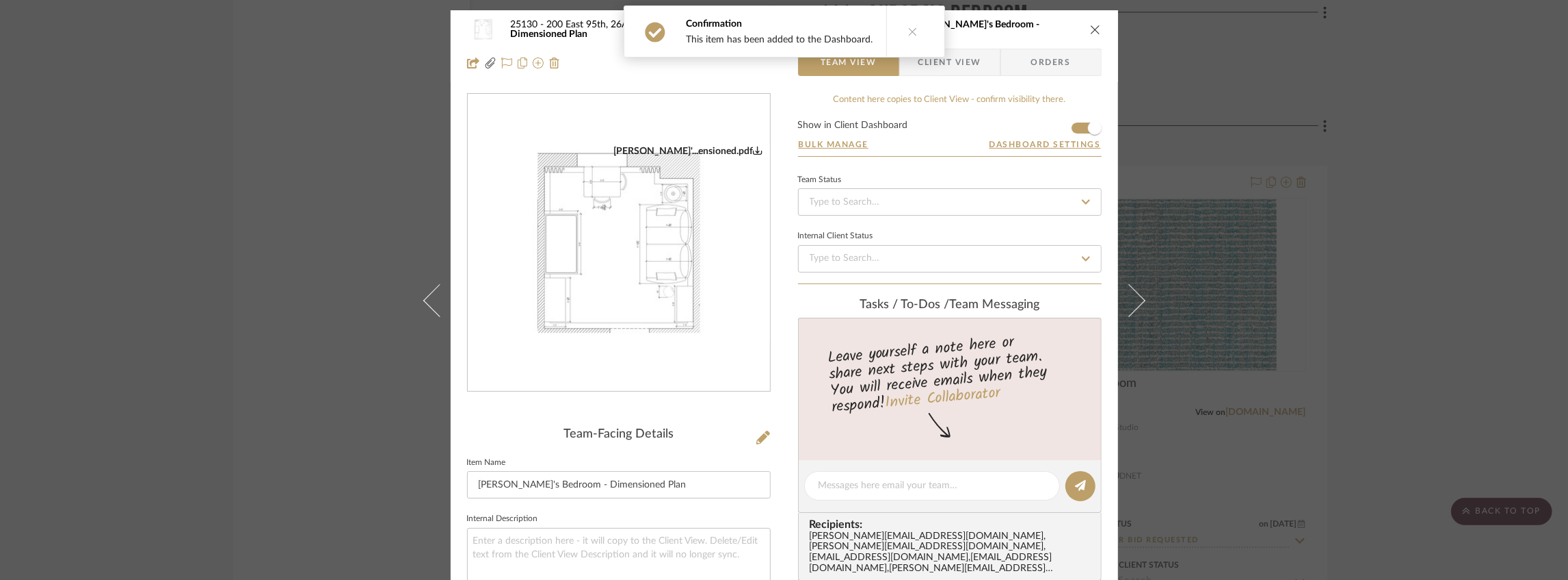
click at [1091, 34] on icon "close" at bounding box center [1096, 29] width 11 height 11
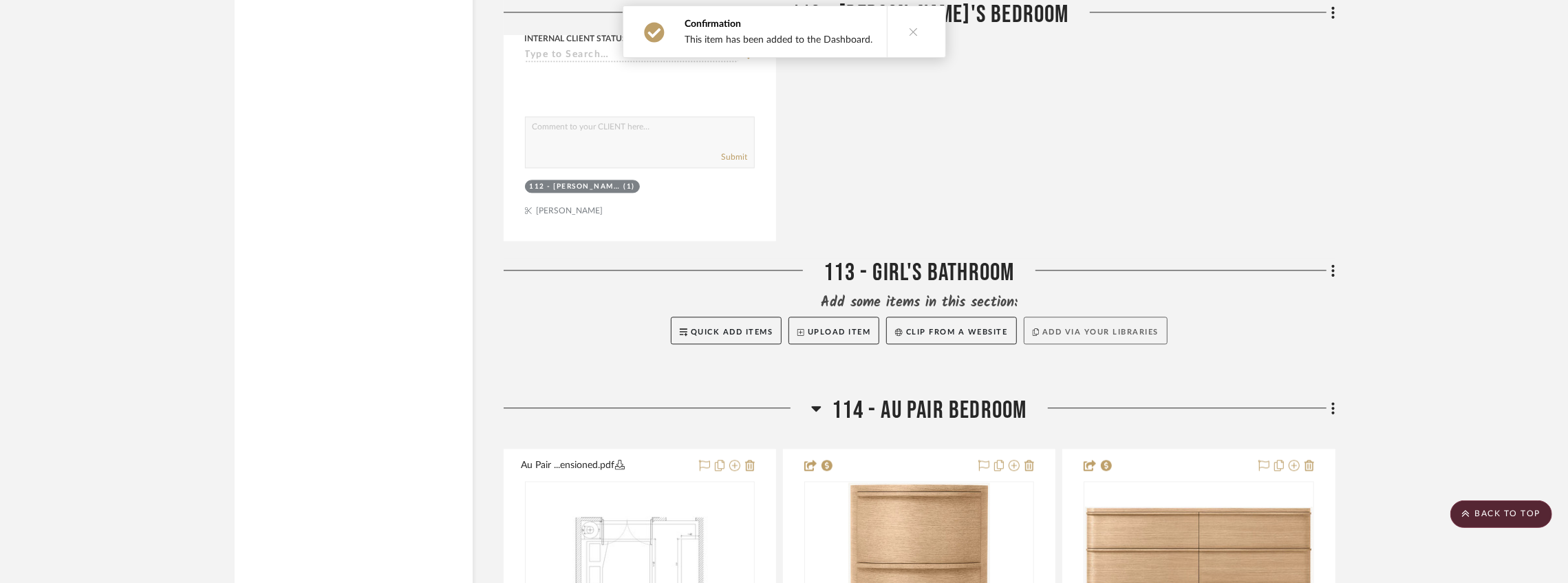
scroll to position [16952, 0]
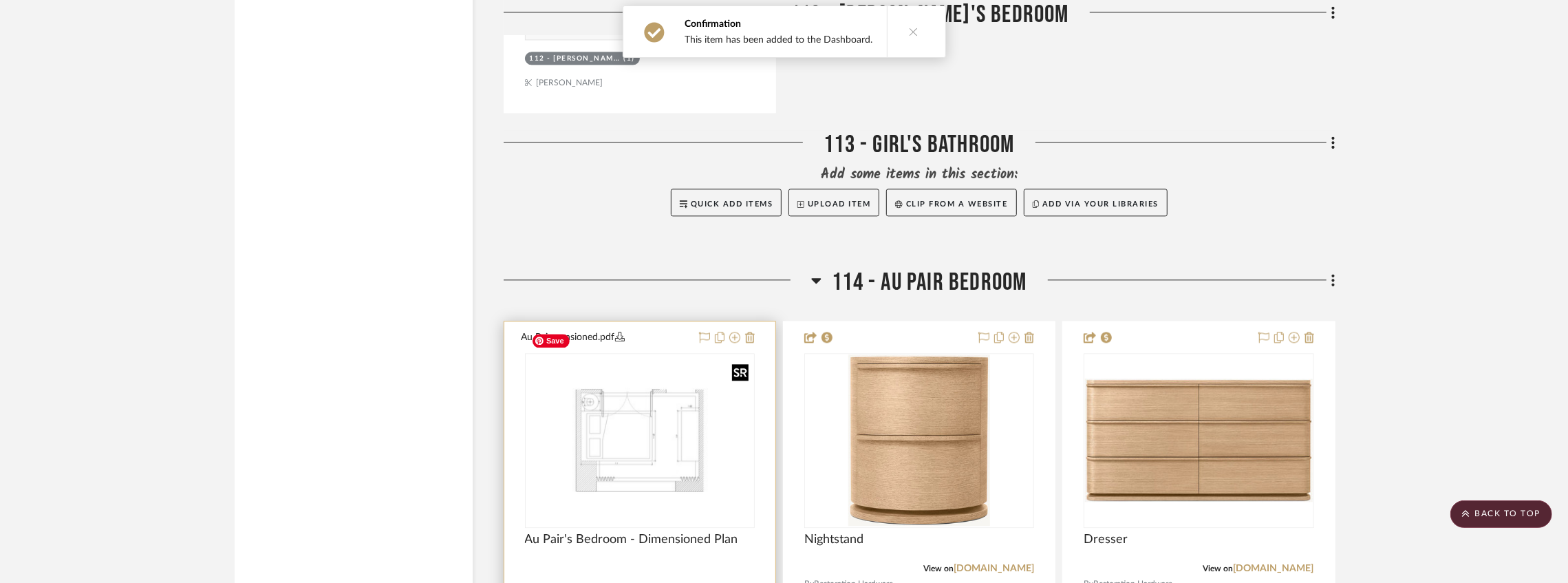
click at [0, 0] on img at bounding box center [0, 0] width 0 height 0
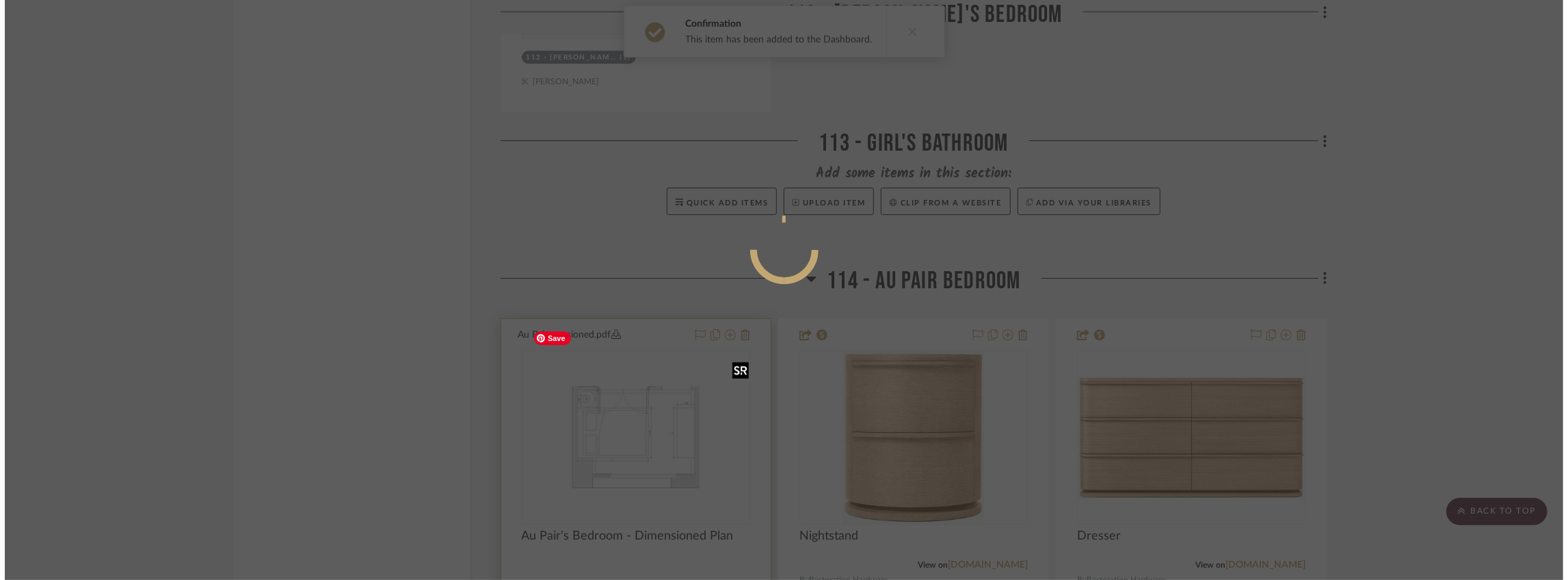
scroll to position [0, 0]
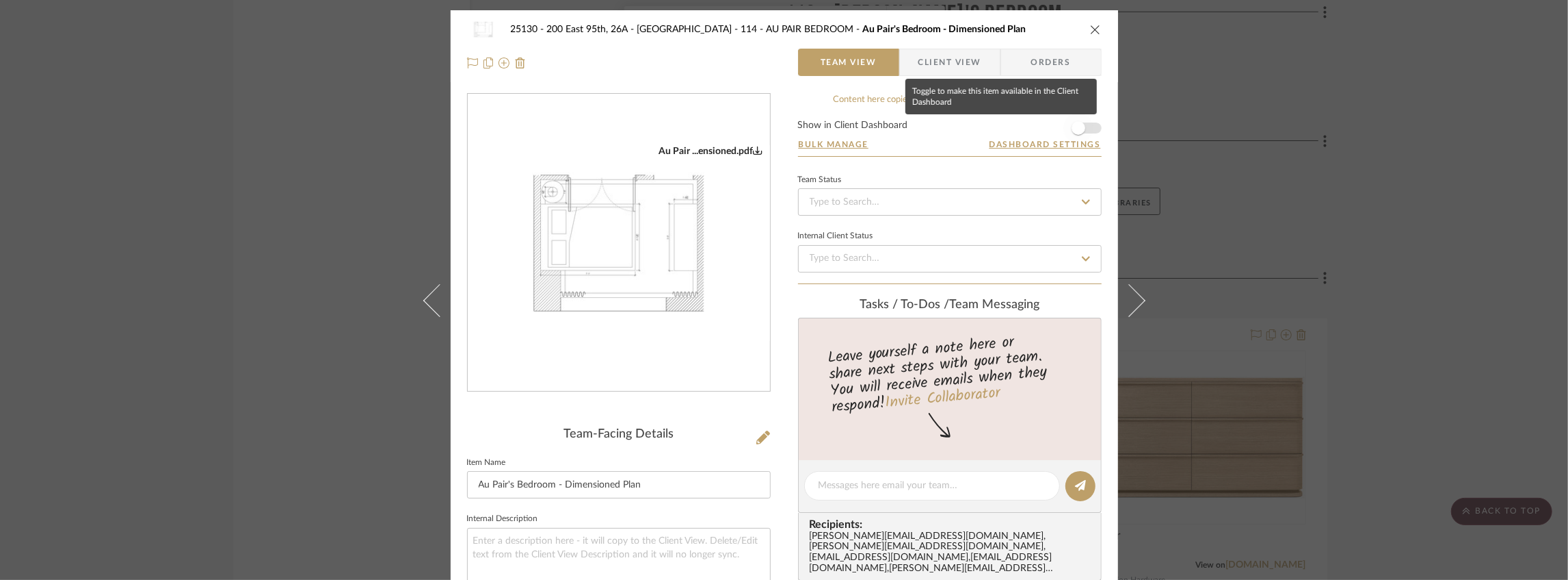
click at [1078, 126] on span "button" at bounding box center [1079, 128] width 14 height 14
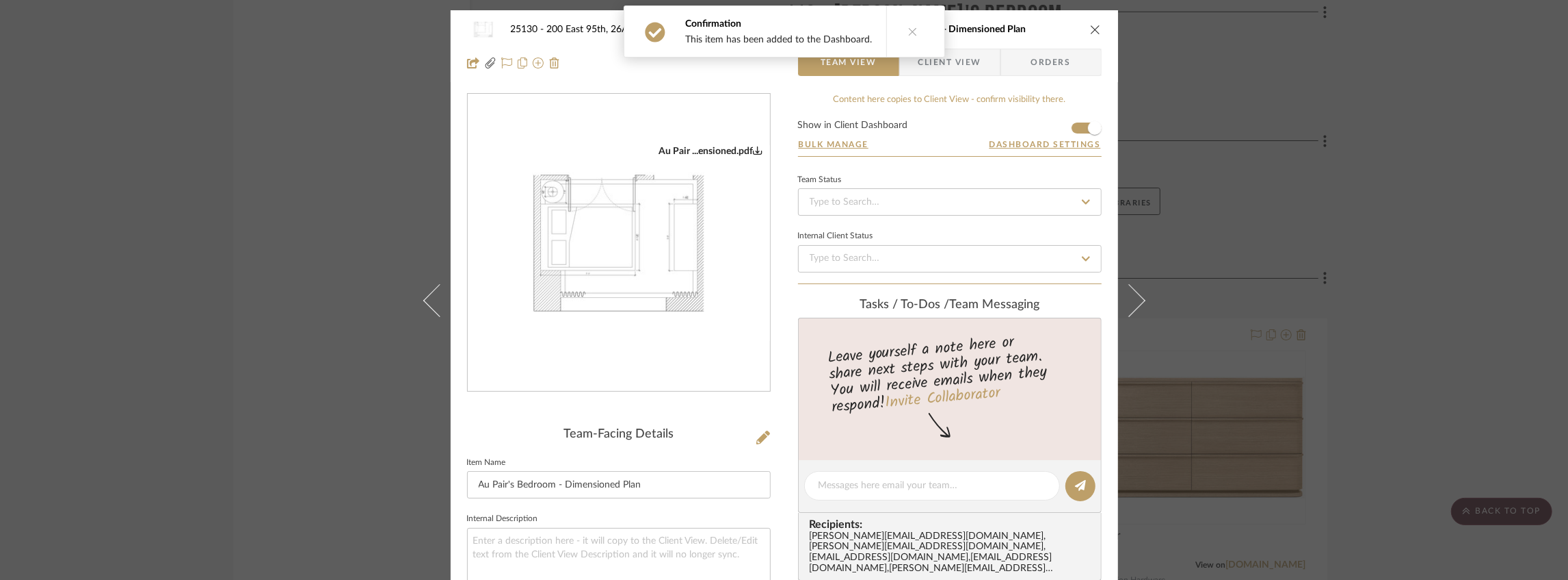
click at [1092, 30] on icon "close" at bounding box center [1096, 29] width 11 height 11
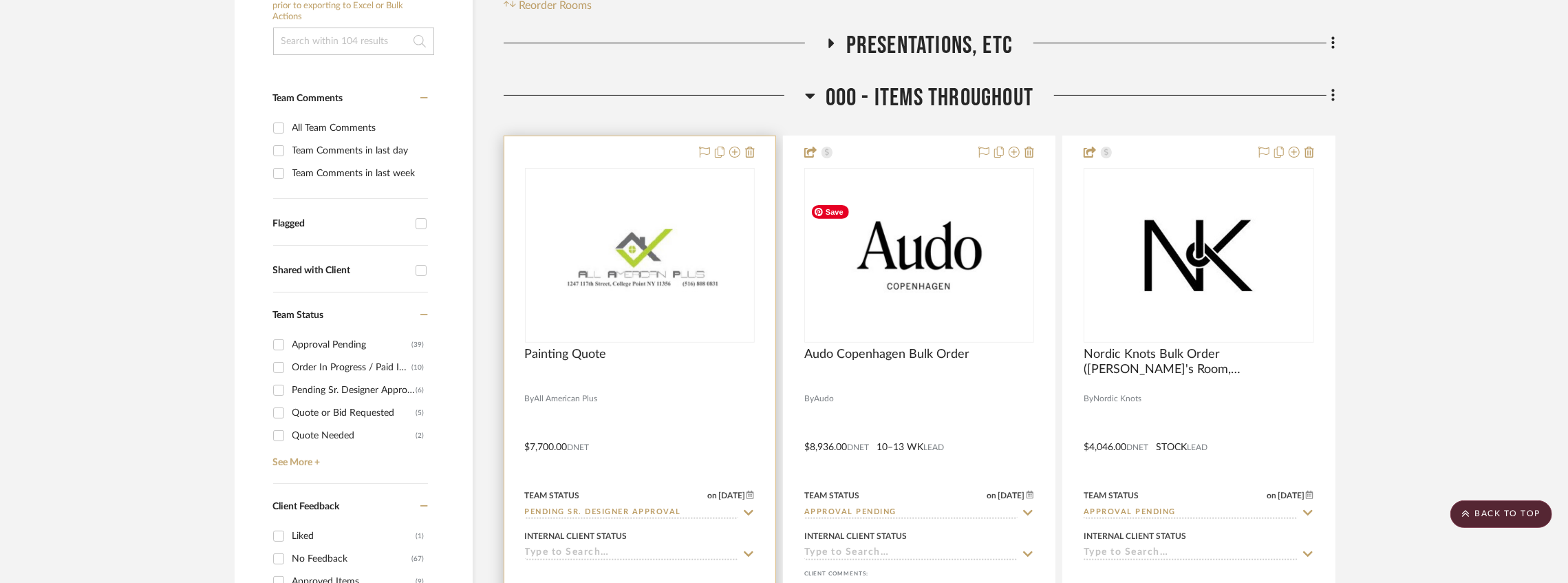
scroll to position [366, 0]
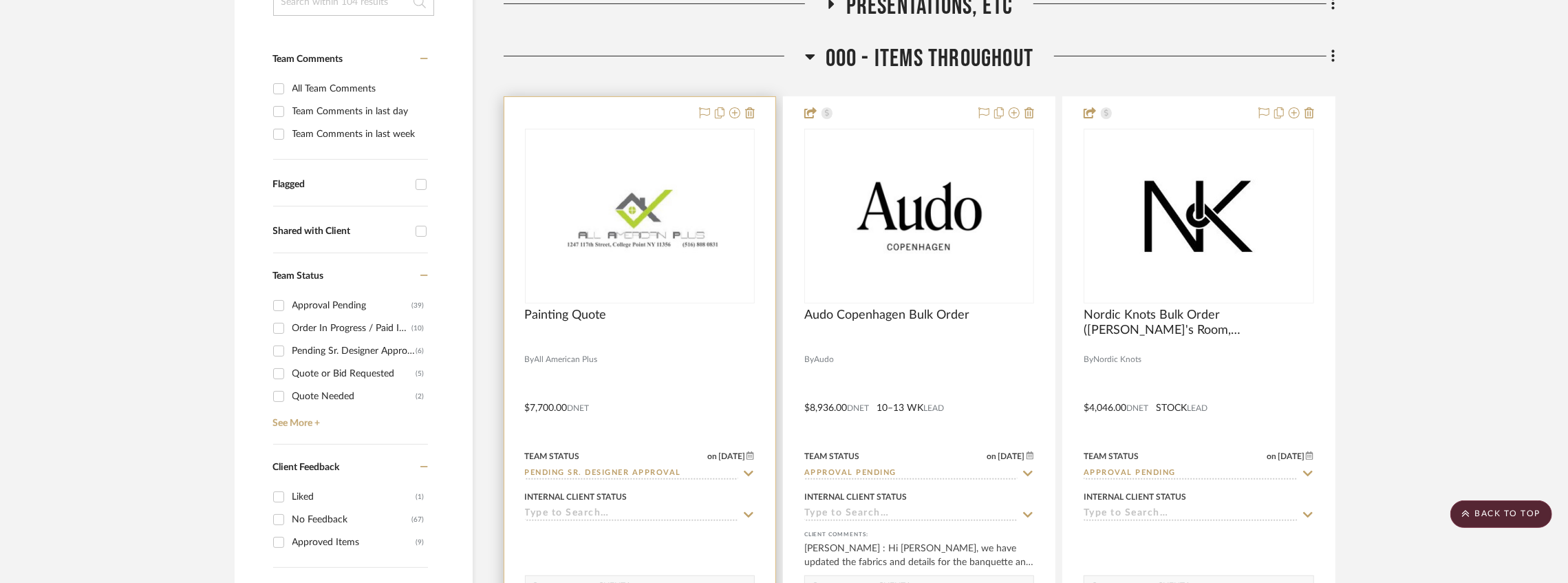
click at [633, 246] on img "0" at bounding box center [639, 216] width 227 height 73
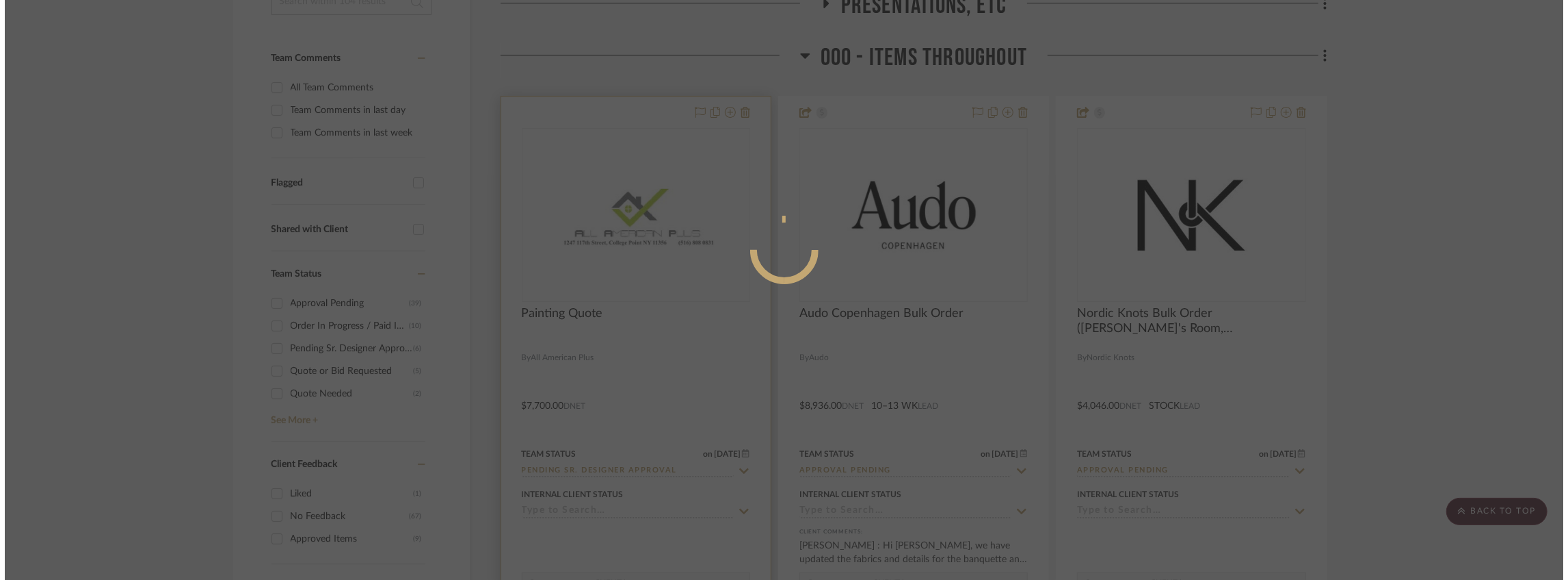
scroll to position [0, 0]
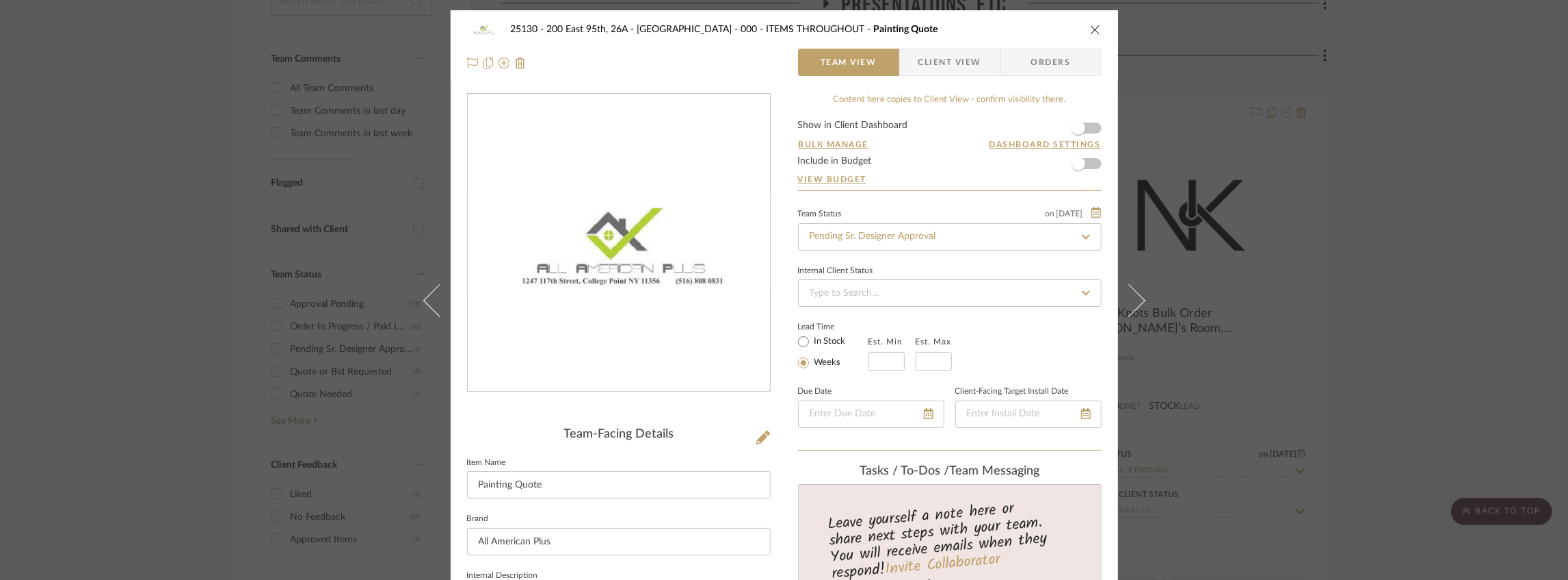
click at [954, 67] on span "Client View" at bounding box center [950, 62] width 63 height 28
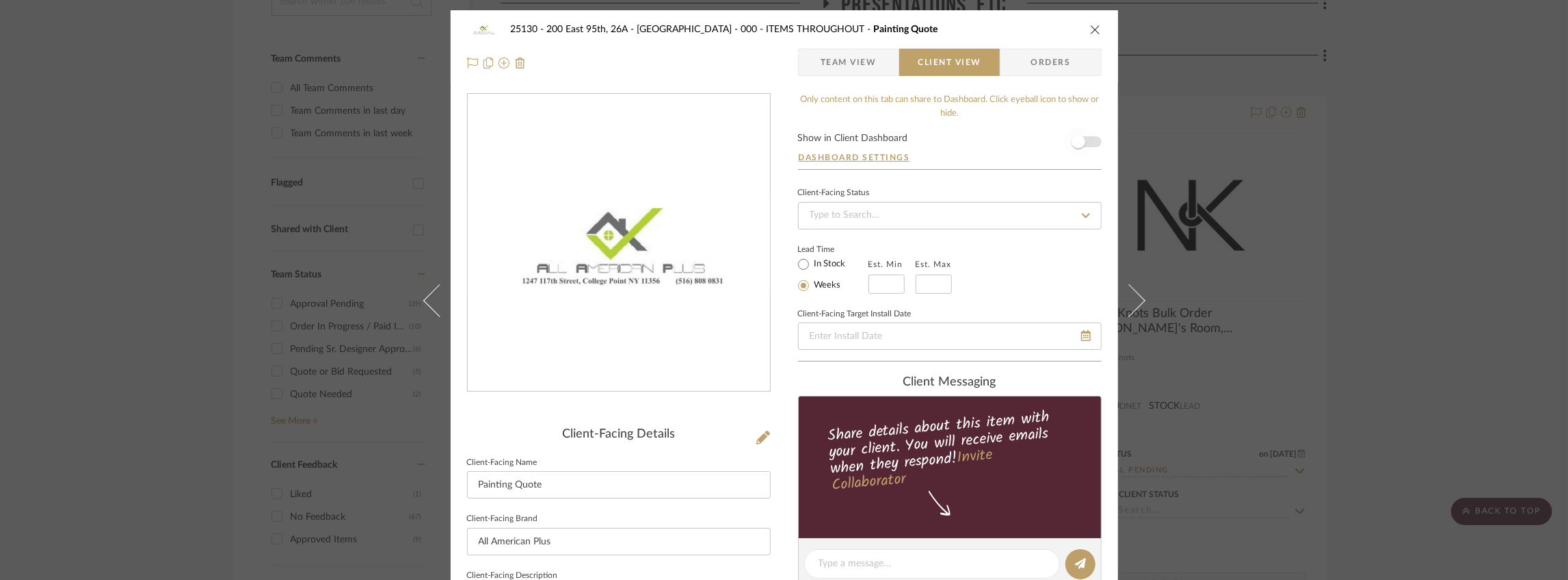
click at [1080, 136] on span "button" at bounding box center [1079, 142] width 31 height 31
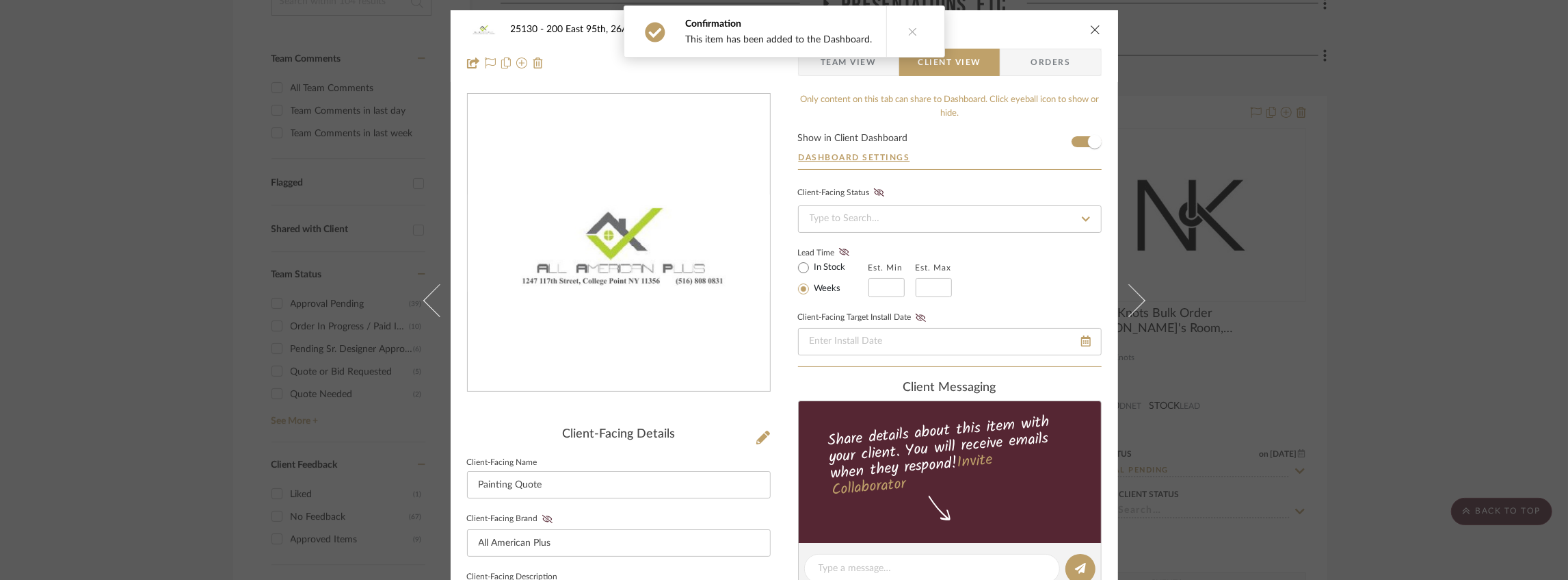
scroll to position [319, 0]
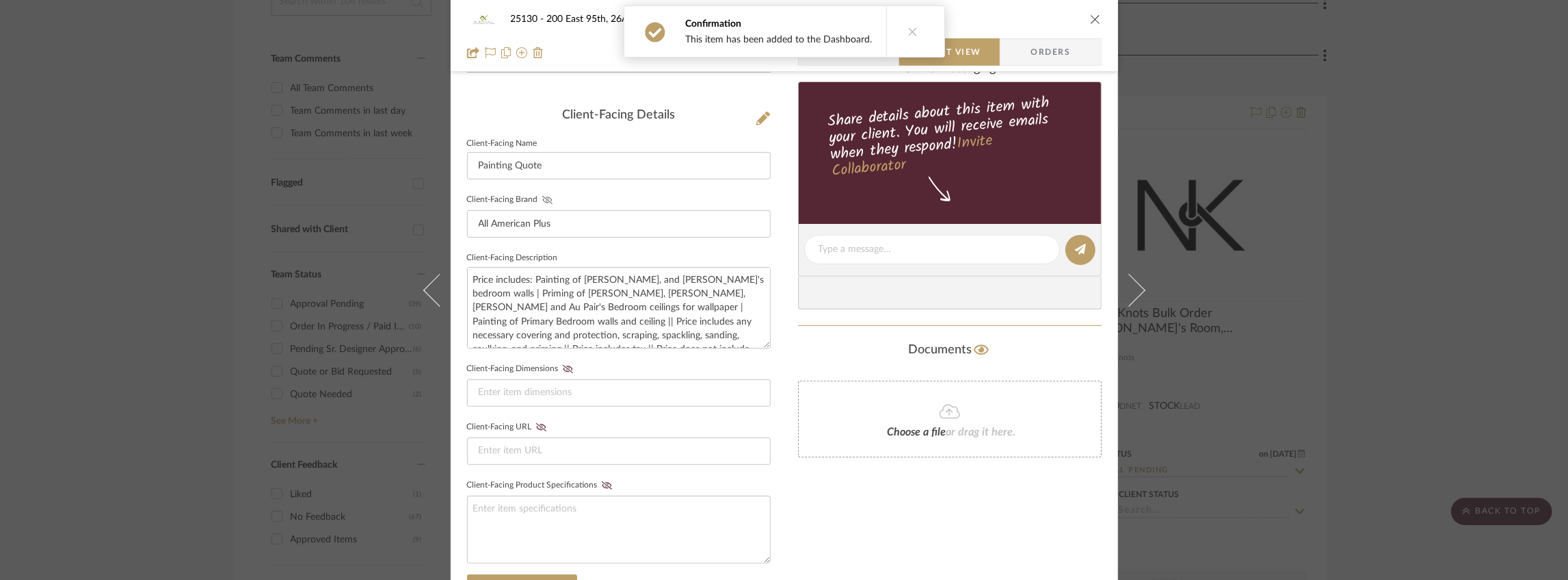
click at [539, 200] on fa-icon at bounding box center [547, 200] width 17 height 8
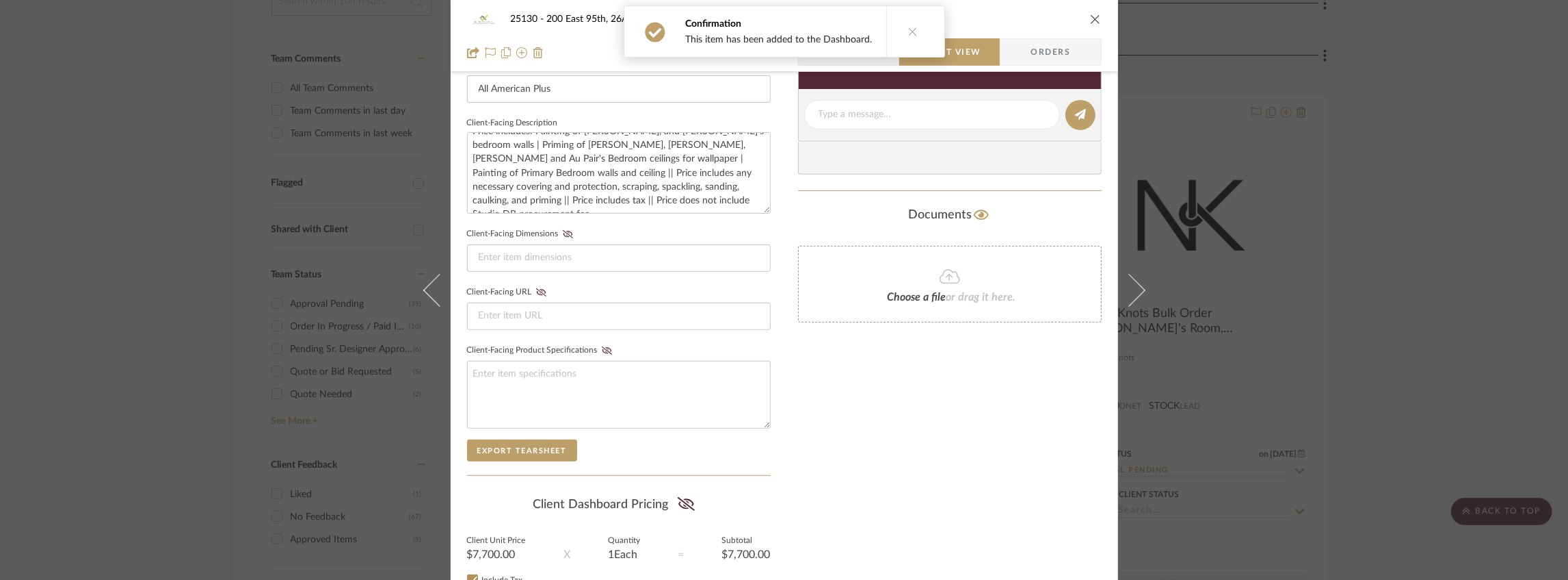
scroll to position [501, 0]
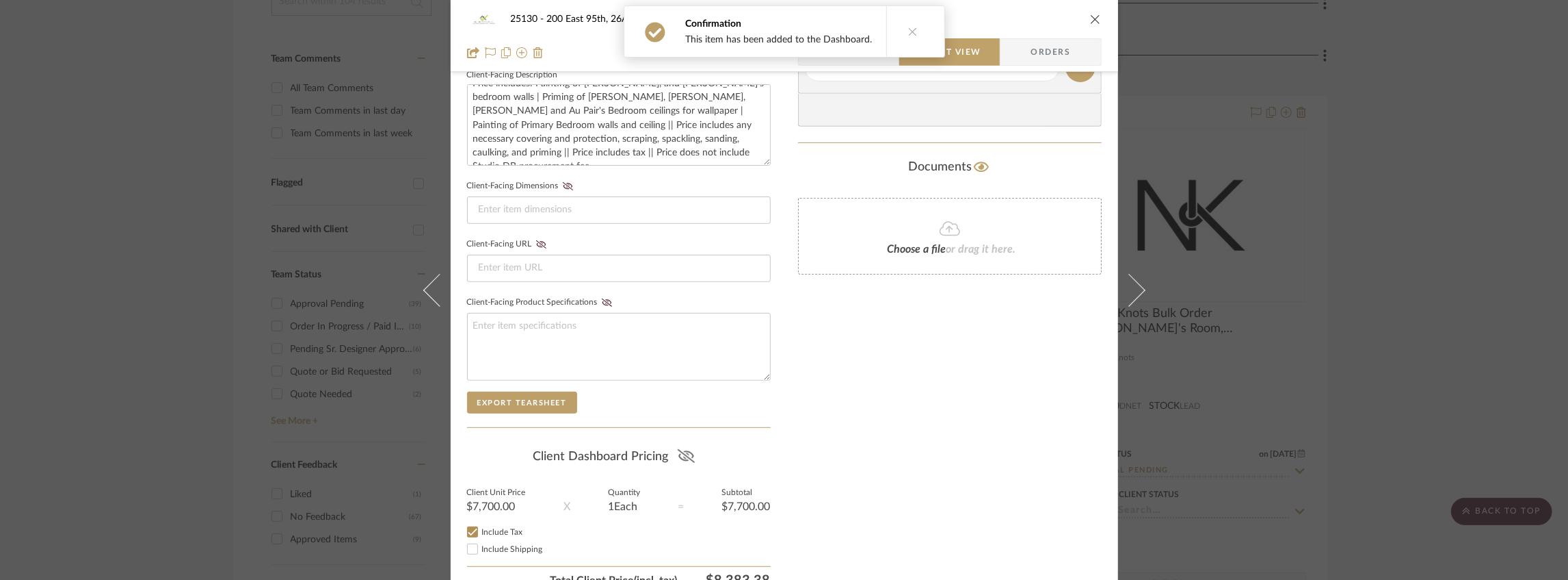
click at [683, 450] on icon at bounding box center [686, 456] width 17 height 14
click at [1094, 21] on icon "close" at bounding box center [1096, 19] width 11 height 11
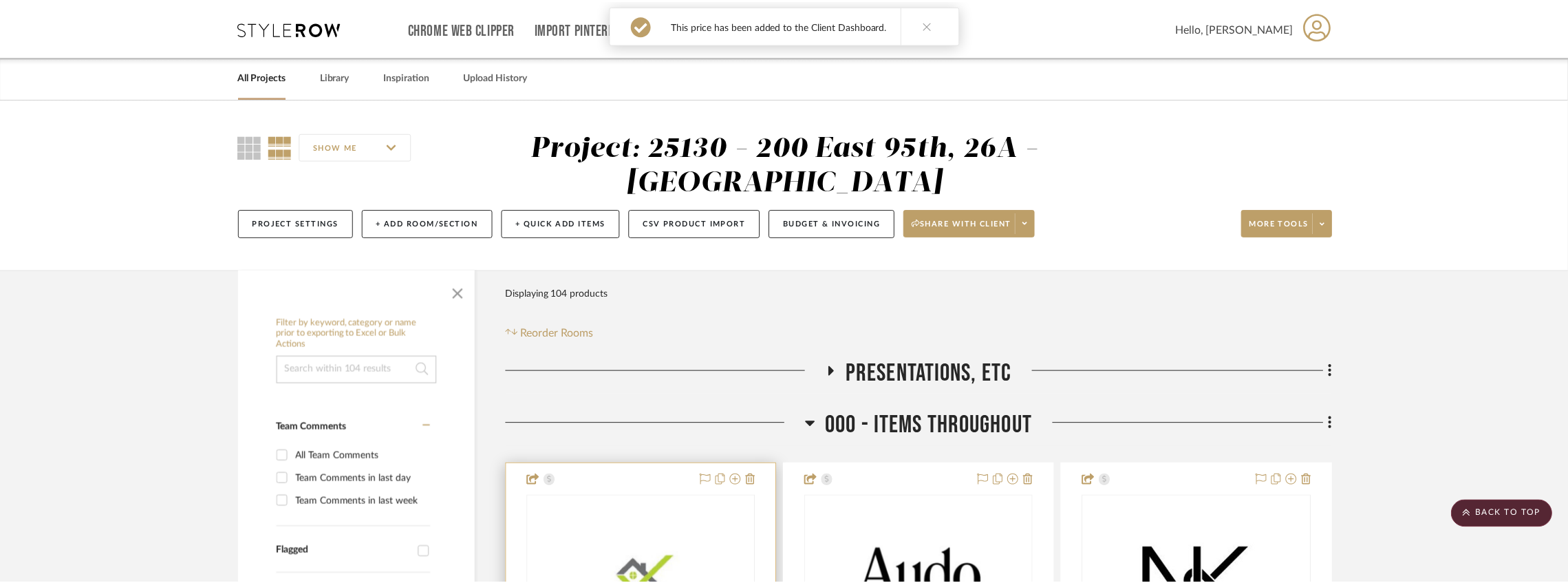
scroll to position [366, 0]
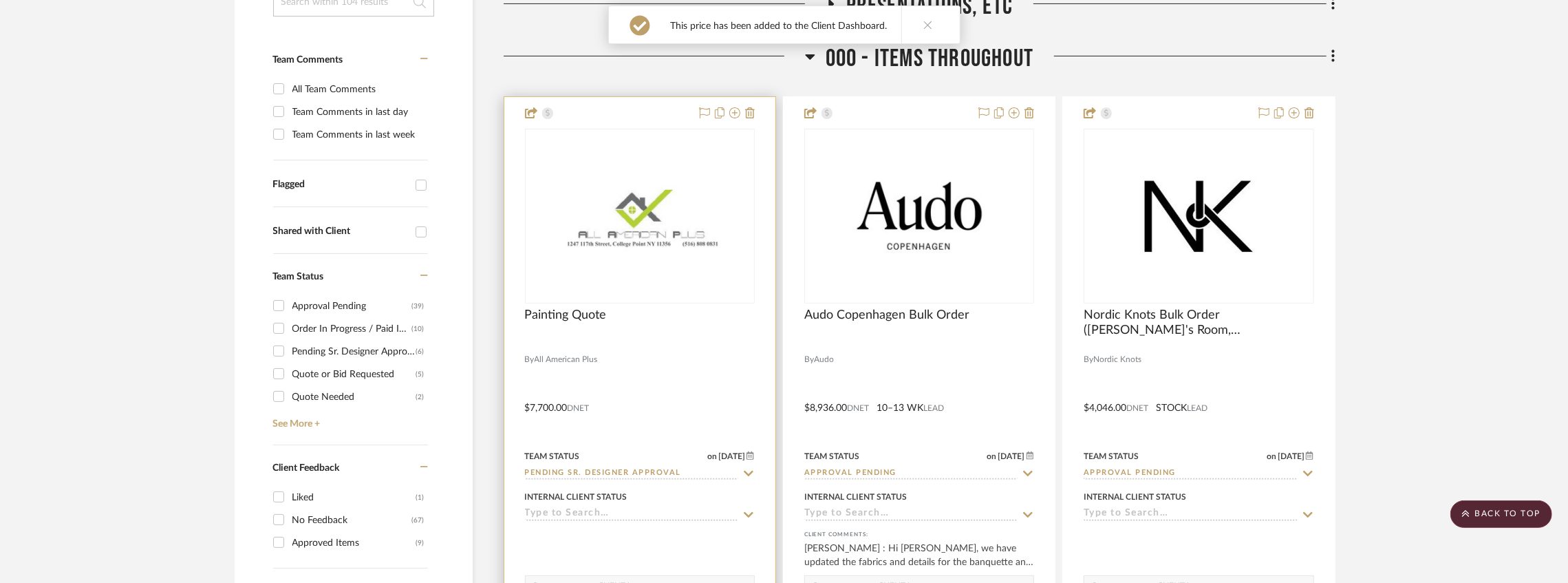
click at [587, 475] on input "Pending Sr. Designer Approval" at bounding box center [631, 473] width 213 height 13
type input "Approval Pending"
type input "[DATE]"
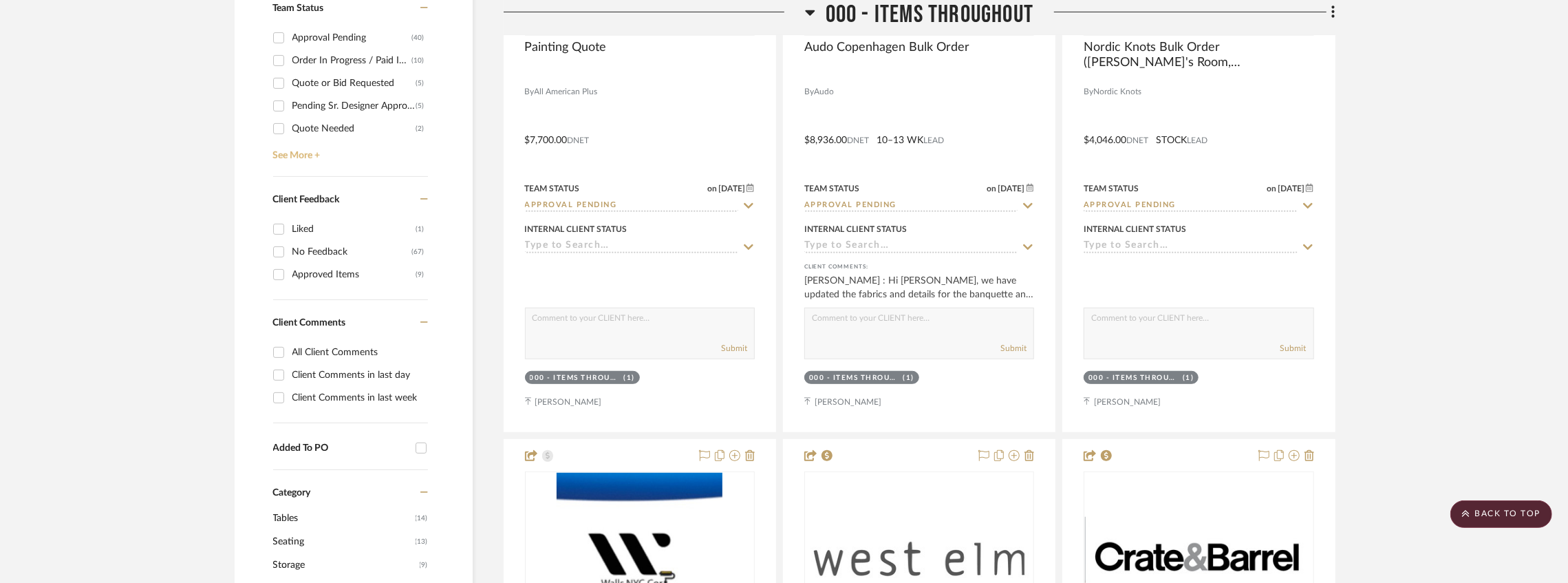
scroll to position [596, 0]
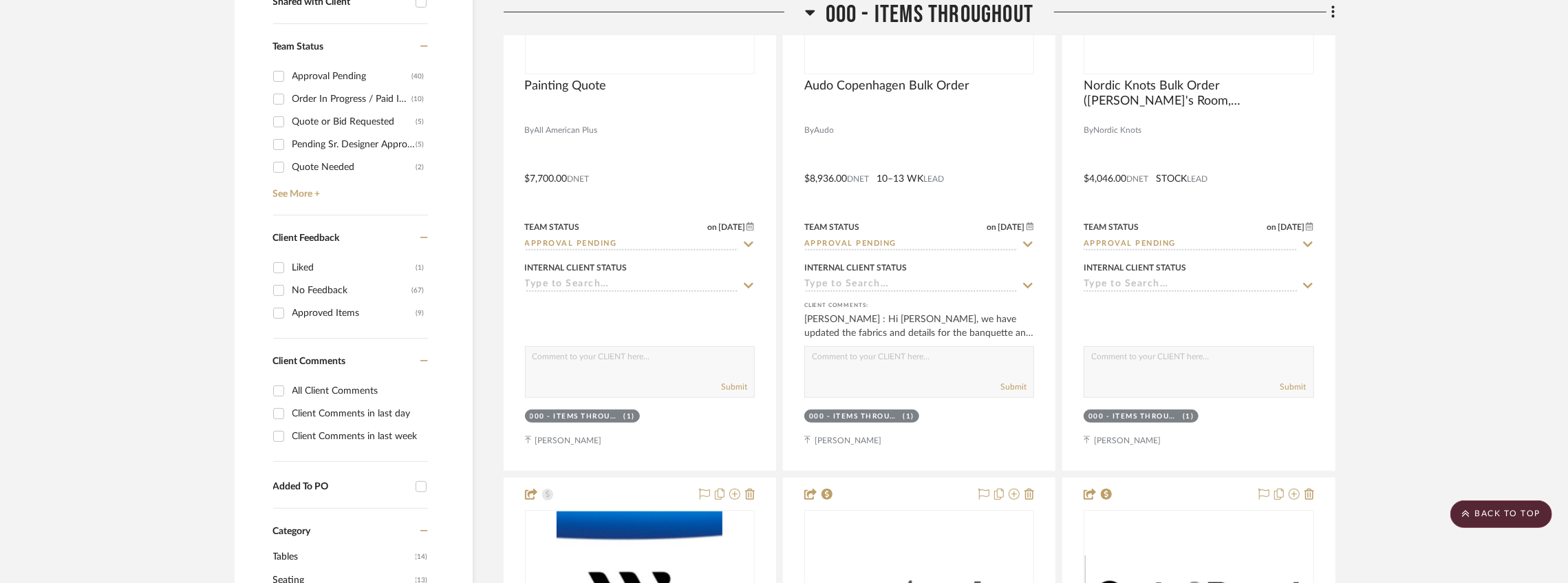
click at [317, 144] on div "Pending Sr. Designer Approval" at bounding box center [353, 145] width 124 height 22
click at [290, 144] on input "Pending Sr. Designer Approval (5)" at bounding box center [278, 145] width 22 height 22
checkbox input "true"
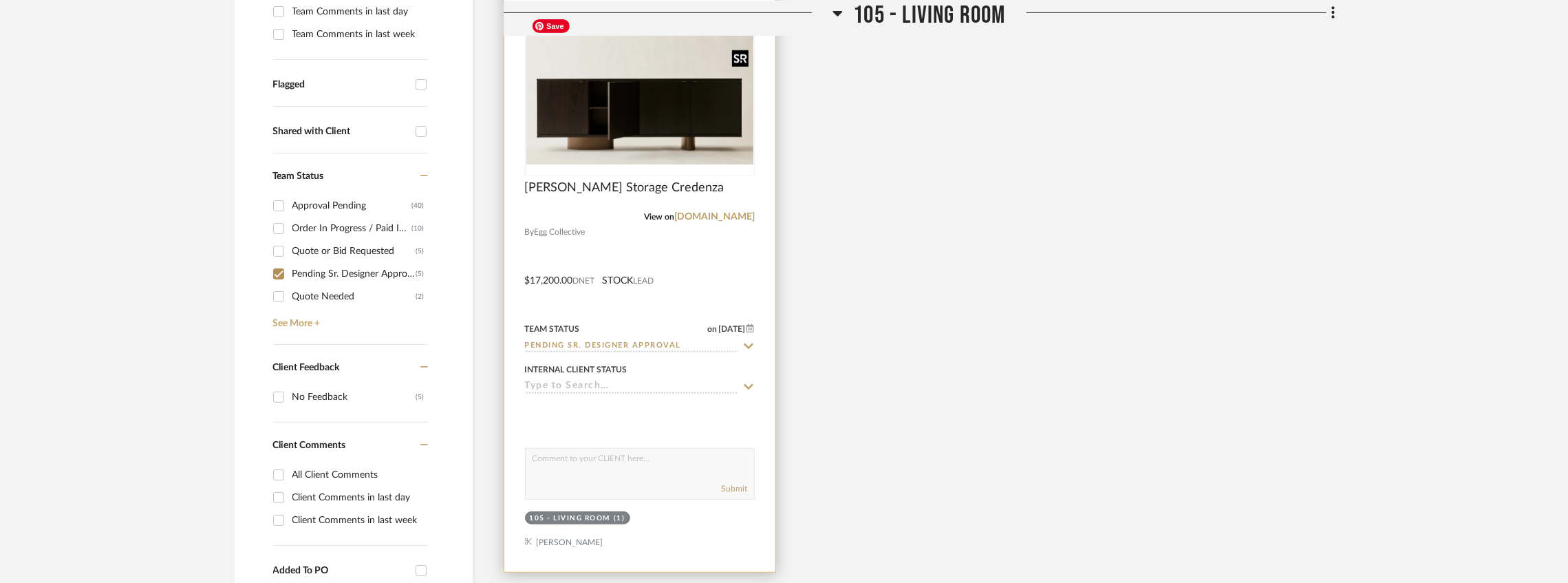
scroll to position [504, 0]
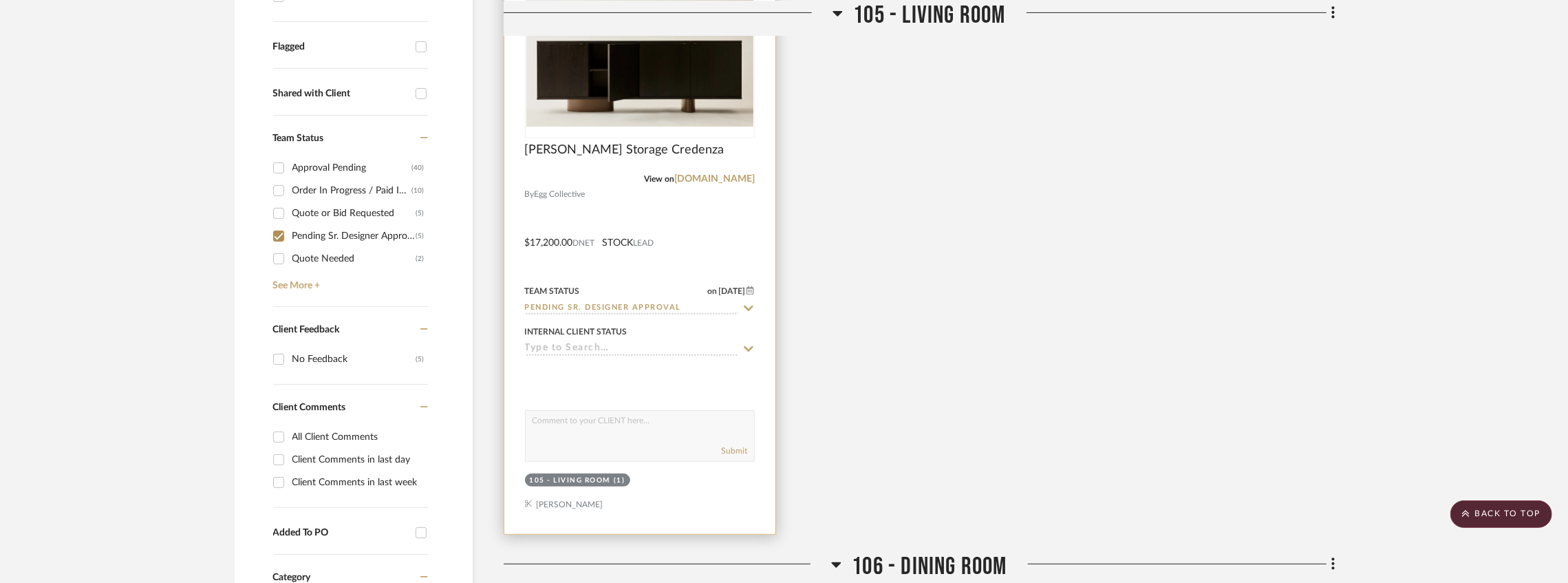
click at [647, 308] on input "Pending Sr. Designer Approval" at bounding box center [631, 308] width 213 height 13
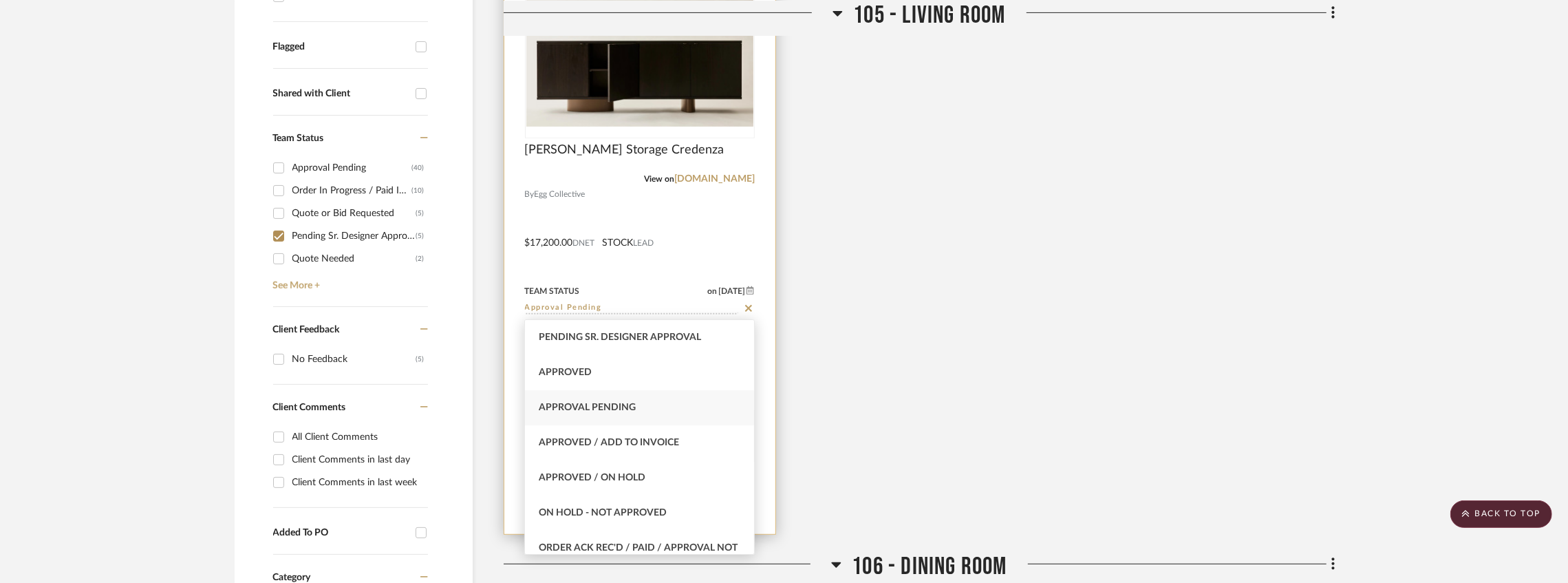
type input "Approval Pending"
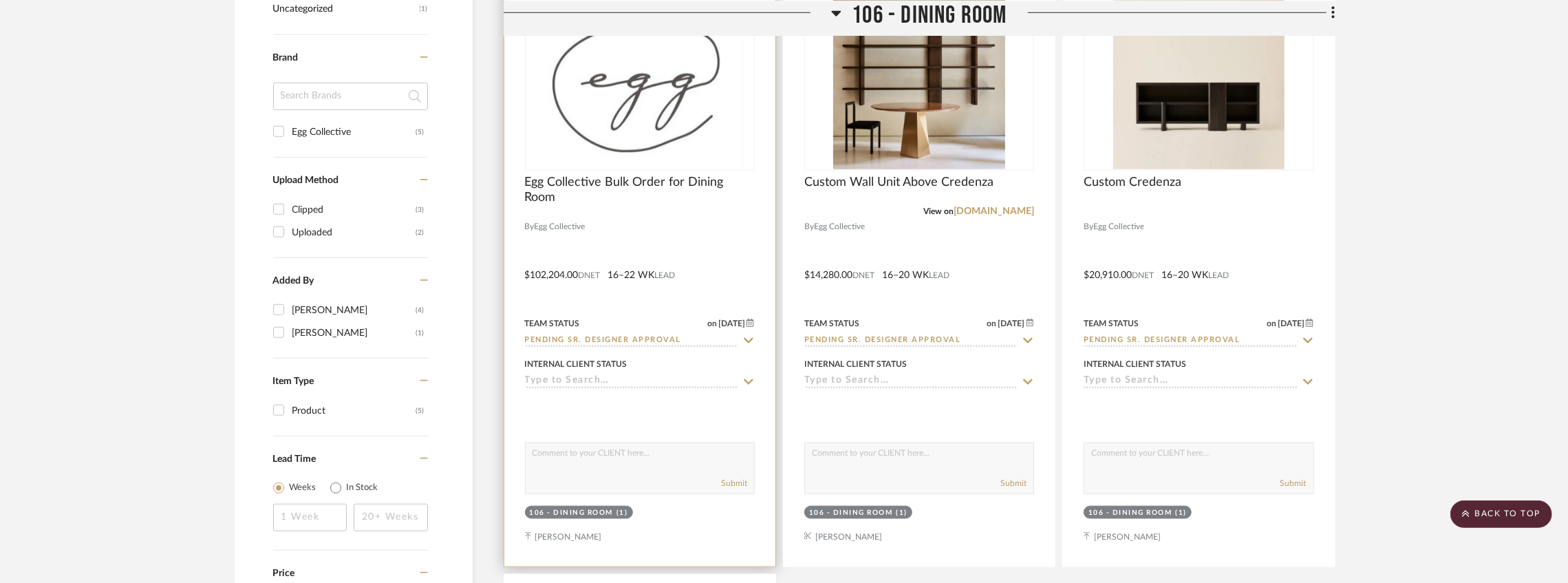
scroll to position [1146, 0]
click at [625, 333] on input "Pending Sr. Designer Approval" at bounding box center [631, 339] width 213 height 13
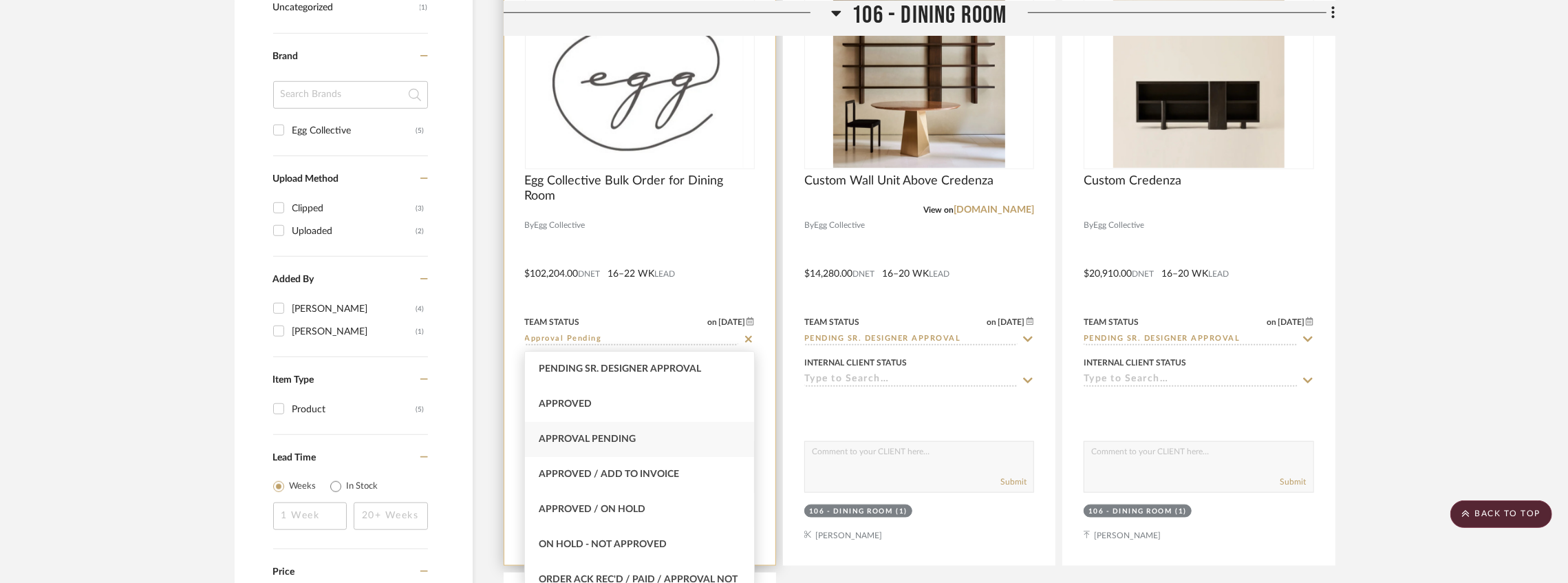
type input "Approval Pending"
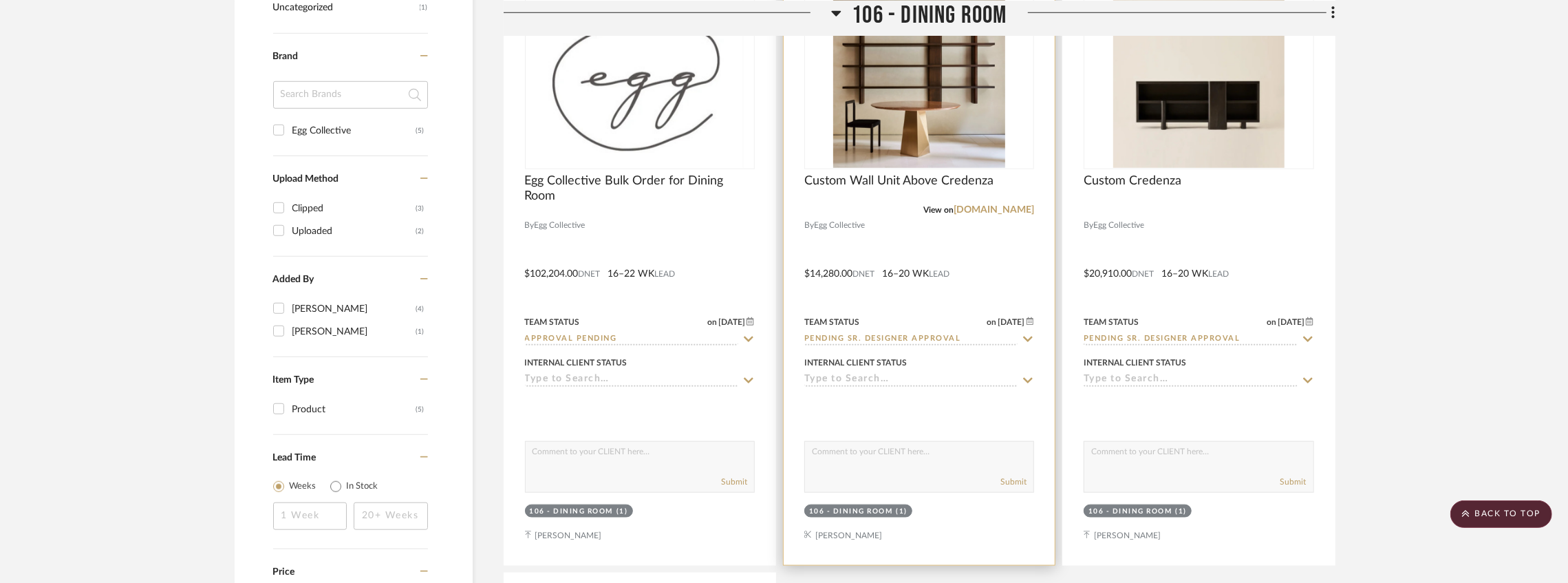
click at [853, 338] on input "Pending Sr. Designer Approval" at bounding box center [910, 339] width 213 height 13
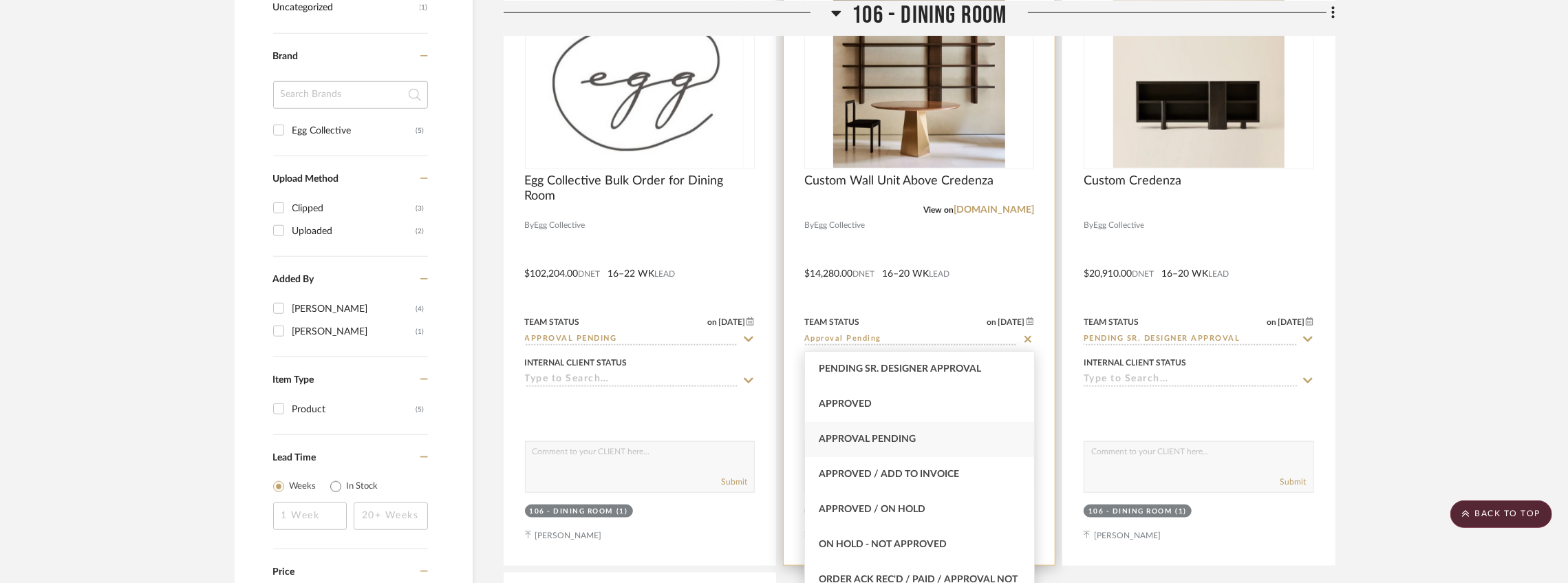
type input "Approval Pending"
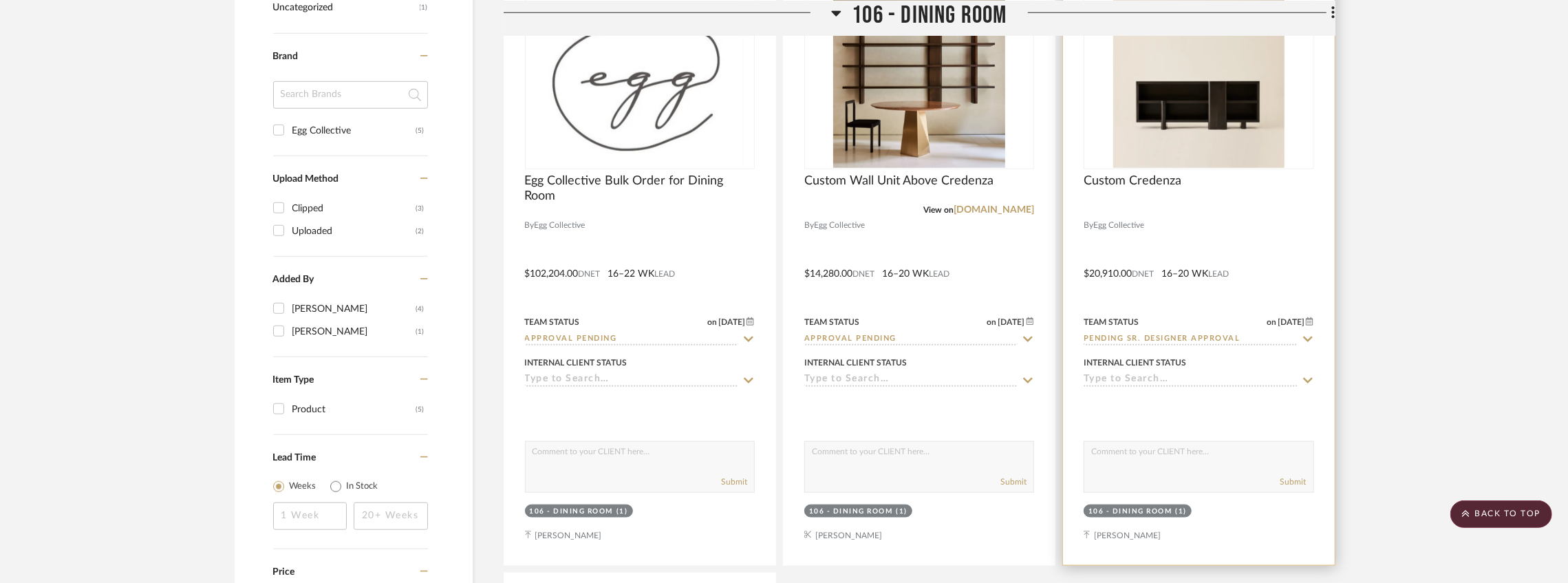
click at [1147, 339] on input "Pending Sr. Designer Approval" at bounding box center [1190, 339] width 213 height 13
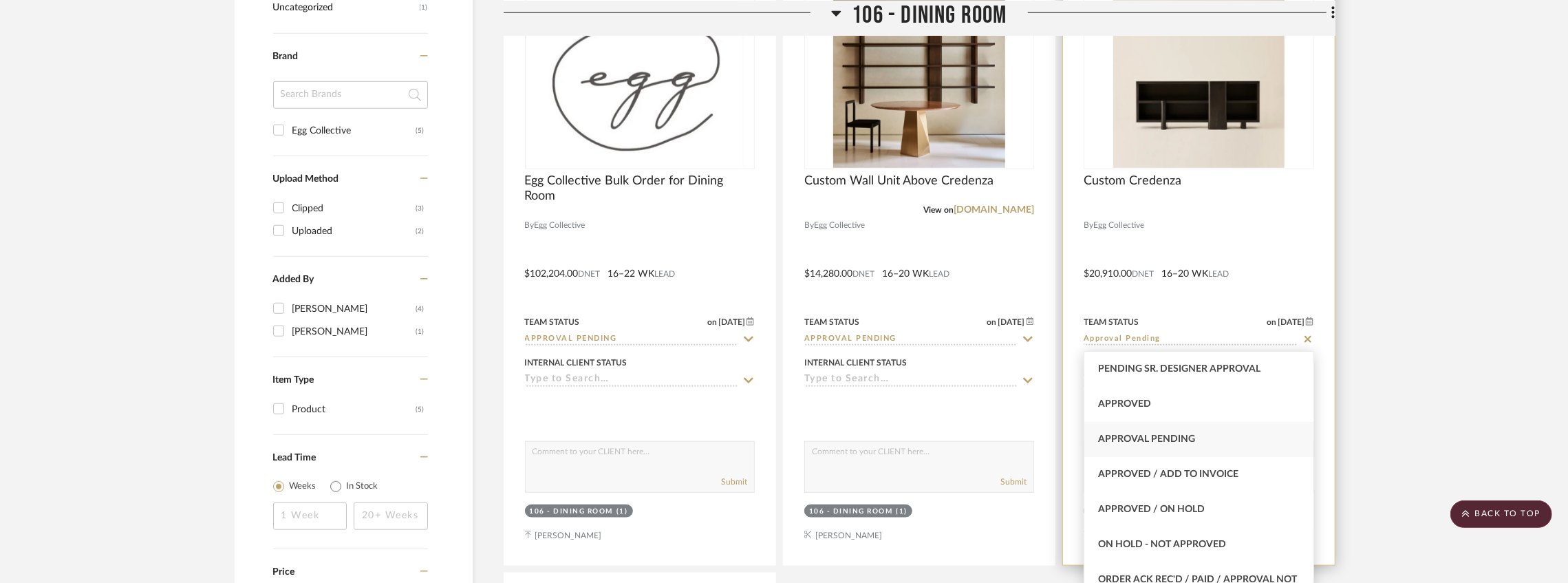
type input "Approval Pending"
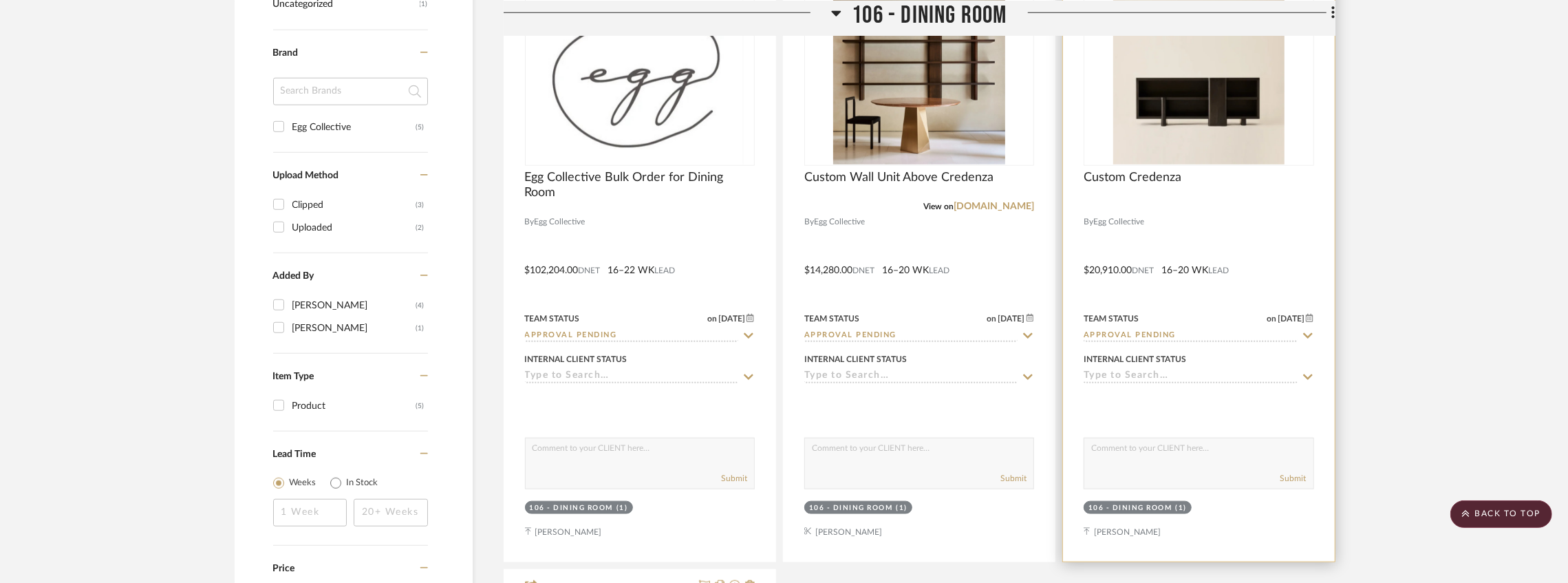
scroll to position [1467, 0]
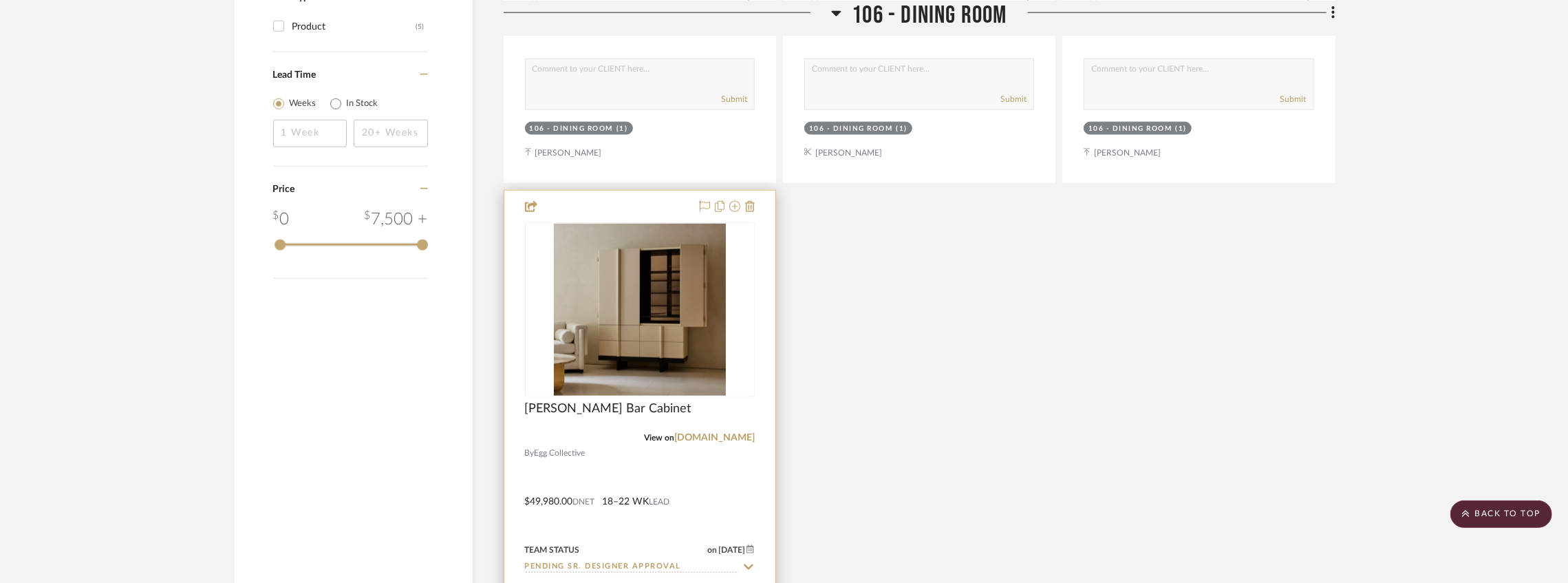
scroll to position [1559, 0]
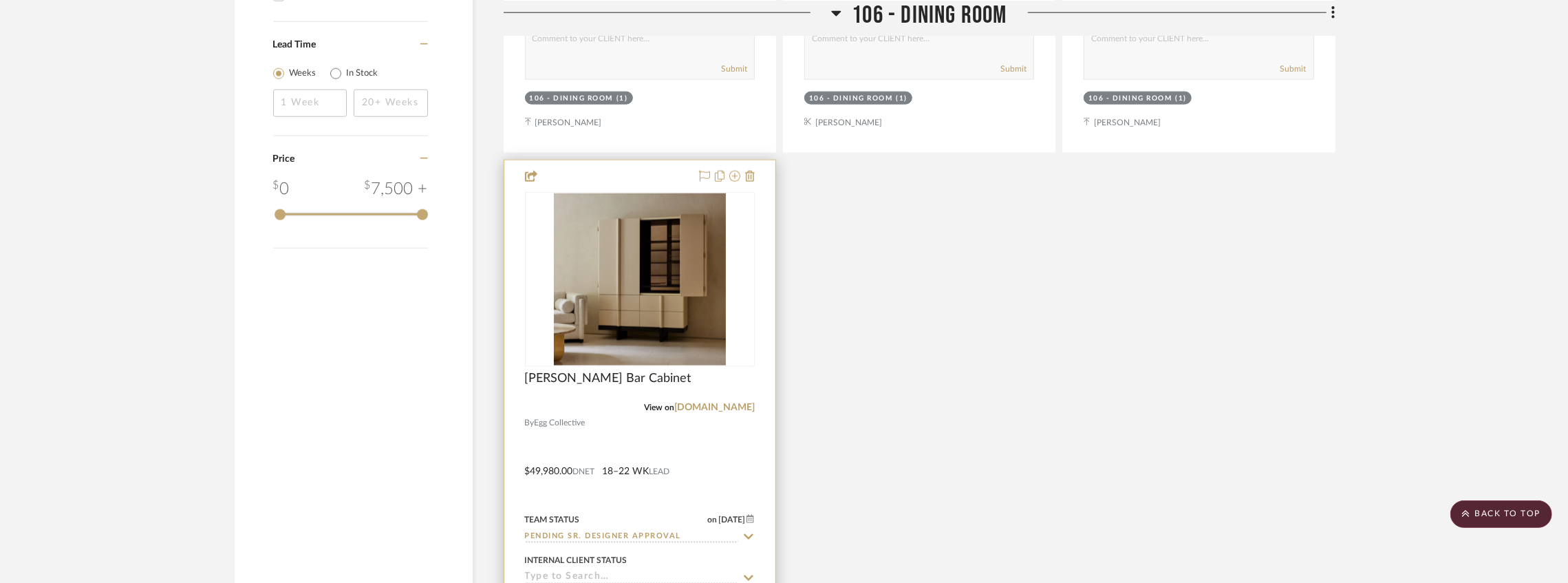
click at [553, 535] on input "Pending Sr. Designer Approval" at bounding box center [631, 536] width 213 height 13
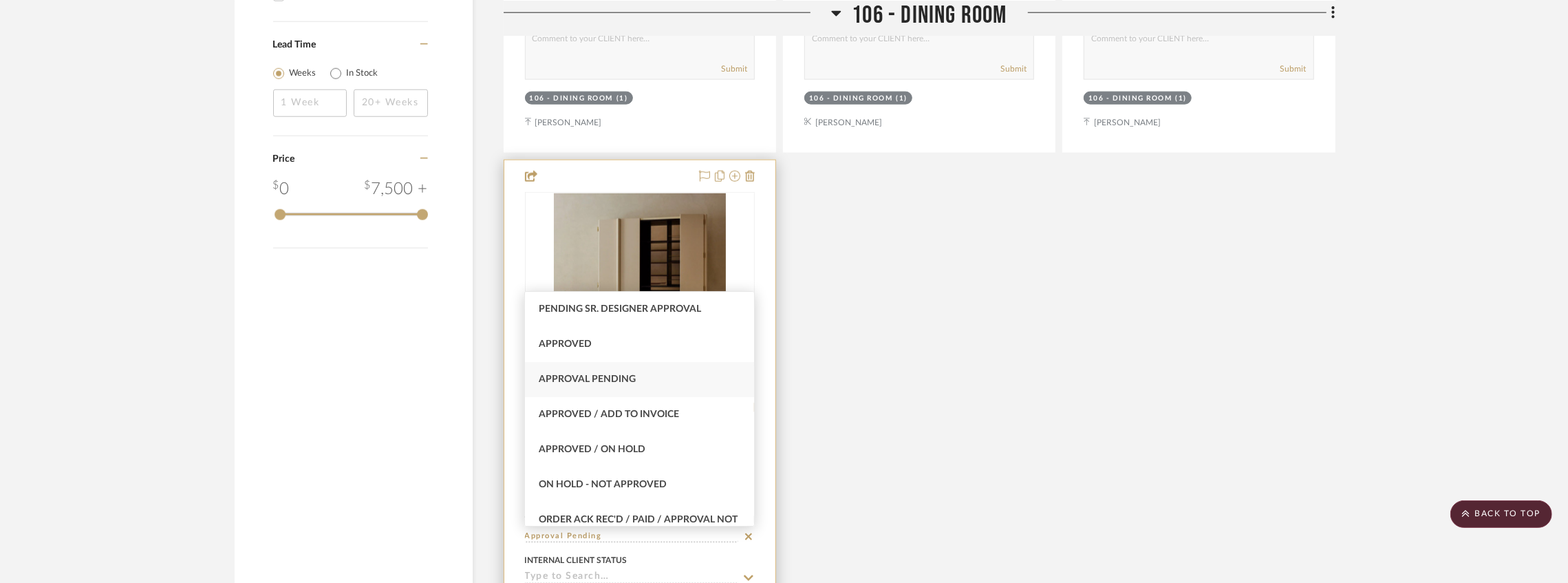
type input "Approval Pending"
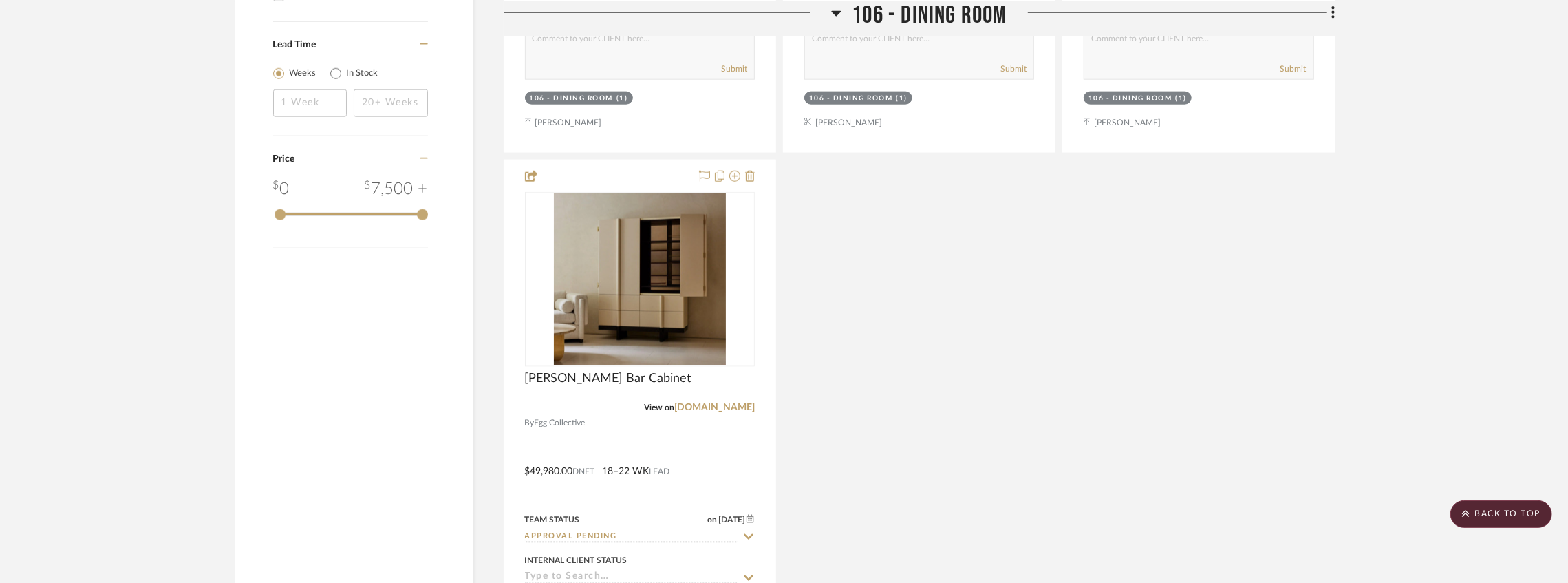
click at [886, 406] on div "Egg Collective Bulk Order for Dining Room By Egg Collective $102,204.00 DNET 16…" at bounding box center [920, 156] width 832 height 1214
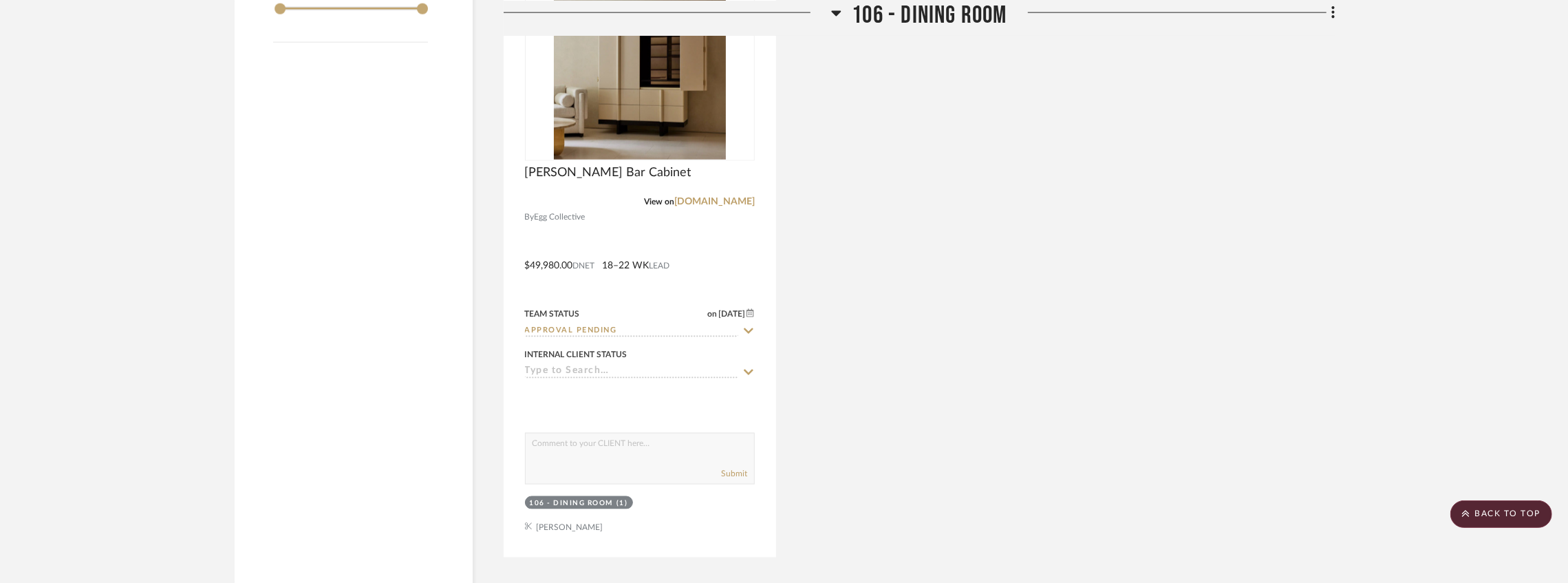
scroll to position [1831, 0]
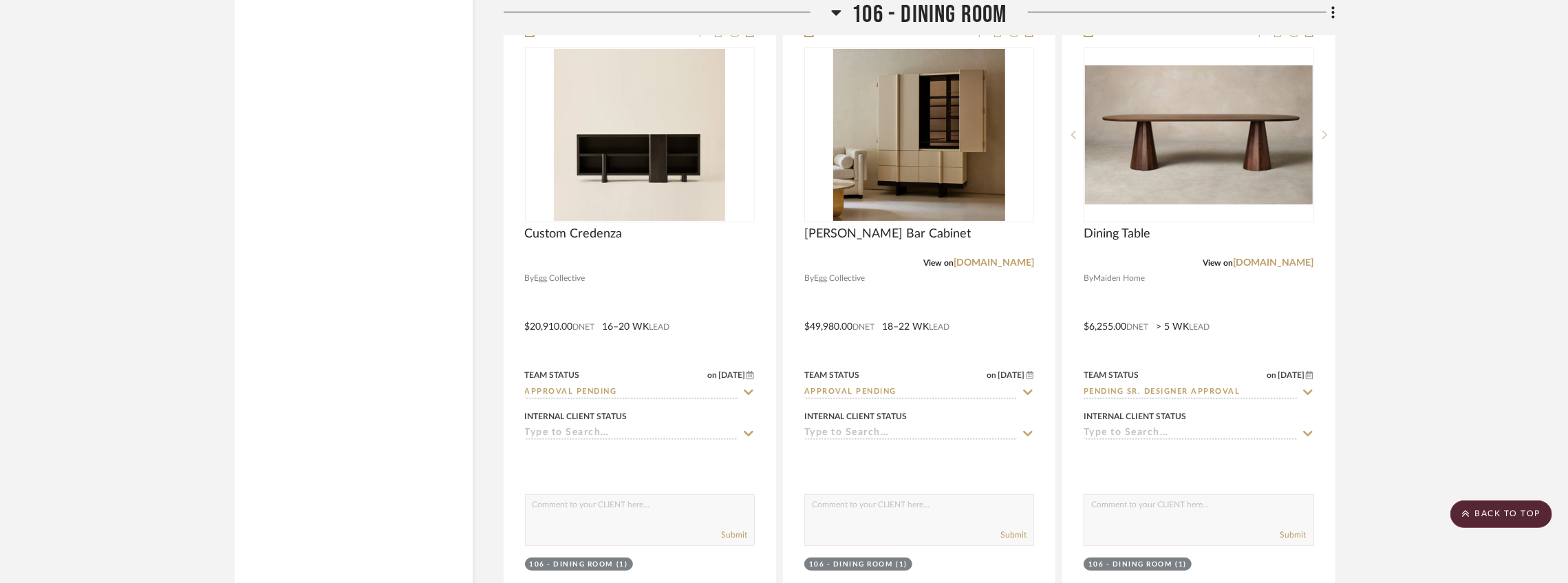
scroll to position [9615, 0]
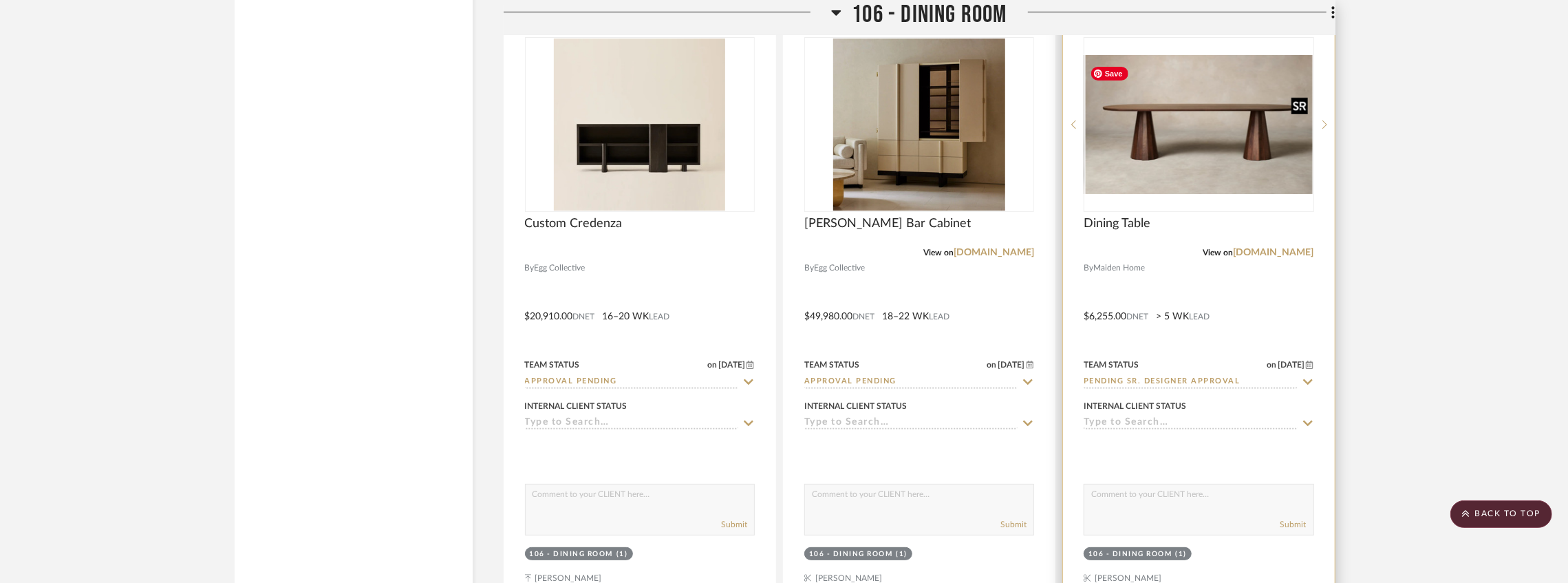
click at [0, 0] on img at bounding box center [0, 0] width 0 height 0
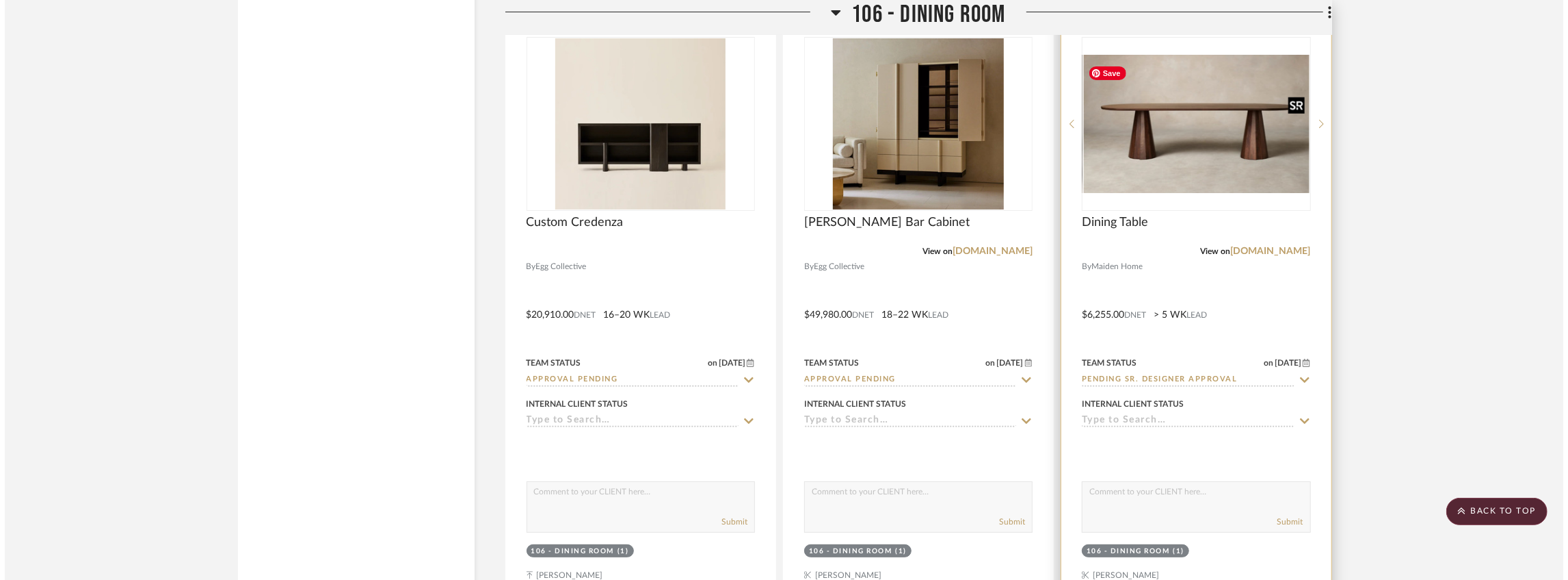
scroll to position [0, 0]
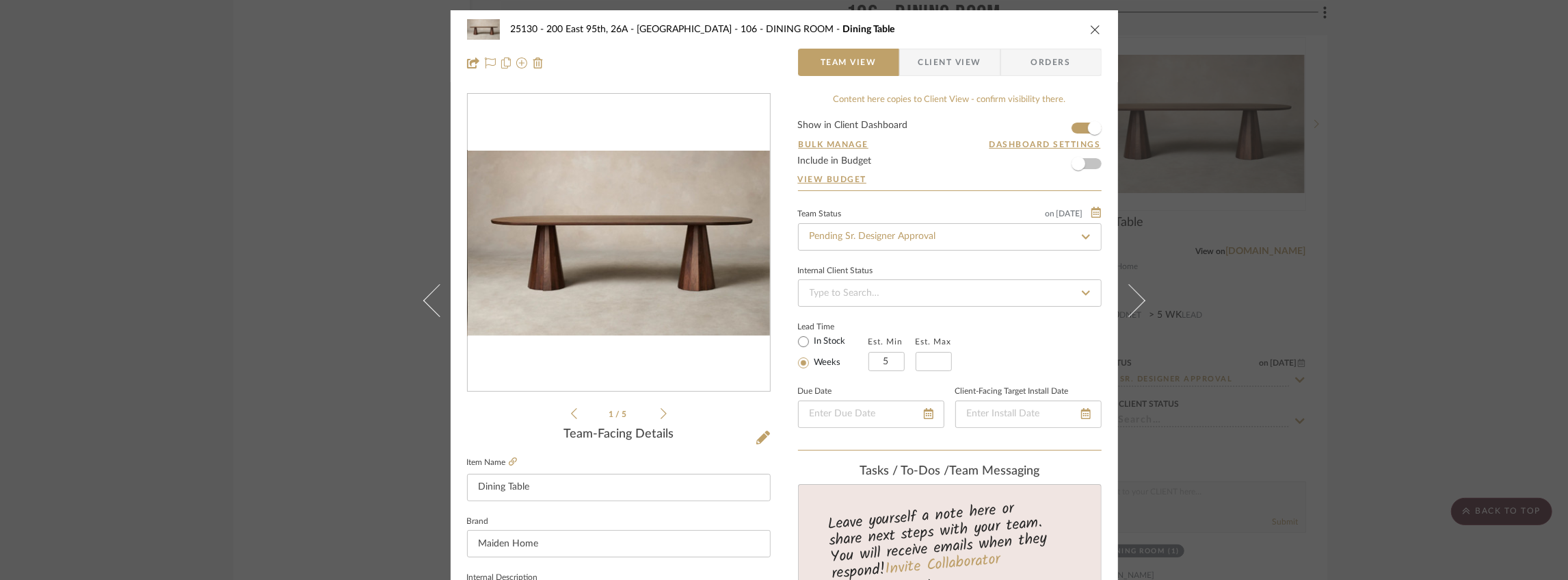
click at [948, 63] on span "Client View" at bounding box center [950, 62] width 63 height 28
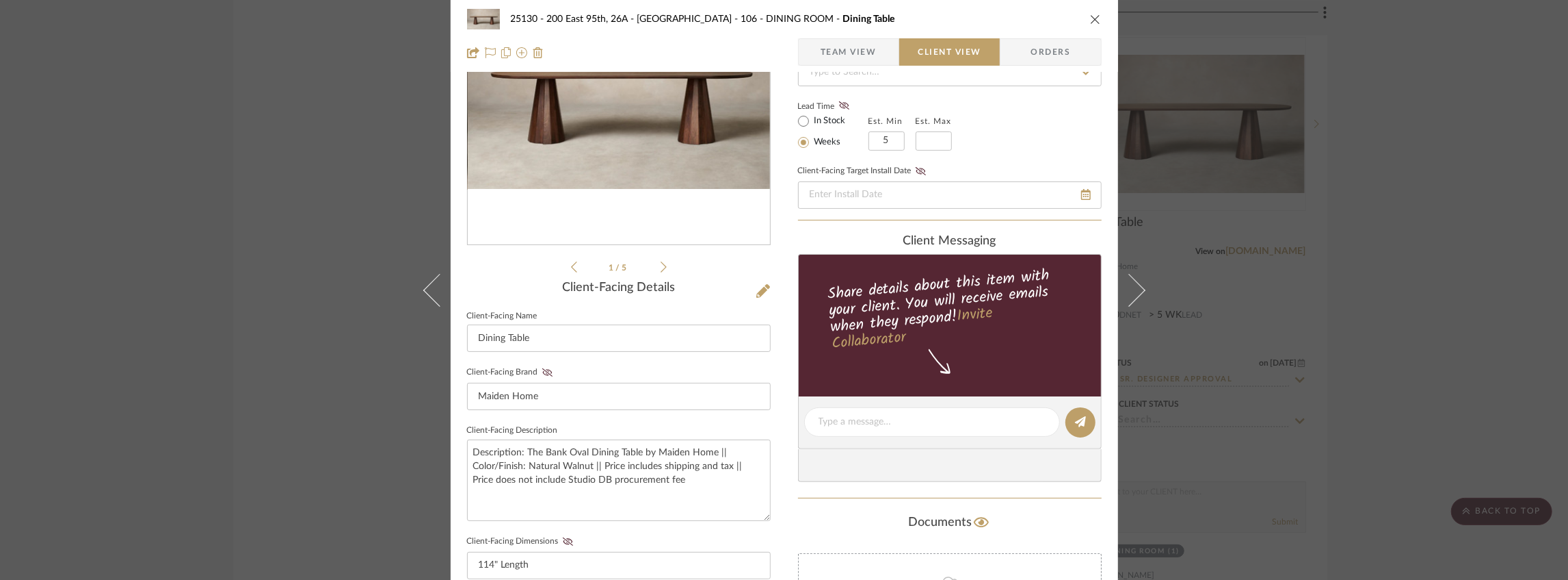
scroll to position [364, 0]
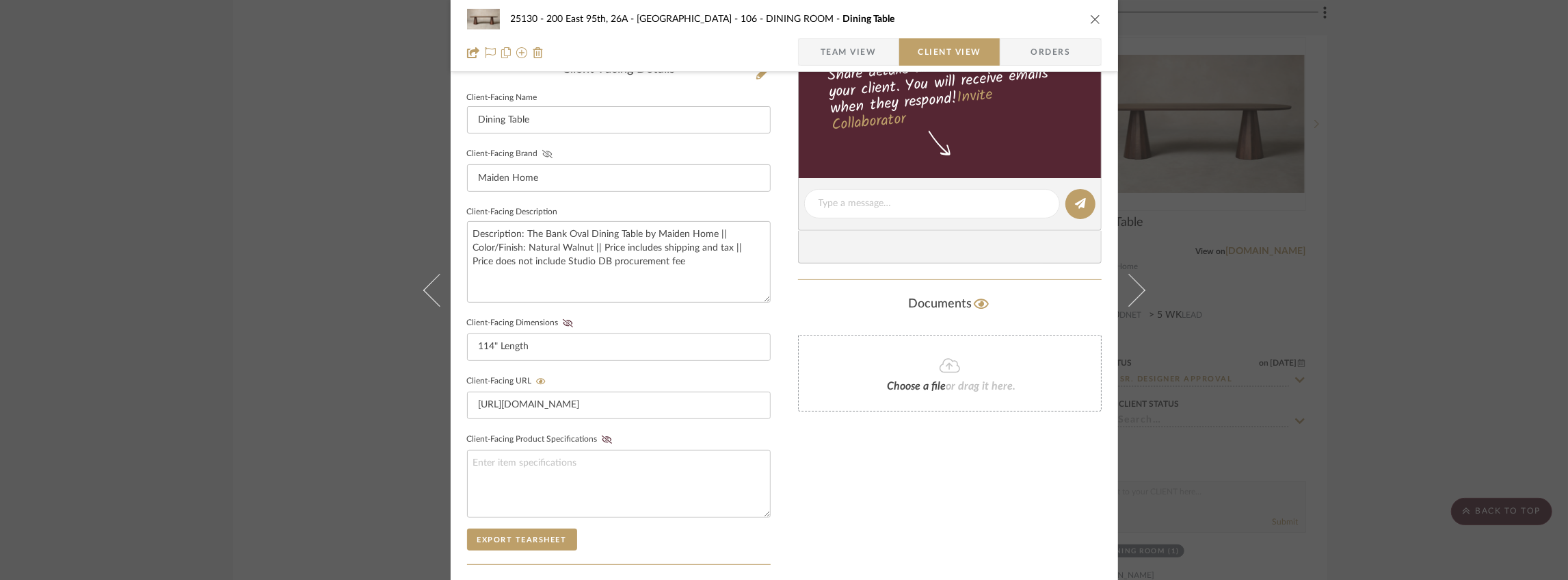
click at [544, 155] on icon at bounding box center [546, 154] width 10 height 8
click at [562, 320] on icon at bounding box center [567, 323] width 10 height 8
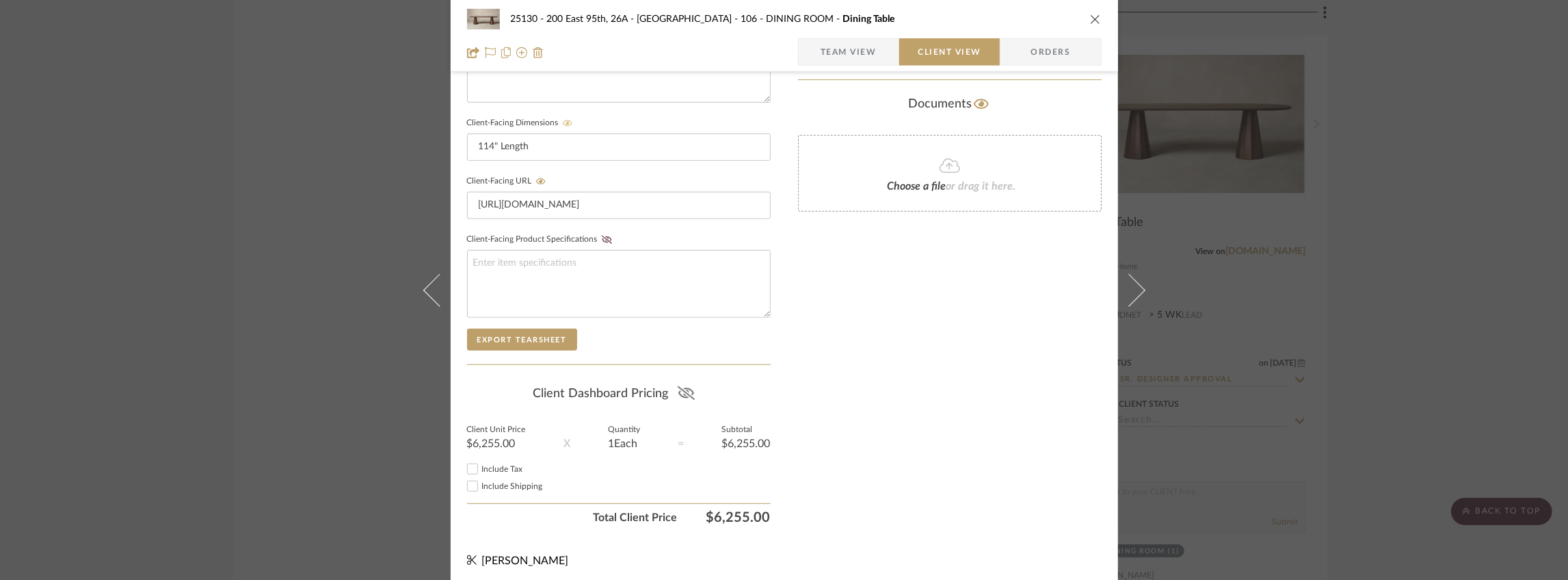
click at [683, 389] on icon at bounding box center [686, 393] width 17 height 14
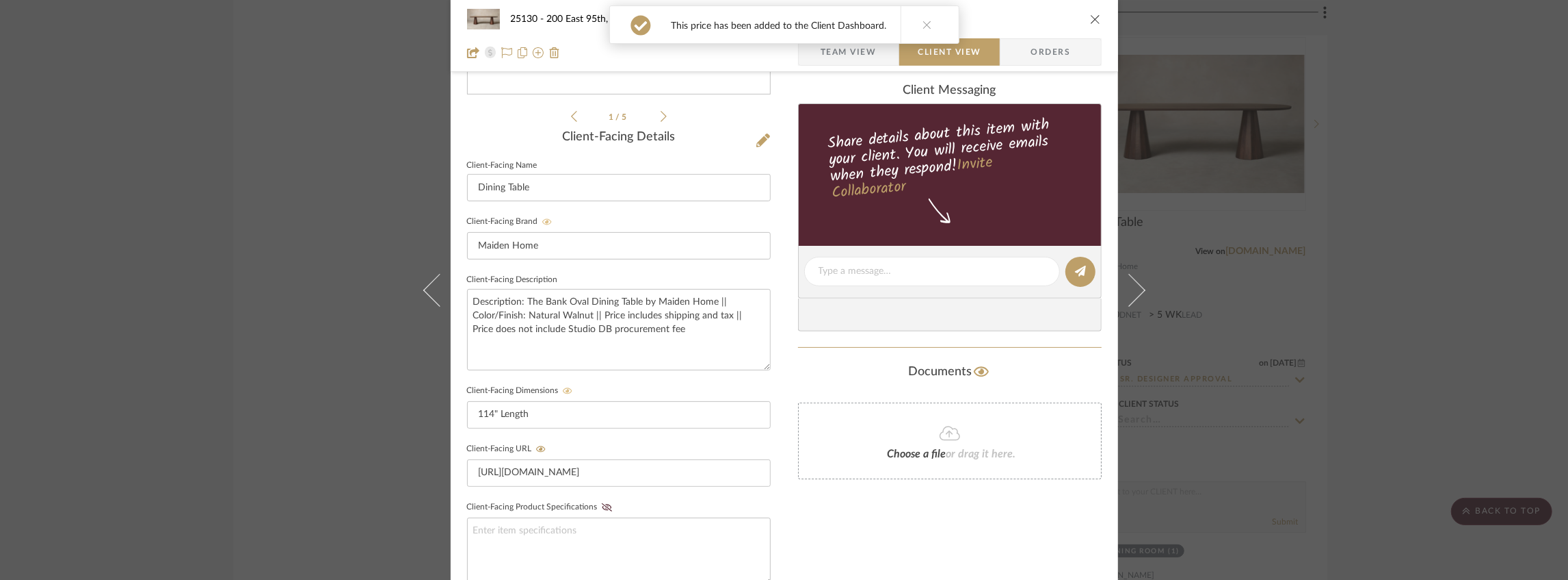
scroll to position [564, 0]
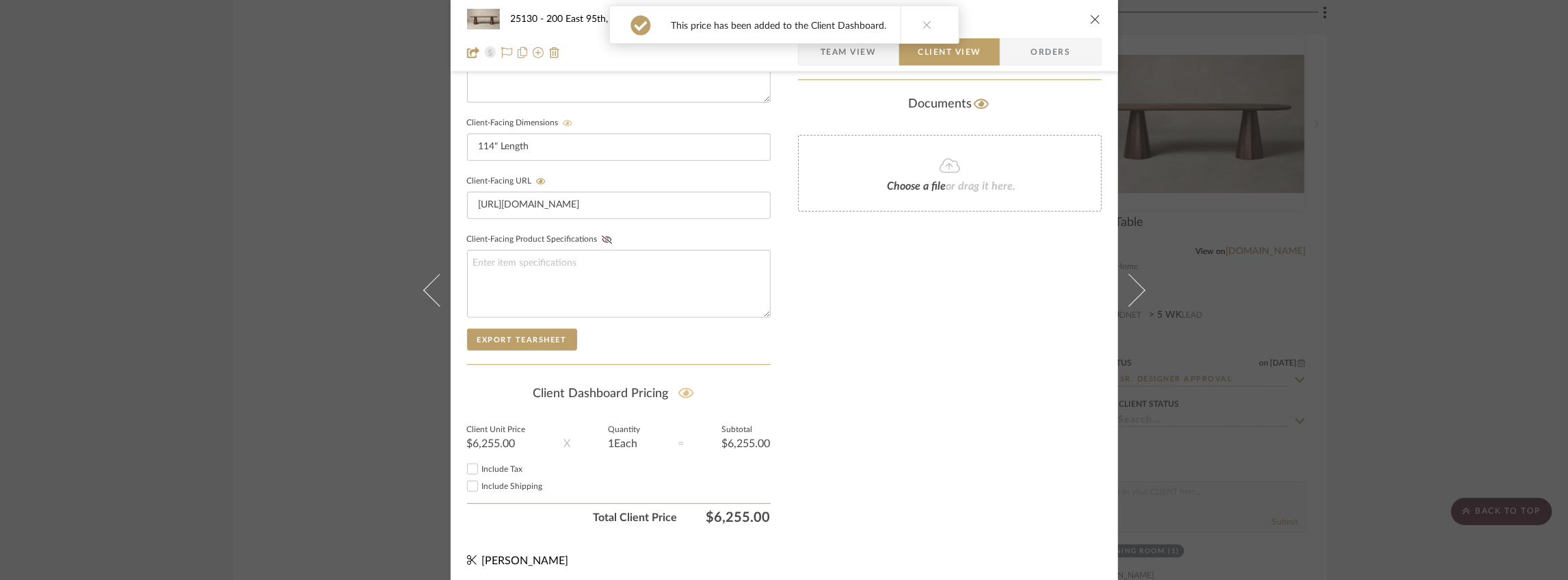
click at [502, 482] on span "Include Shipping" at bounding box center [513, 485] width 61 height 8
click at [481, 478] on input "Include Shipping" at bounding box center [472, 485] width 17 height 17
checkbox input "true"
click at [489, 465] on span "Include Tax" at bounding box center [503, 469] width 41 height 8
click at [481, 464] on input "Include Tax" at bounding box center [472, 469] width 17 height 17
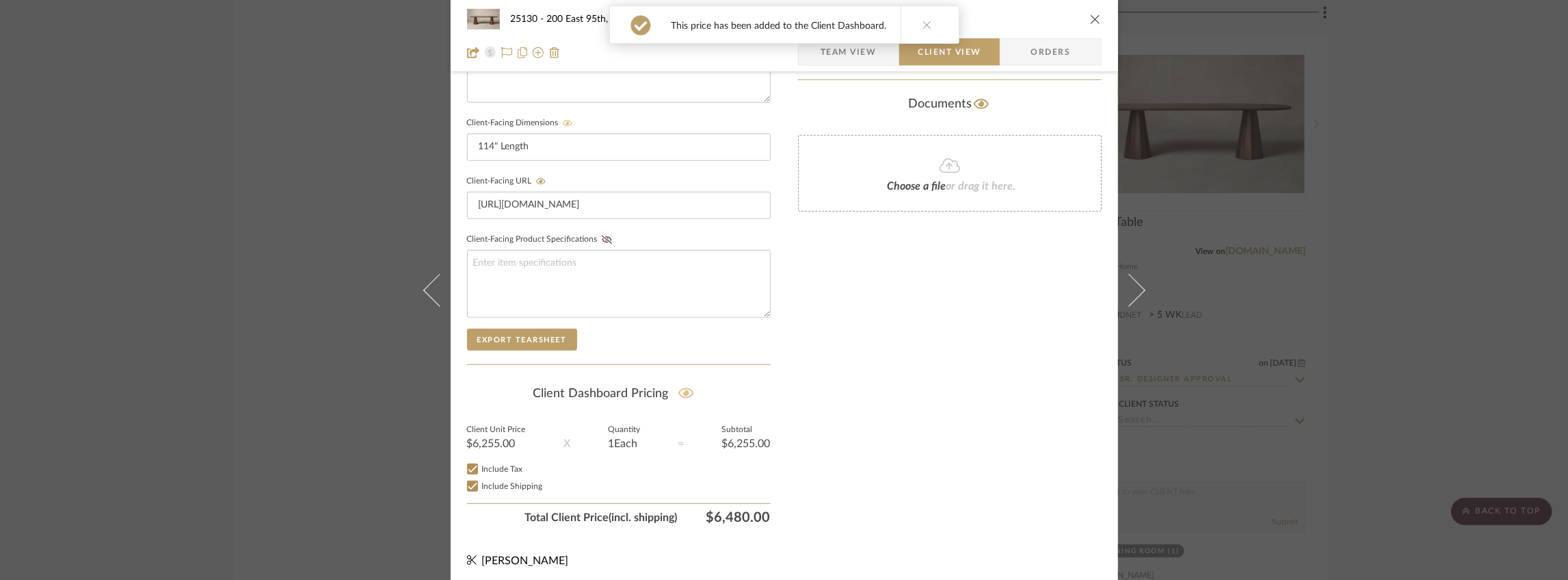
checkbox input "true"
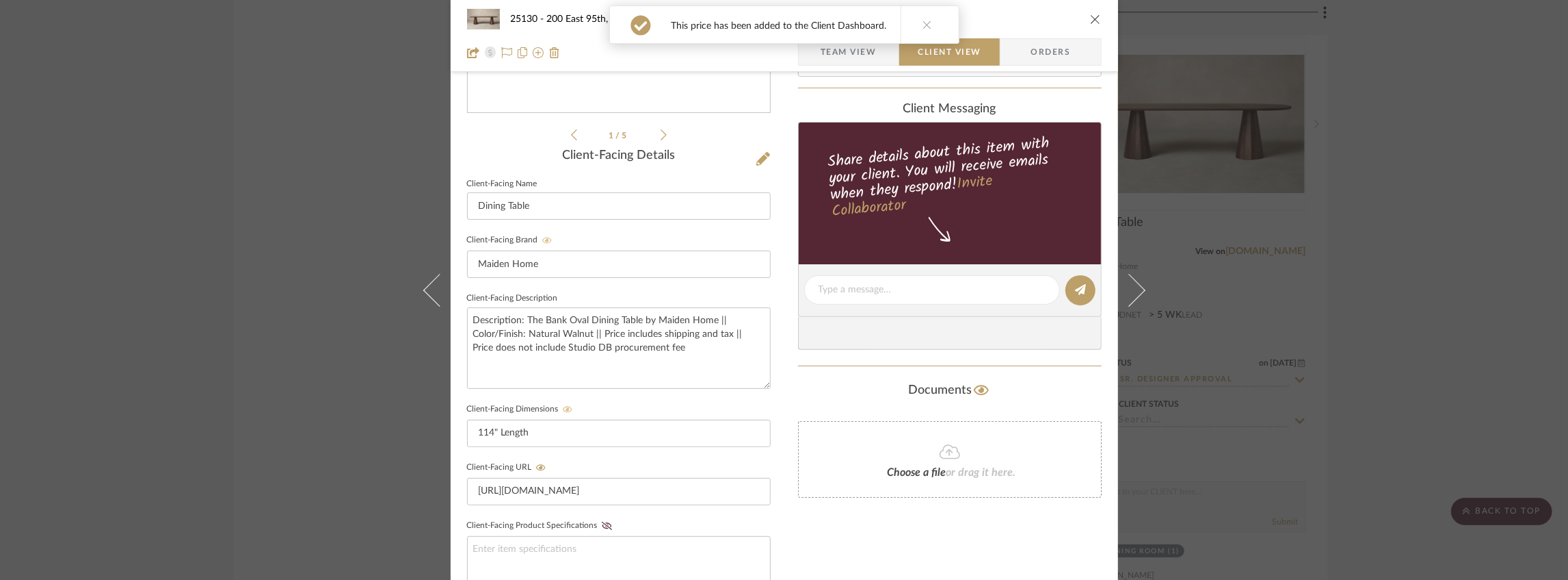
scroll to position [154, 0]
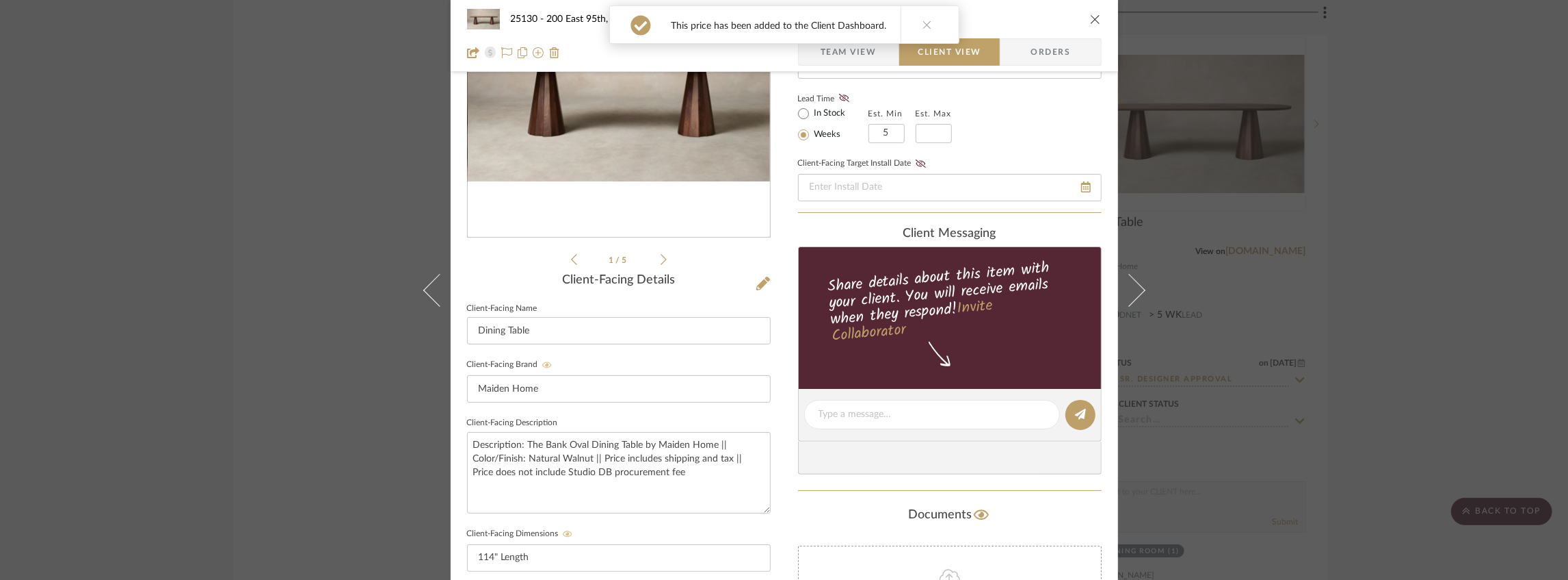
click at [828, 55] on span "Team View" at bounding box center [848, 52] width 56 height 28
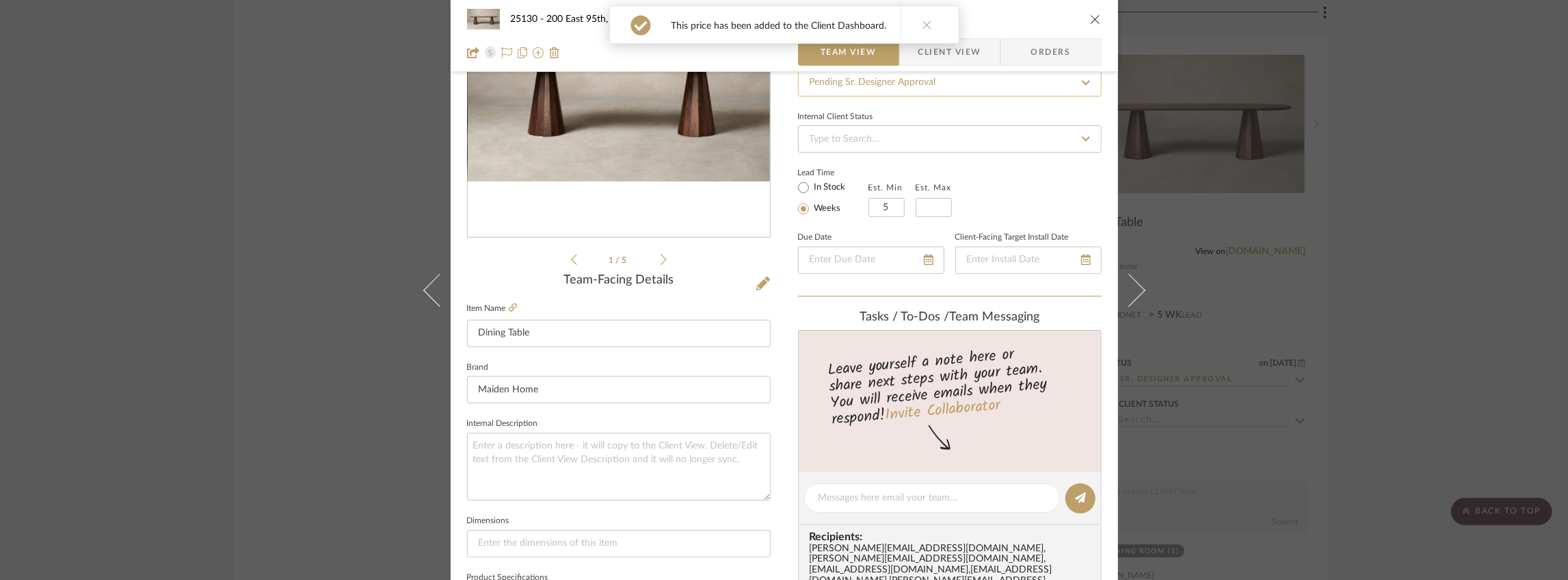
click at [874, 87] on input "Pending Sr. Designer Approval" at bounding box center [950, 83] width 304 height 28
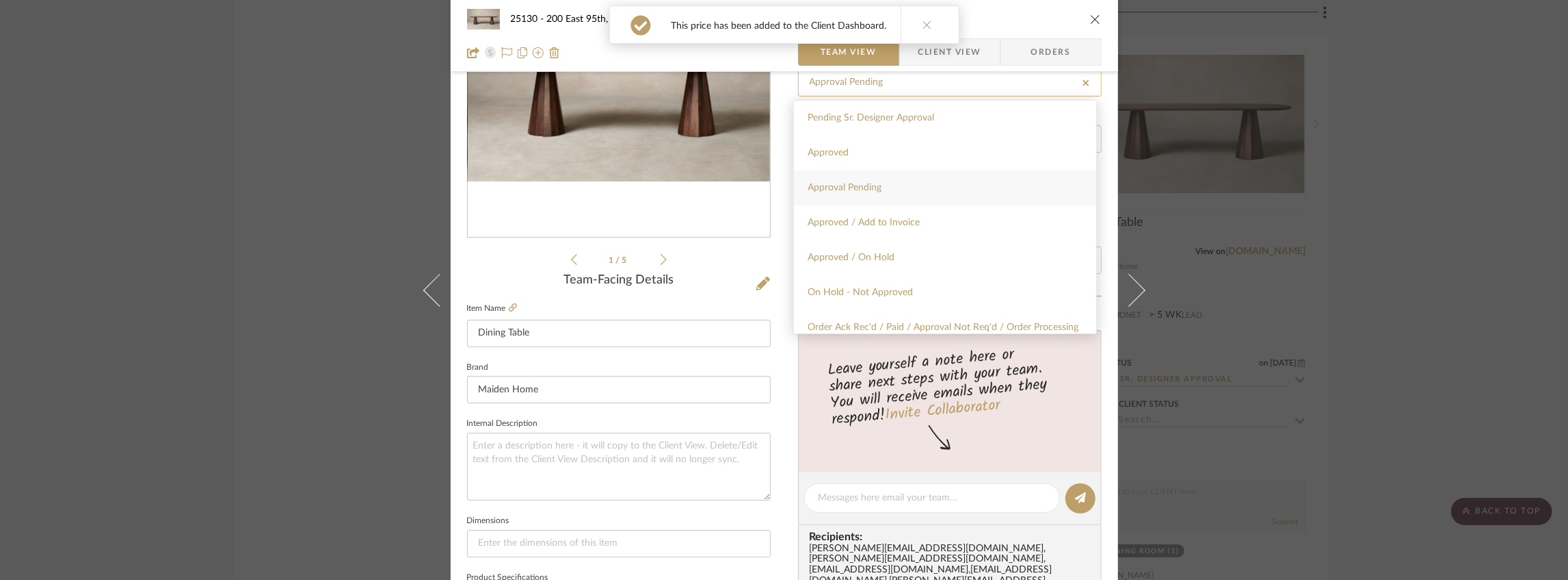
type input "Approval Pending"
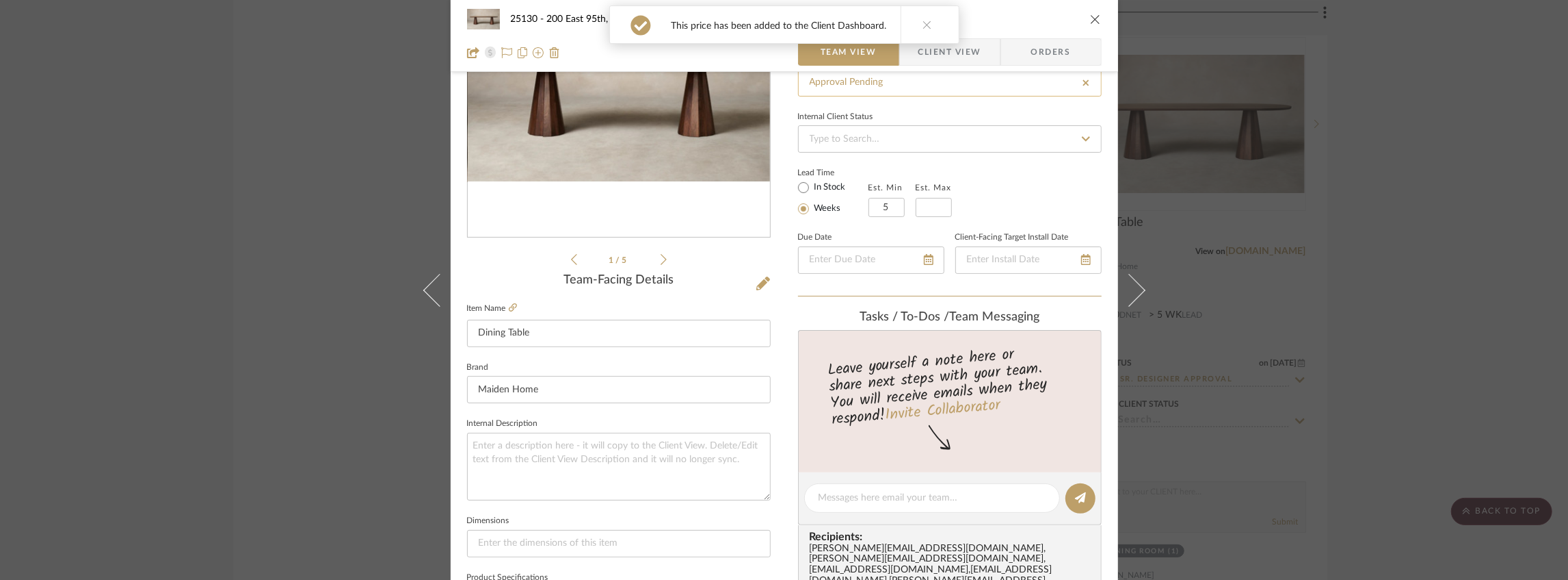
type input "Approval Pending"
click at [1092, 20] on icon "close" at bounding box center [1096, 19] width 11 height 11
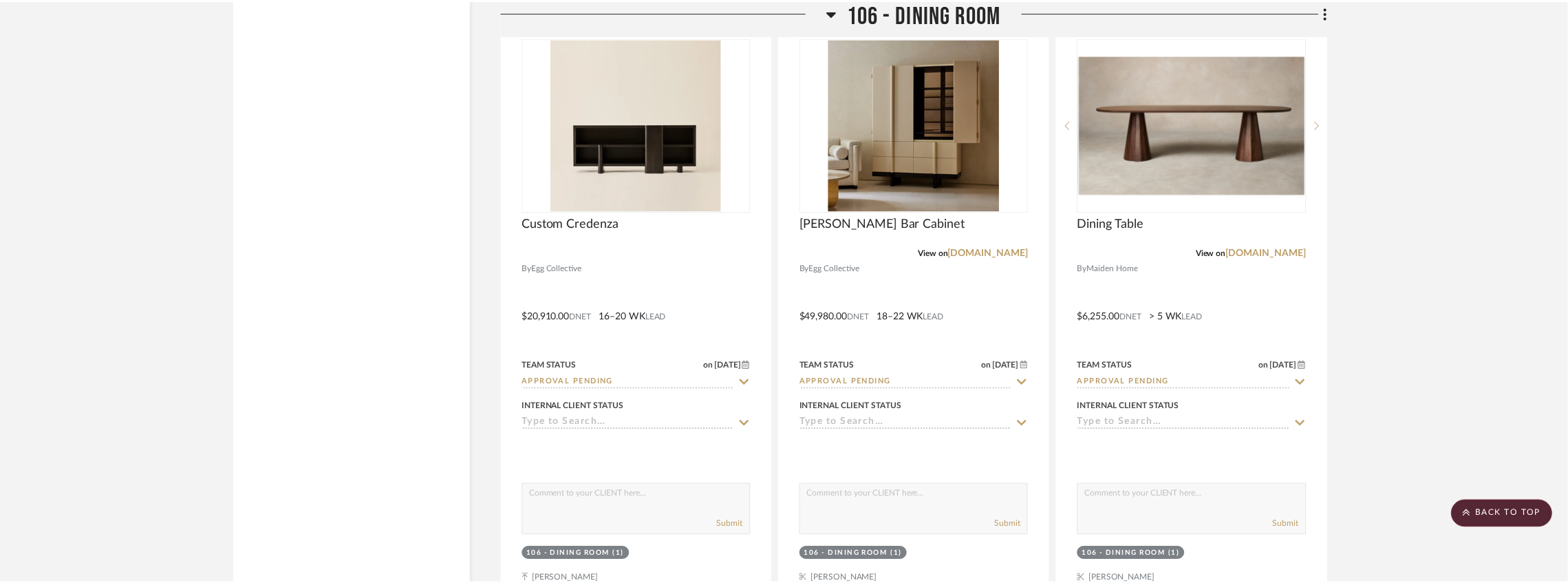
scroll to position [9615, 0]
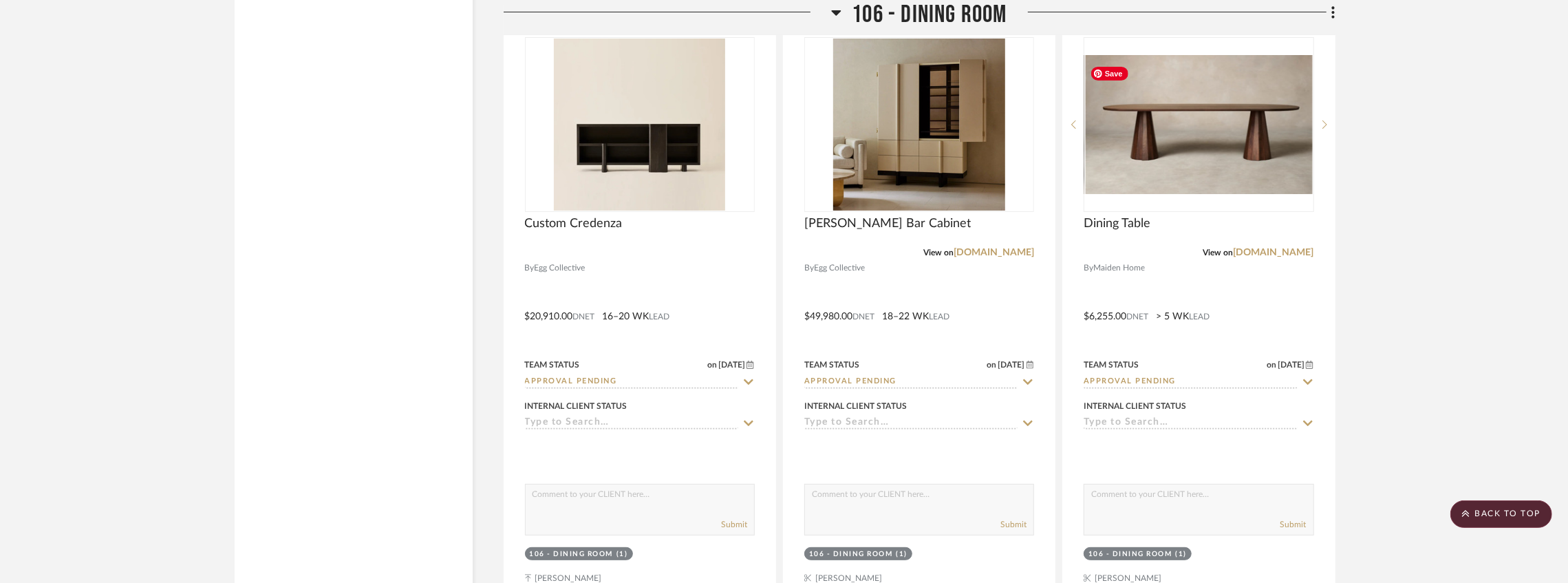
click at [1348, 108] on div "Filter by keyword, category or name prior to exporting to Excel or Bulk Actions…" at bounding box center [784, 194] width 1140 height 19079
click at [1390, 107] on project-details-page "SHOW ME Project: 25130 - 200 East 95th, 26A - Kosheleva Project Settings + Add …" at bounding box center [784, 108] width 1568 height 19249
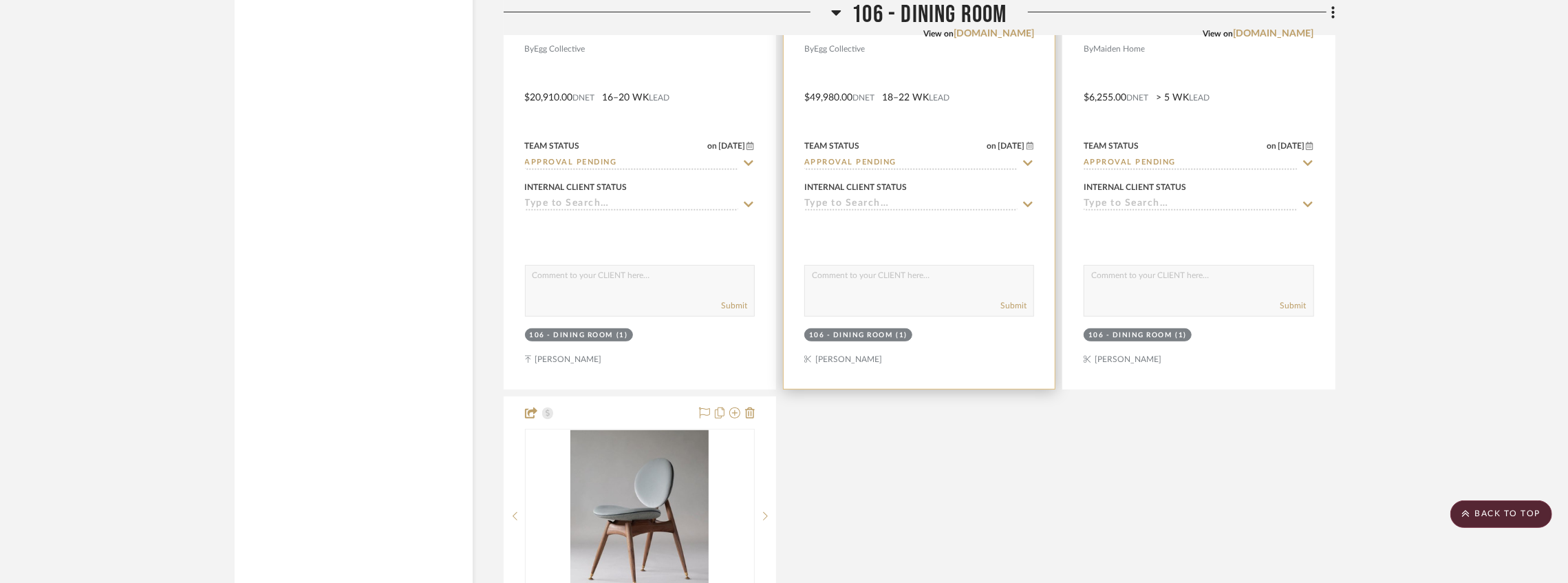
scroll to position [10028, 0]
